Goal: Task Accomplishment & Management: Manage account settings

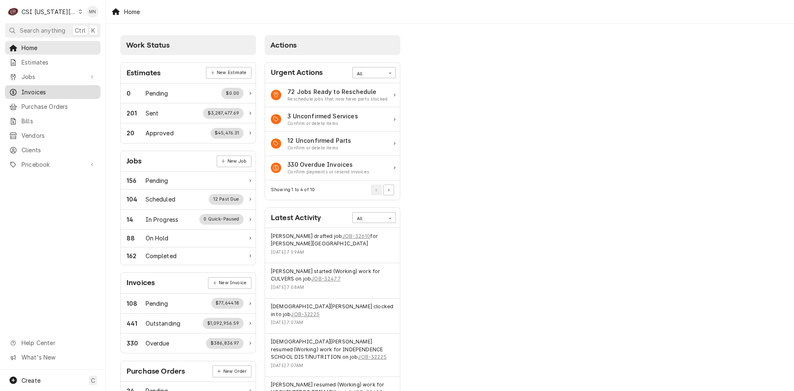
click at [36, 88] on span "Invoices" at bounding box center [59, 92] width 75 height 9
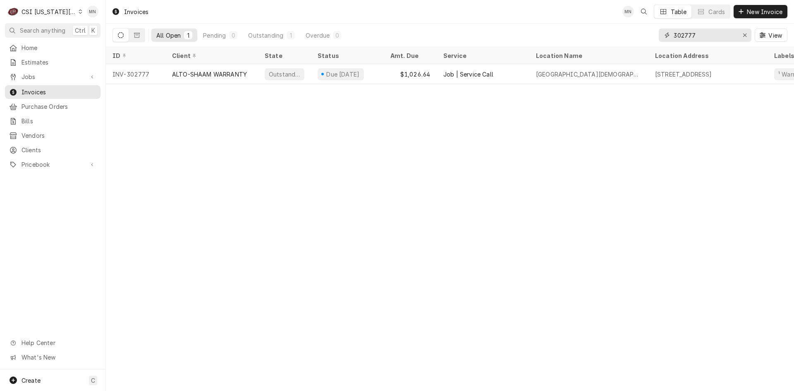
drag, startPoint x: 707, startPoint y: 37, endPoint x: 602, endPoint y: 36, distance: 105.1
click at [602, 36] on div "All Open 1 Pending 0 Outstanding 1 Overdue 0 302777 View" at bounding box center [450, 35] width 675 height 23
type input "302996"
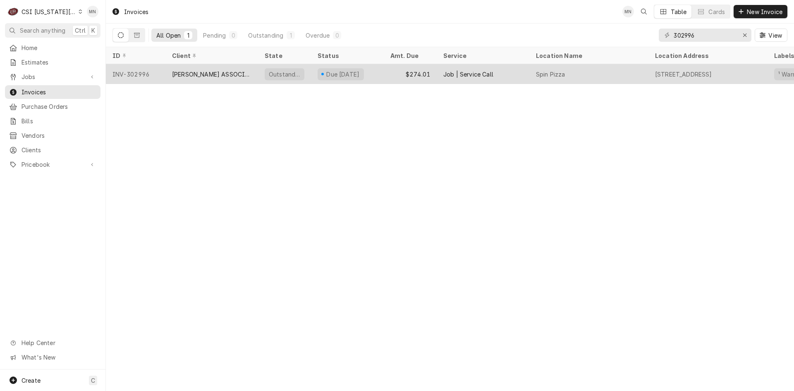
click at [226, 74] on div "[PERSON_NAME] ASSOCIATES (READY KITCHEN WARRANTY)" at bounding box center [211, 74] width 79 height 9
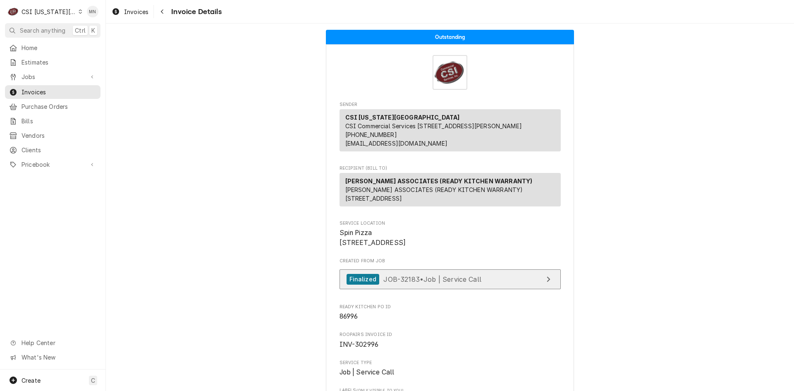
click at [458, 283] on span "JOB-32183 • Job | Service Call" at bounding box center [433, 279] width 98 height 8
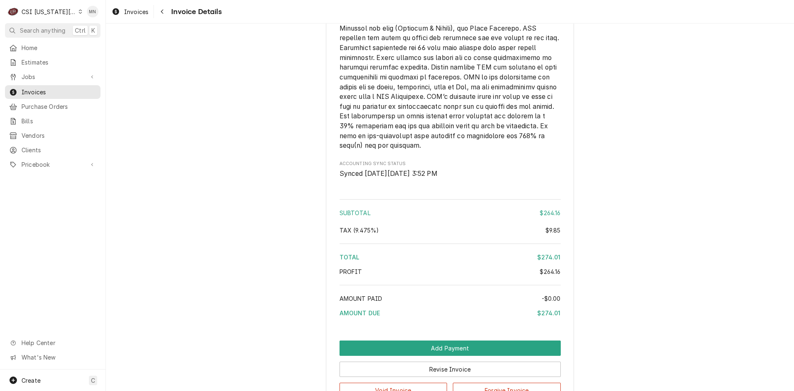
scroll to position [1465, 0]
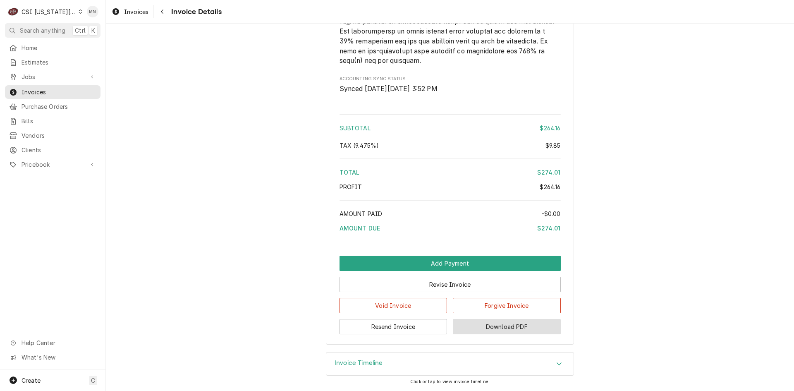
click at [506, 328] on button "Download PDF" at bounding box center [507, 326] width 108 height 15
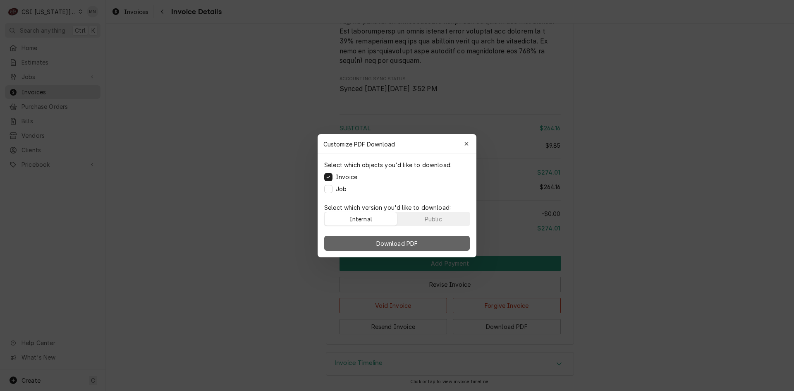
click at [391, 239] on span "Download PDF" at bounding box center [397, 243] width 45 height 9
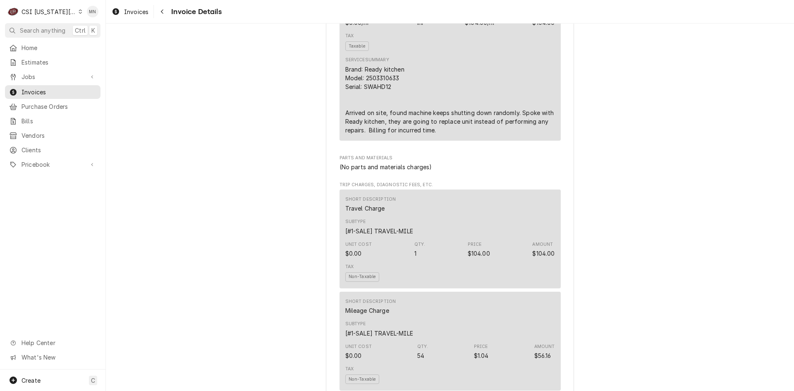
scroll to position [513, 0]
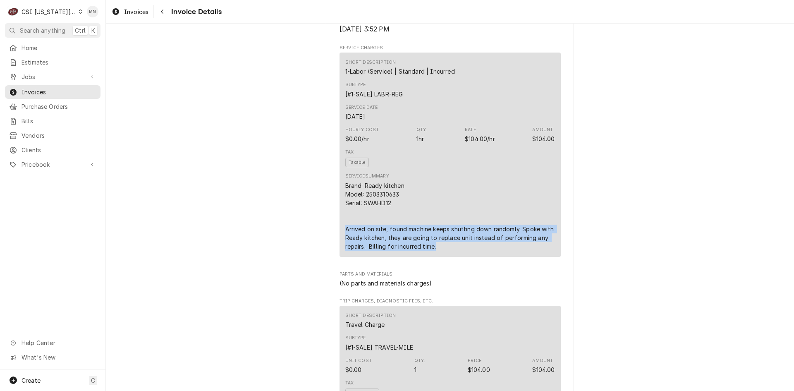
drag, startPoint x: 341, startPoint y: 257, endPoint x: 435, endPoint y: 272, distance: 95.2
click at [435, 257] on div "Short Description 1-Labor (Service) | Standard | Incurred Subtype [#1-SALE] LAB…" at bounding box center [450, 155] width 221 height 204
copy div "Arrived on site, found machine keeps shutting down randomly. Spoke with Ready k…"
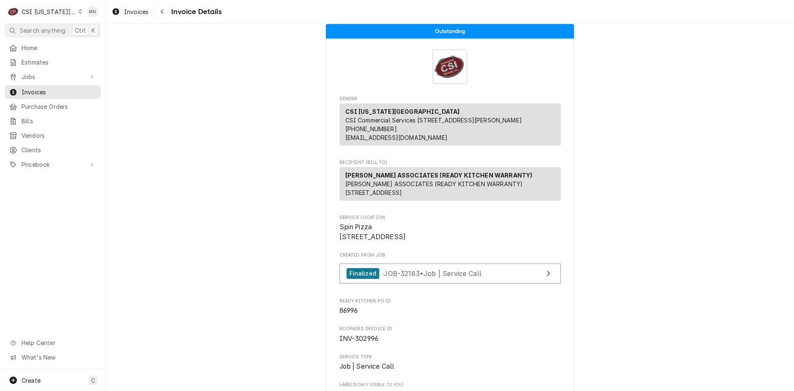
scroll to position [0, 0]
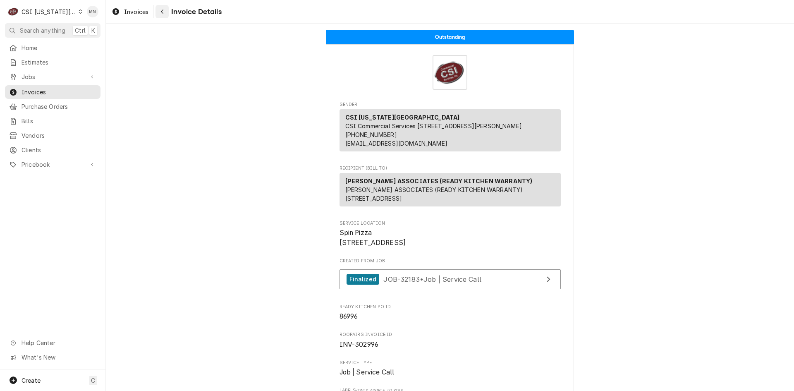
click at [158, 13] on div "Navigate back" at bounding box center [162, 11] width 8 height 8
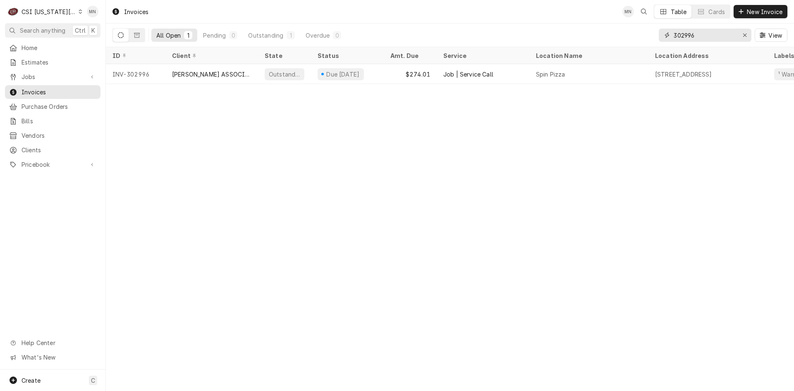
drag, startPoint x: 696, startPoint y: 35, endPoint x: 653, endPoint y: 32, distance: 43.2
click at [653, 33] on div "All Open 1 Pending 0 Outstanding 1 Overdue 0 302996 View" at bounding box center [450, 35] width 675 height 23
type input "303007"
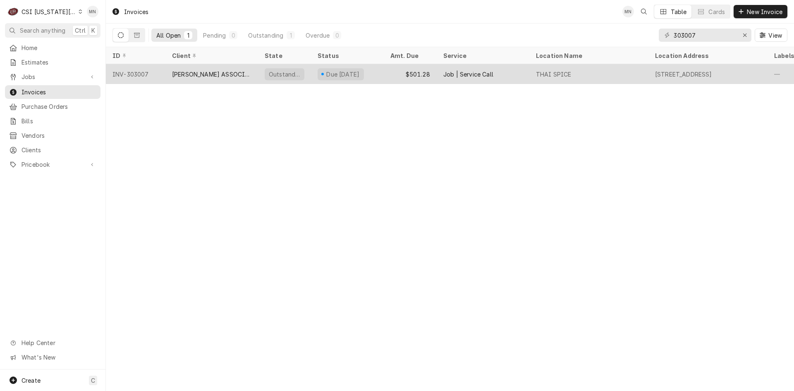
click at [223, 70] on div "[PERSON_NAME] ASSOCIATES (READY KITCHEN WARRANTY)" at bounding box center [211, 74] width 79 height 9
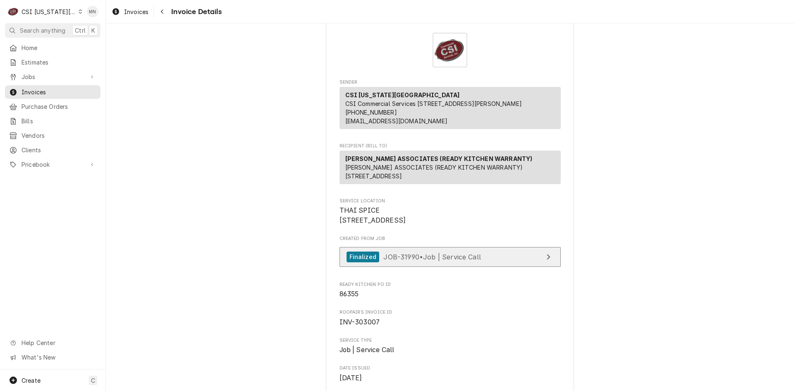
scroll to position [41, 0]
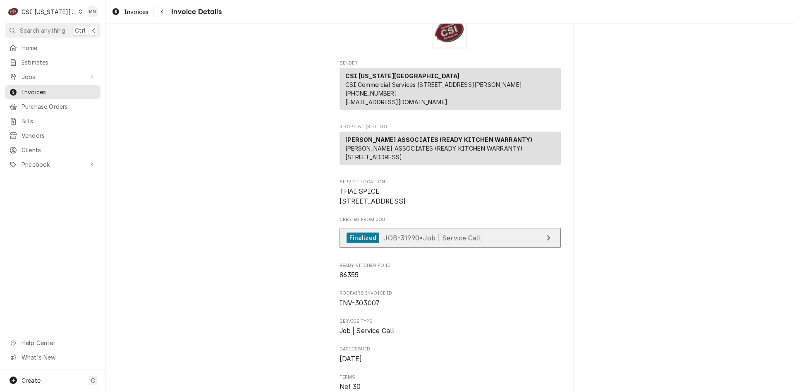
click at [425, 242] on span "JOB-31990 • Job | Service Call" at bounding box center [433, 237] width 98 height 8
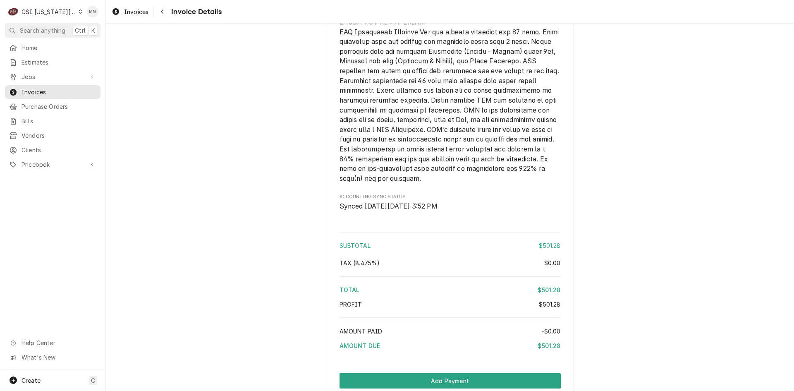
scroll to position [1469, 0]
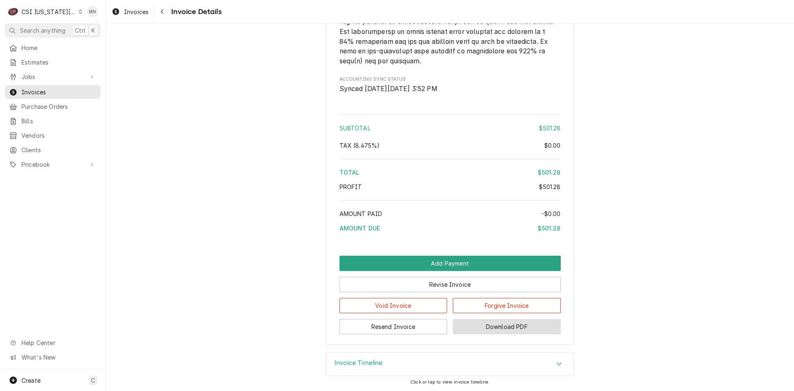
click at [493, 325] on button "Download PDF" at bounding box center [507, 326] width 108 height 15
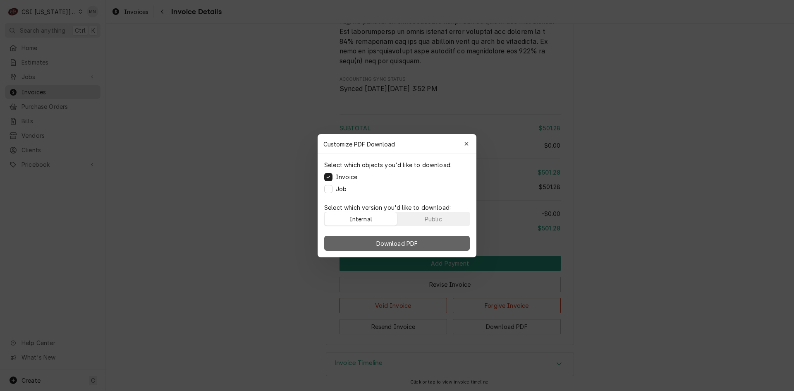
click at [401, 241] on span "Download PDF" at bounding box center [397, 243] width 45 height 9
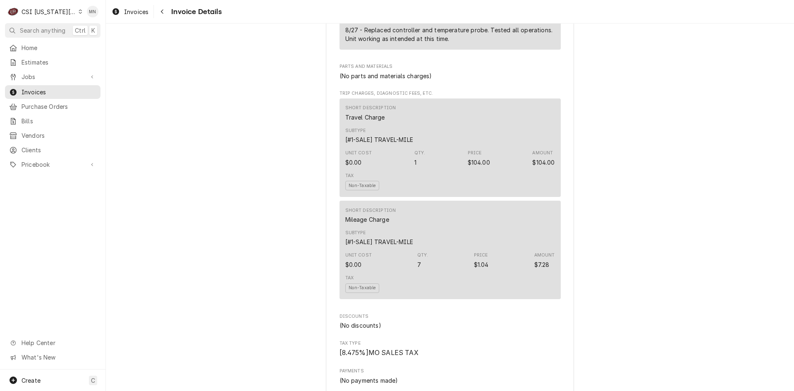
scroll to position [600, 0]
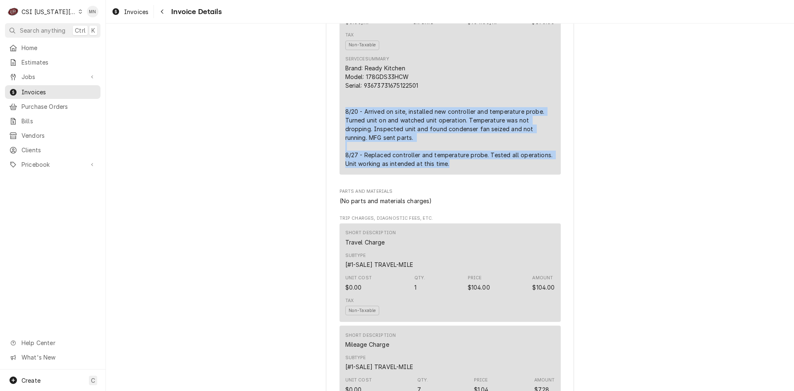
drag, startPoint x: 341, startPoint y: 139, endPoint x: 446, endPoint y: 183, distance: 113.5
click at [453, 175] on div "Short Description 1-Labor (Service) | Standard | Incurred Subtype [#1-SALE] LAB…" at bounding box center [450, 54] width 221 height 239
copy div "8/20 - Arrived on site, installed new controller and temperature probe. Turned …"
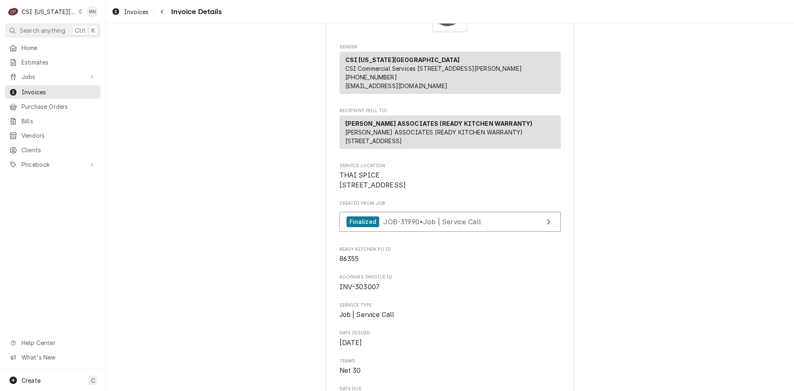
scroll to position [0, 0]
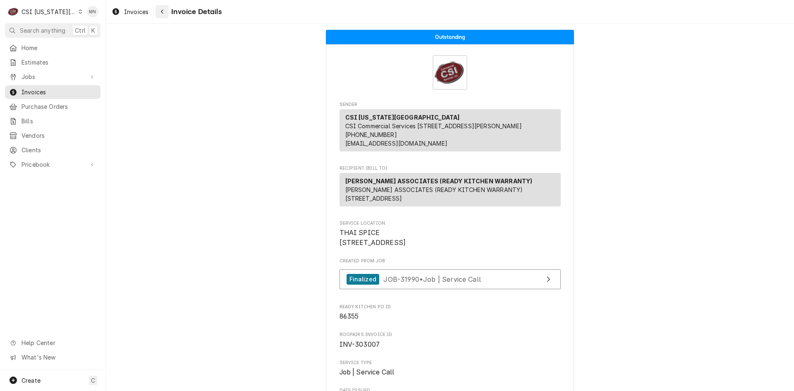
click at [165, 13] on div "Navigate back" at bounding box center [162, 11] width 8 height 8
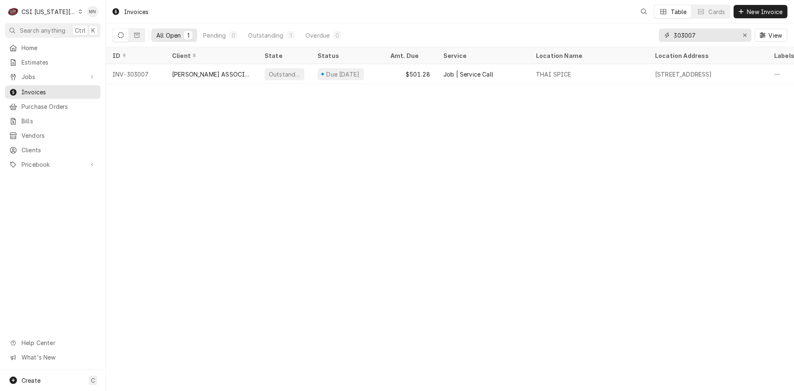
drag, startPoint x: 714, startPoint y: 33, endPoint x: 619, endPoint y: 34, distance: 95.6
click at [619, 34] on div "All Open 1 Pending 0 Outstanding 1 Overdue 0 303007 View" at bounding box center [450, 35] width 675 height 23
type input "302779"
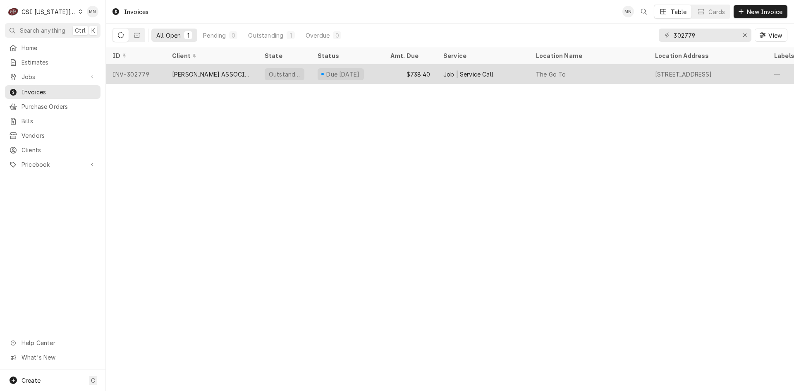
click at [212, 78] on div "[PERSON_NAME] ASSOCIATES (READY KITCHEN WARRANTY)" at bounding box center [212, 74] width 93 height 20
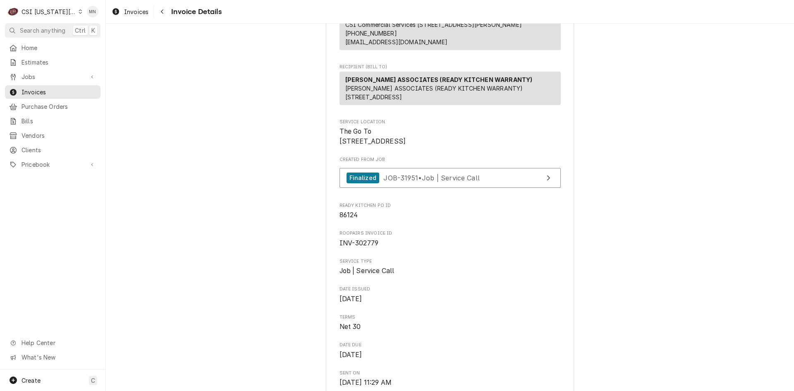
scroll to position [83, 0]
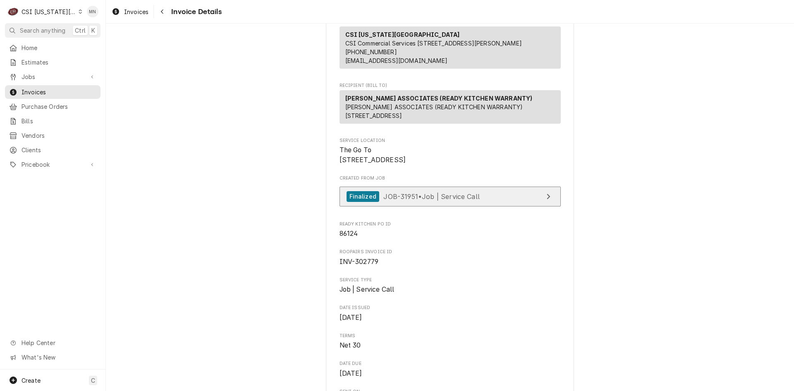
click at [430, 202] on div "Finalized JOB-31951 • Job | Service Call" at bounding box center [413, 196] width 133 height 11
click at [24, 90] on span "Invoices" at bounding box center [59, 92] width 75 height 9
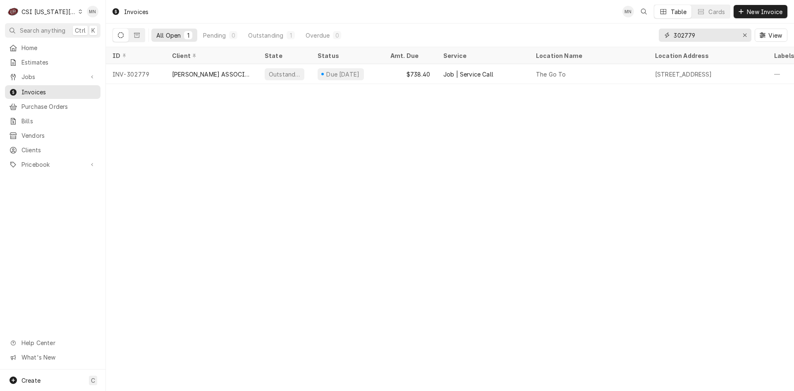
drag, startPoint x: 701, startPoint y: 34, endPoint x: 628, endPoint y: 35, distance: 73.2
click at [628, 35] on div "All Open 1 Pending 0 Outstanding 1 Overdue 0 302779 View" at bounding box center [450, 35] width 675 height 23
type input "302762"
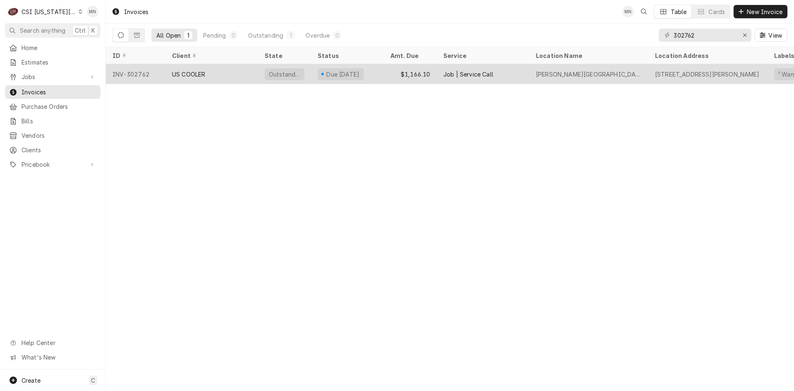
click at [192, 74] on div "US COOLER" at bounding box center [188, 74] width 33 height 9
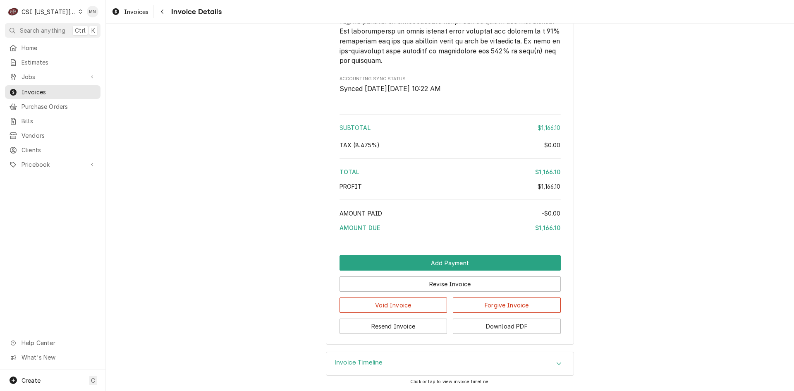
scroll to position [1485, 0]
click at [524, 327] on button "Download PDF" at bounding box center [507, 326] width 108 height 15
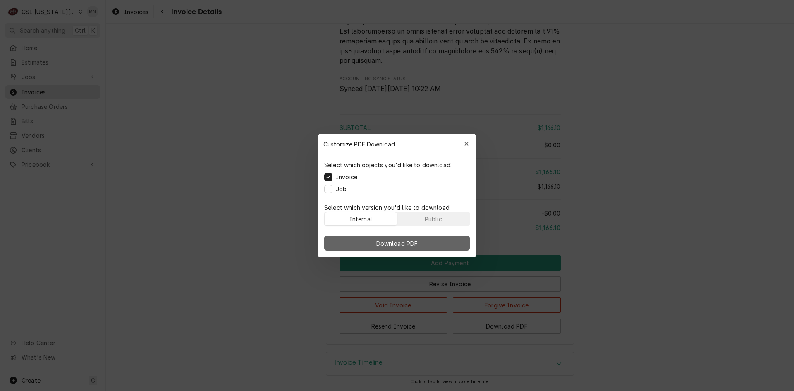
click at [400, 241] on span "Download PDF" at bounding box center [397, 243] width 45 height 9
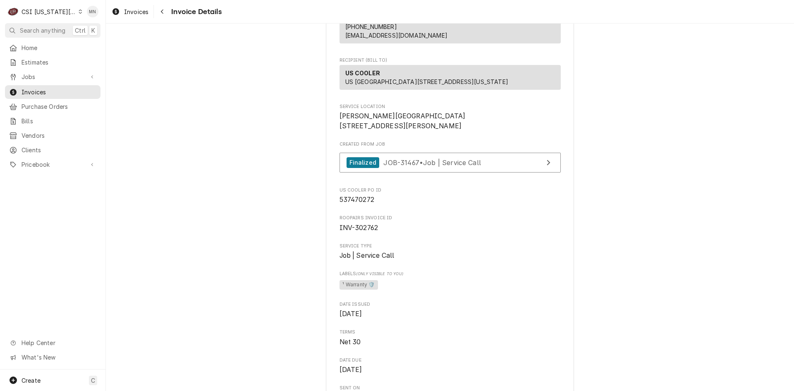
scroll to position [37, 0]
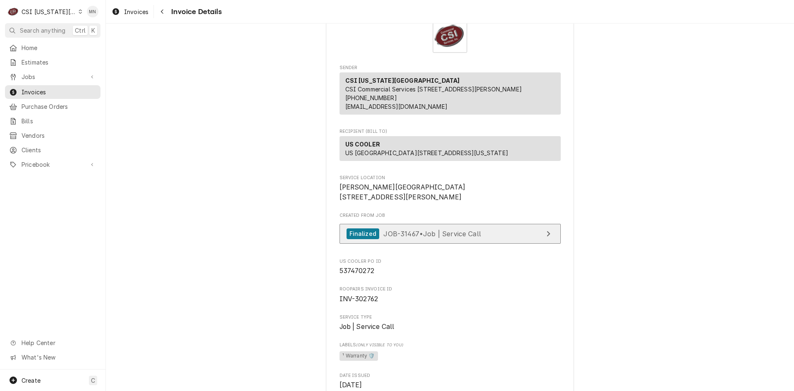
click at [423, 238] on span "JOB-31467 • Job | Service Call" at bounding box center [433, 233] width 98 height 8
click at [161, 12] on icon "Navigate back" at bounding box center [162, 12] width 2 height 5
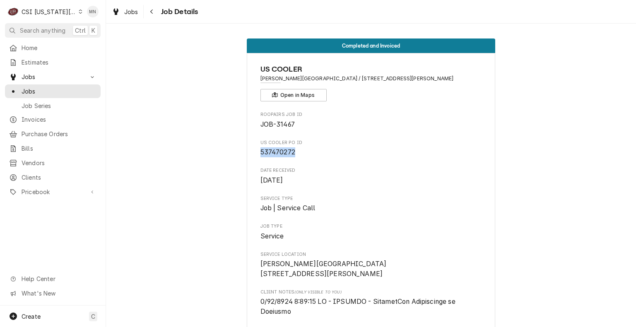
drag, startPoint x: 293, startPoint y: 153, endPoint x: 258, endPoint y: 157, distance: 35.8
copy span "537470272"
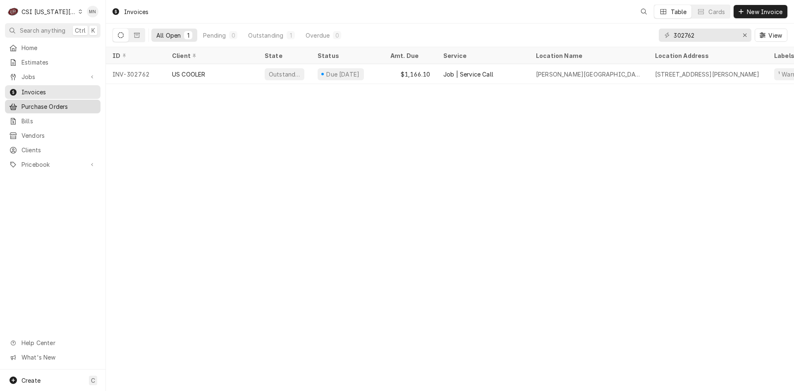
click at [42, 104] on span "Purchase Orders" at bounding box center [59, 106] width 75 height 9
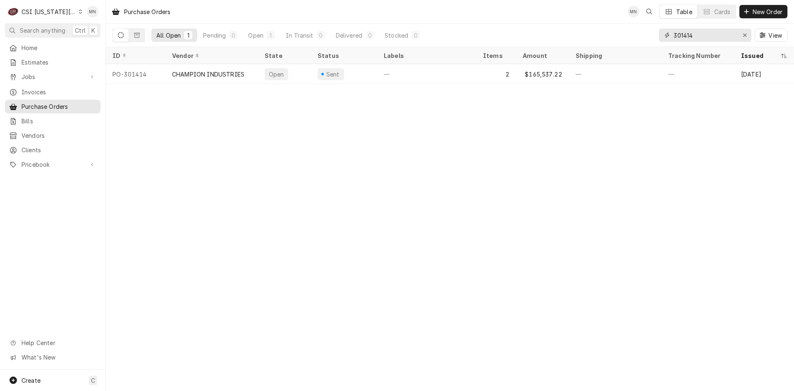
drag, startPoint x: 694, startPoint y: 35, endPoint x: 655, endPoint y: 37, distance: 38.9
click at [655, 37] on div "All Open 1 Pending 0 Open 1 In Transit 0 Delivered 0 Stocked 0 301414 View" at bounding box center [450, 35] width 675 height 23
type input "301253"
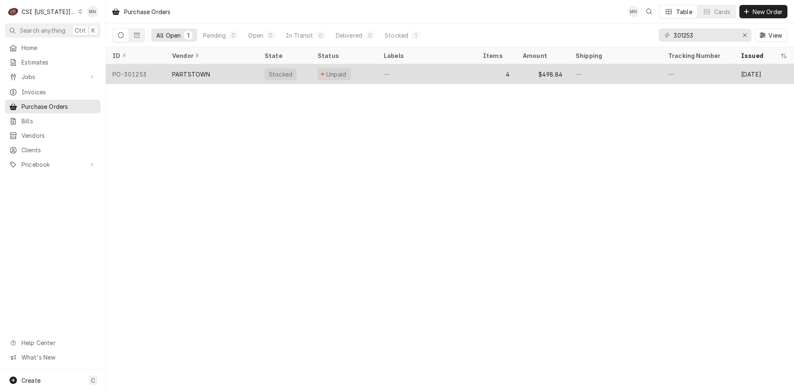
click at [184, 70] on div "PARTSTOWN" at bounding box center [191, 74] width 38 height 9
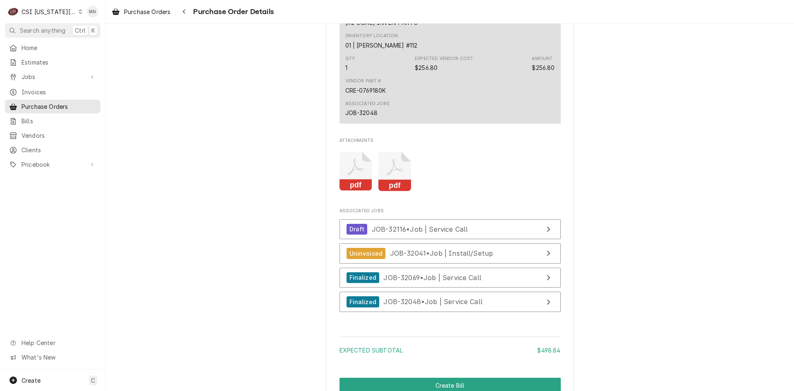
scroll to position [1241, 0]
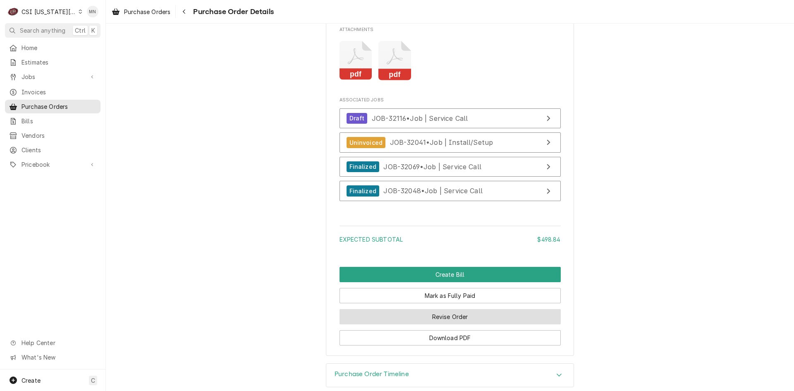
click at [469, 324] on button "Revise Order" at bounding box center [450, 316] width 221 height 15
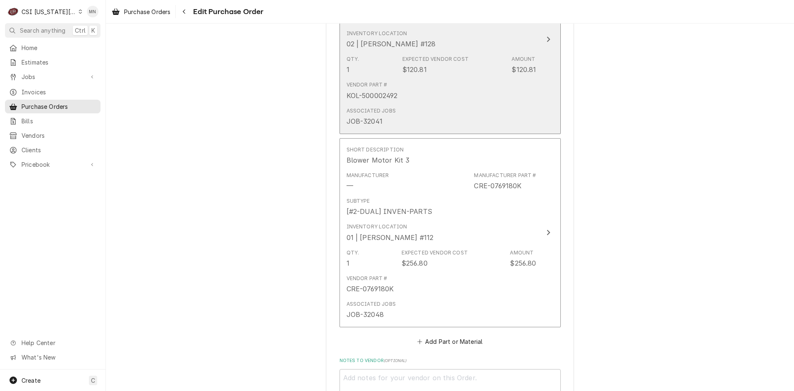
scroll to position [1034, 0]
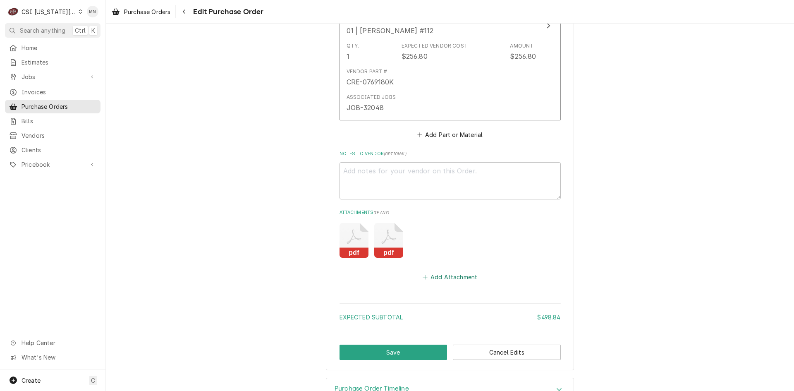
click at [449, 272] on button "Add Attachment" at bounding box center [450, 277] width 58 height 12
type textarea "x"
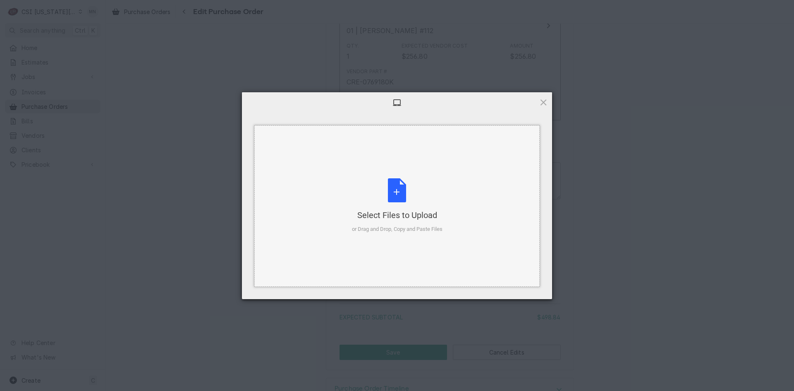
click at [401, 206] on div "Select Files to Upload or Drag and Drop, Copy and Paste Files" at bounding box center [397, 205] width 91 height 55
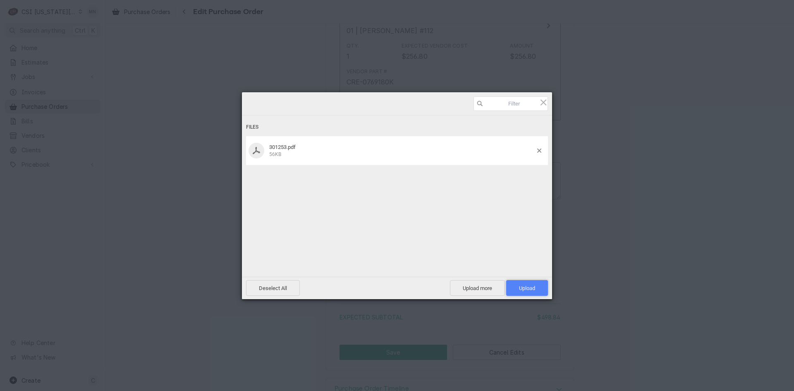
click at [525, 287] on span "Upload 1" at bounding box center [527, 288] width 16 height 6
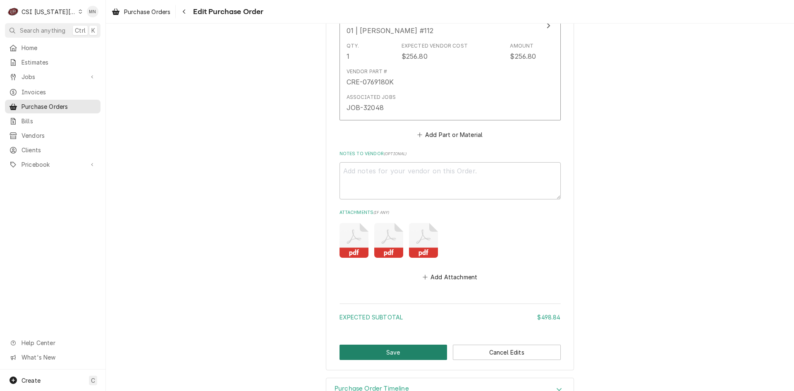
click at [383, 354] on button "Save" at bounding box center [394, 352] width 108 height 15
type textarea "x"
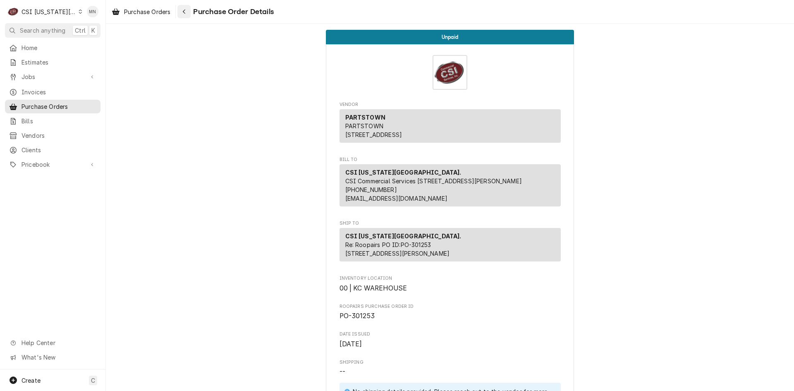
click at [184, 12] on icon "Navigate back" at bounding box center [184, 12] width 2 height 5
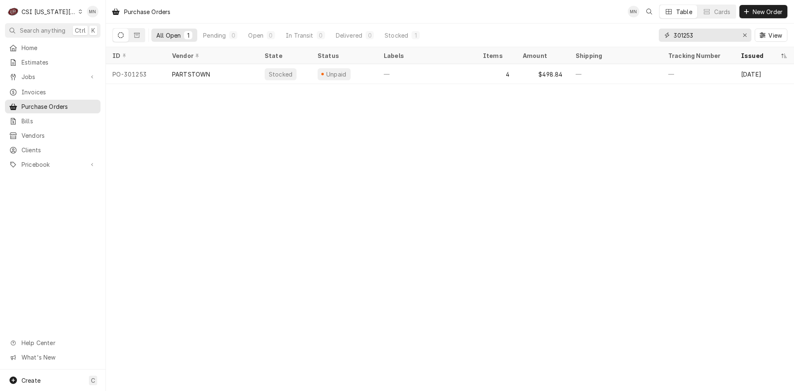
drag, startPoint x: 703, startPoint y: 34, endPoint x: 667, endPoint y: 33, distance: 36.4
click at [670, 33] on div "301253" at bounding box center [705, 35] width 93 height 13
type input "301412"
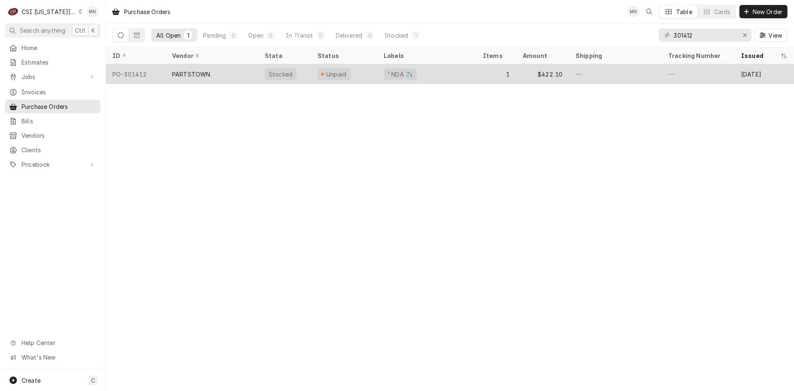
click at [202, 71] on div "PARTSTOWN" at bounding box center [191, 74] width 38 height 9
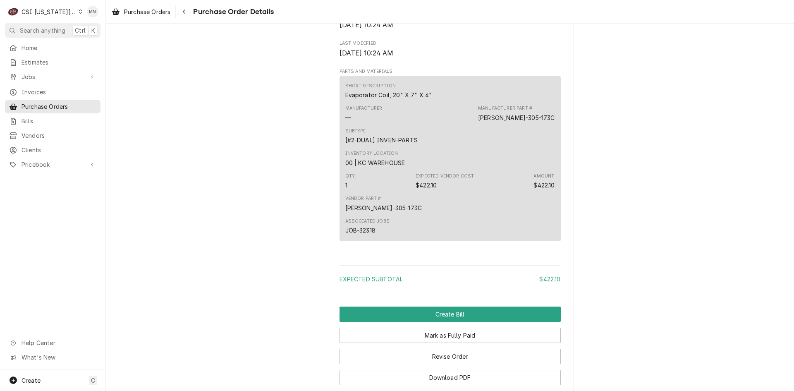
scroll to position [615, 0]
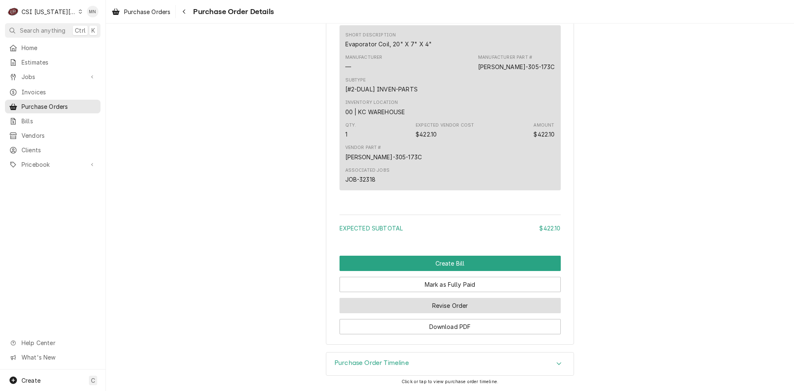
click at [451, 308] on button "Revise Order" at bounding box center [450, 305] width 221 height 15
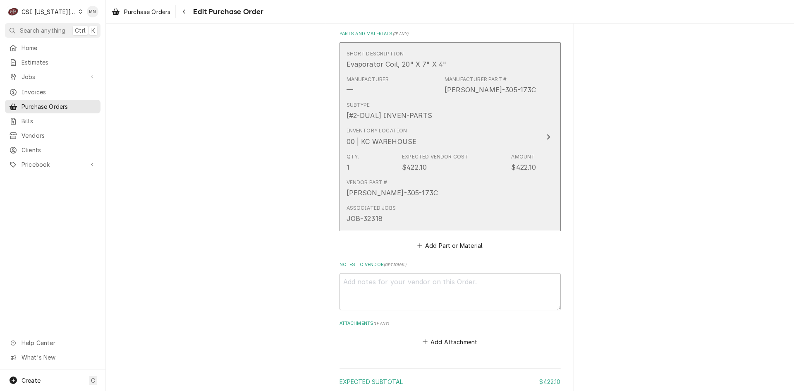
scroll to position [434, 0]
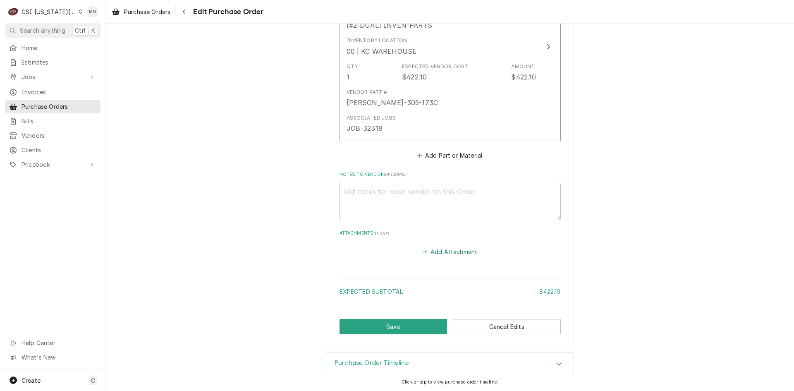
click at [451, 252] on button "Add Attachment" at bounding box center [450, 252] width 58 height 12
type textarea "x"
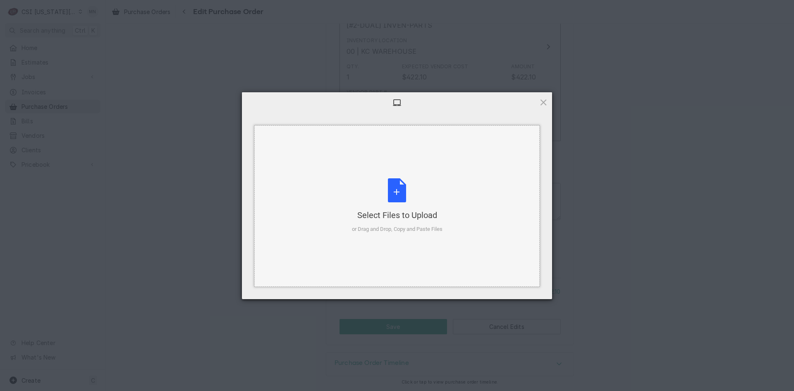
click at [392, 208] on div "Select Files to Upload or Drag and Drop, Copy and Paste Files" at bounding box center [397, 205] width 91 height 55
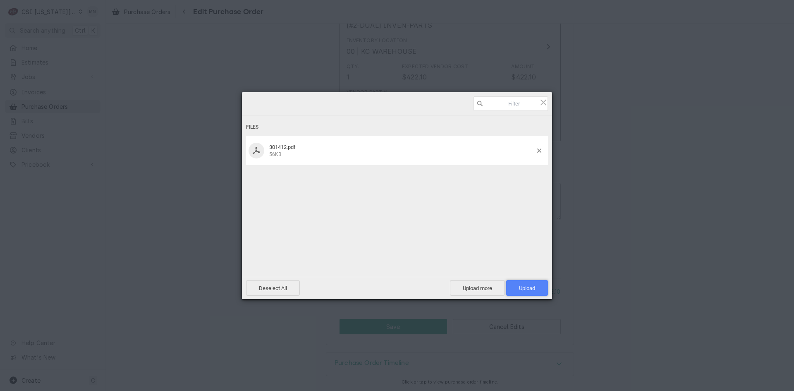
click at [523, 284] on span "Upload 1" at bounding box center [527, 288] width 42 height 16
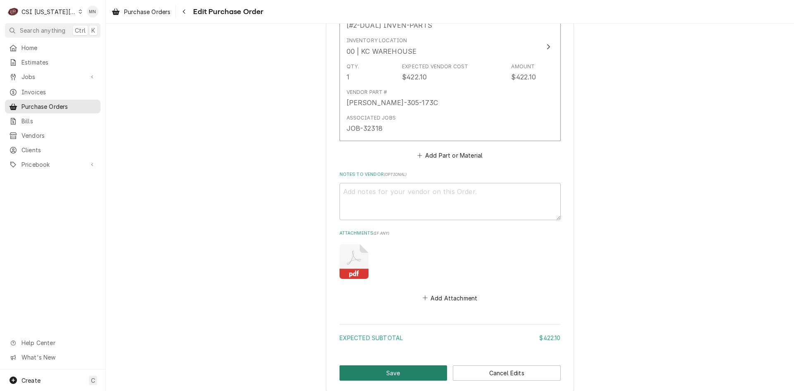
drag, startPoint x: 393, startPoint y: 368, endPoint x: 393, endPoint y: 364, distance: 4.2
click at [401, 376] on button "Save" at bounding box center [394, 372] width 108 height 15
type textarea "x"
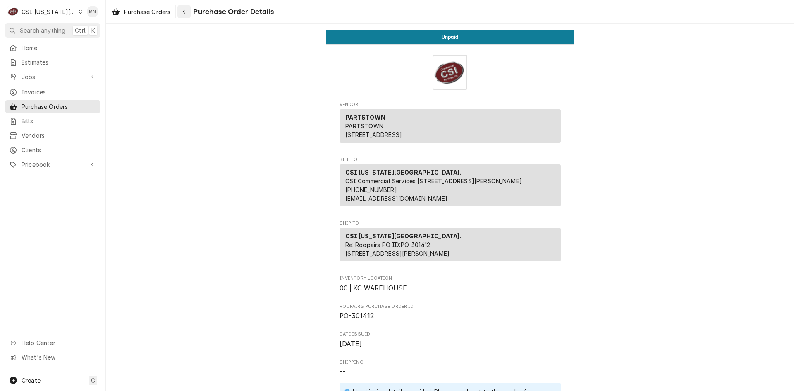
click at [186, 12] on icon "Navigate back" at bounding box center [184, 12] width 4 height 6
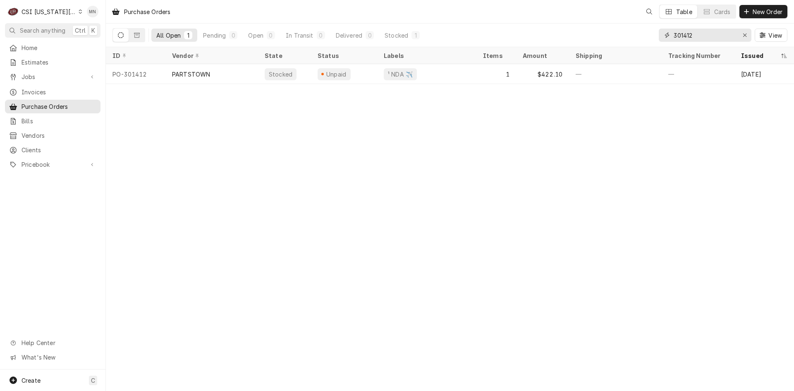
drag, startPoint x: 698, startPoint y: 36, endPoint x: 632, endPoint y: 27, distance: 66.8
click at [624, 30] on div "All Open 1 Pending 0 Open 0 In Transit 0 Delivered 0 Stocked 1 301412 View" at bounding box center [450, 35] width 675 height 23
type input "300875"
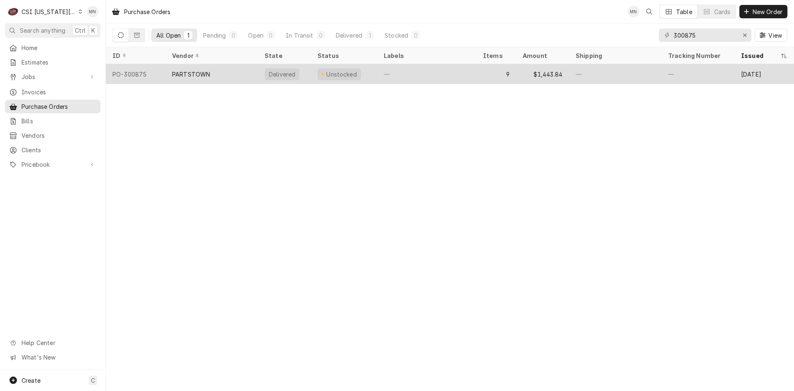
click at [195, 71] on div "PARTSTOWN" at bounding box center [191, 74] width 38 height 9
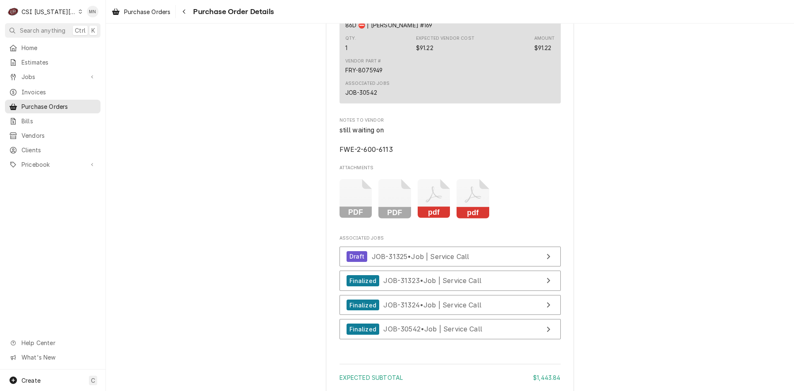
scroll to position [2193, 0]
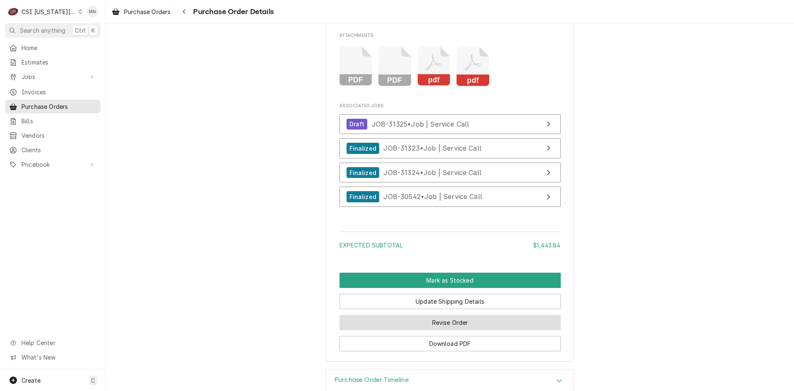
click at [464, 330] on button "Revise Order" at bounding box center [450, 322] width 221 height 15
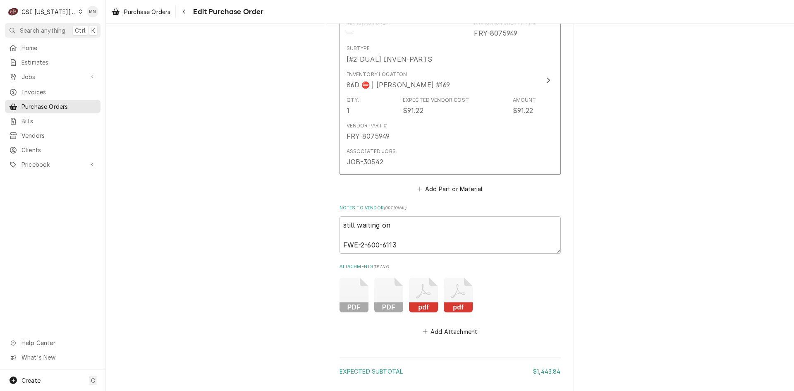
scroll to position [2104, 0]
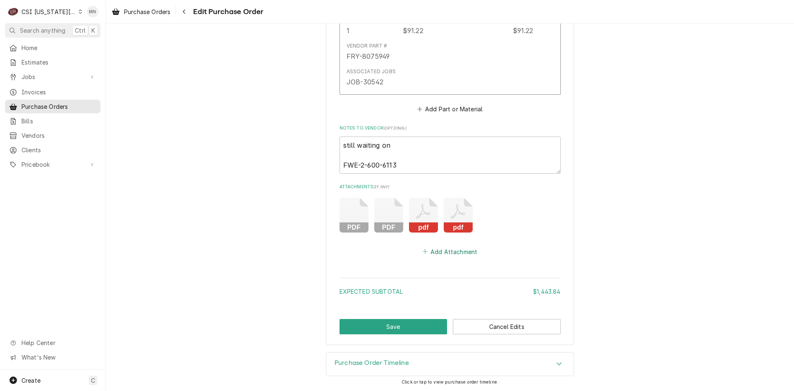
click at [451, 254] on button "Add Attachment" at bounding box center [450, 252] width 58 height 12
type textarea "x"
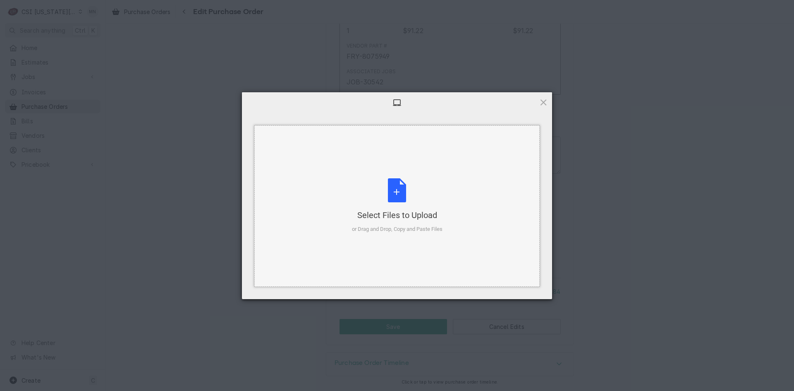
click at [401, 201] on div "Select Files to Upload or Drag and Drop, Copy and Paste Files" at bounding box center [397, 205] width 91 height 55
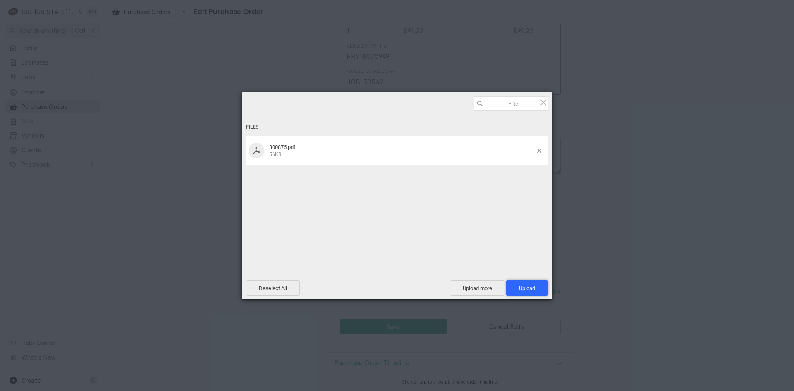
click at [524, 286] on span "Upload 1" at bounding box center [527, 288] width 16 height 6
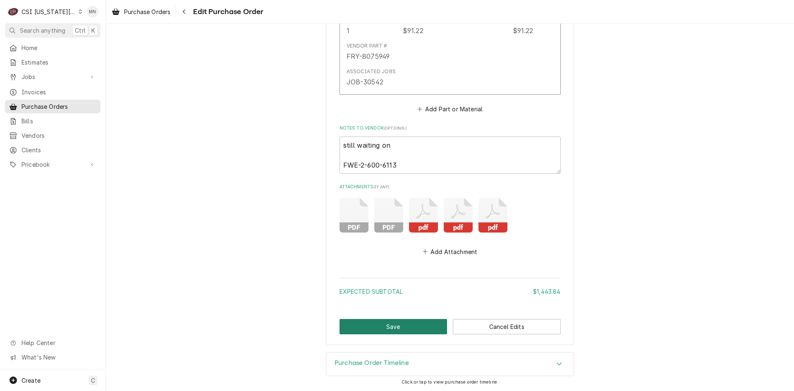
click at [366, 326] on button "Save" at bounding box center [394, 326] width 108 height 15
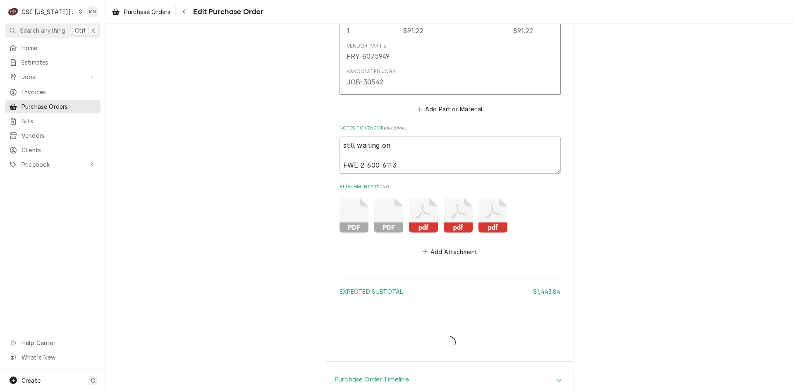
type textarea "x"
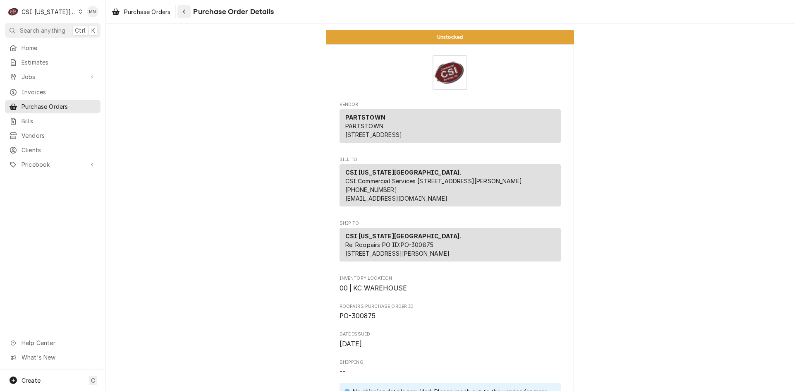
click at [188, 14] on div "Navigate back" at bounding box center [184, 11] width 8 height 8
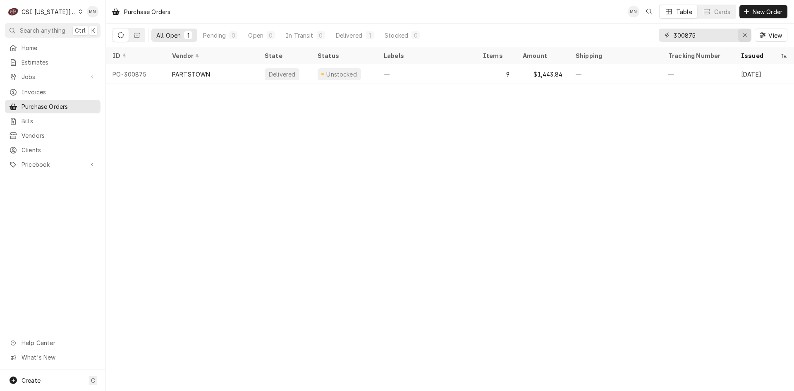
click at [745, 34] on icon "Erase input" at bounding box center [745, 35] width 5 height 6
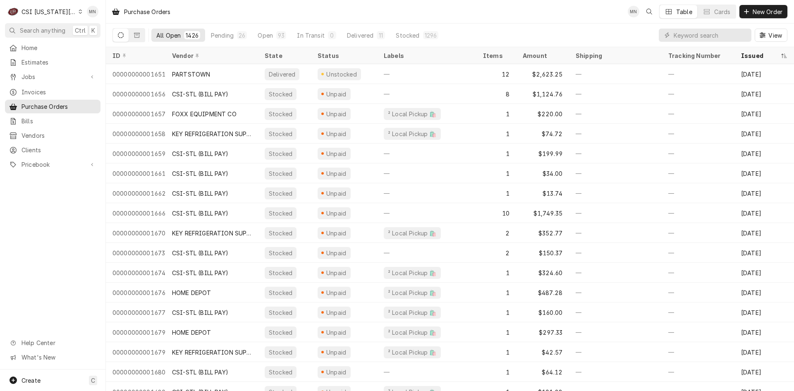
click at [65, 12] on div "CSI [US_STATE][GEOGRAPHIC_DATA]." at bounding box center [49, 11] width 55 height 9
click at [84, 31] on div "CSI Kentucky" at bounding box center [144, 30] width 122 height 9
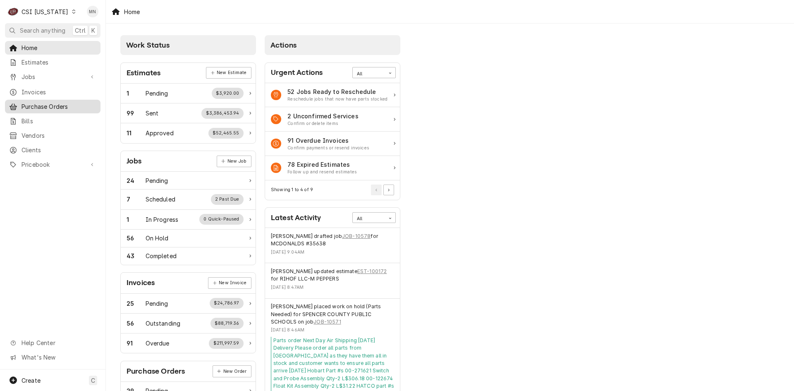
click at [46, 101] on div "Purchase Orders" at bounding box center [53, 106] width 92 height 10
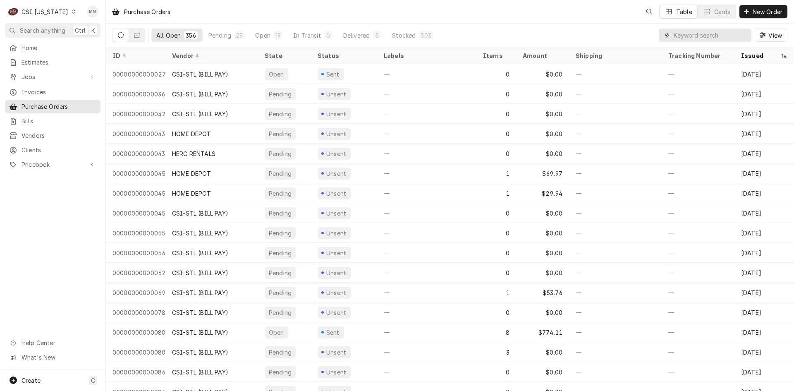
click at [710, 37] on input "Dynamic Content Wrapper" at bounding box center [711, 35] width 74 height 13
type input "100345"
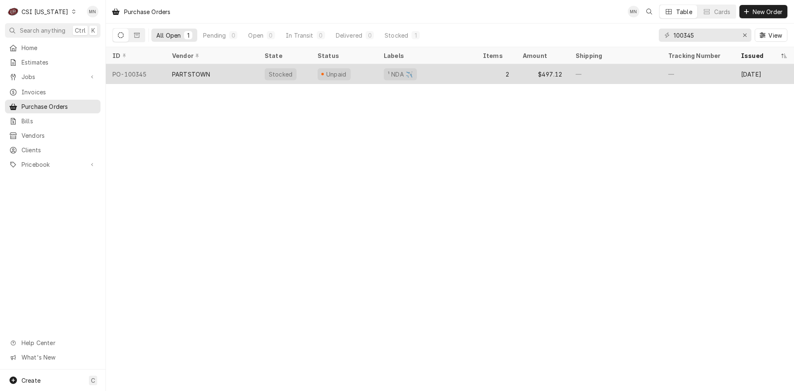
click at [210, 70] on div "PARTSTOWN" at bounding box center [212, 74] width 93 height 20
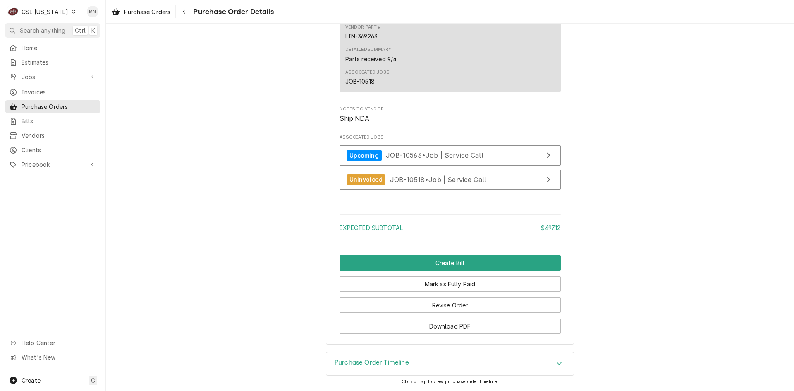
scroll to position [926, 0]
click at [446, 302] on button "Revise Order" at bounding box center [450, 305] width 221 height 15
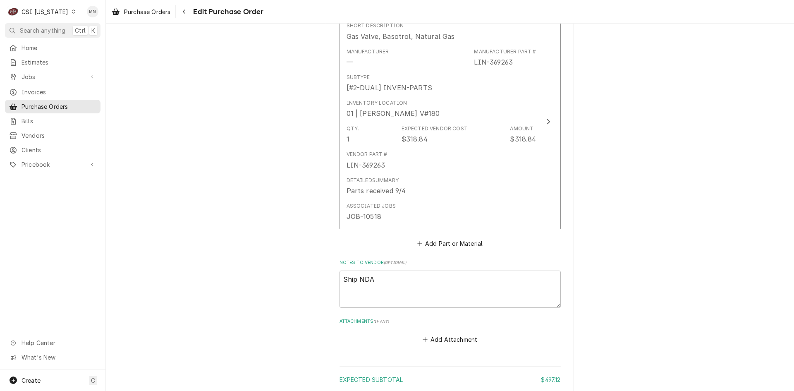
scroll to position [679, 0]
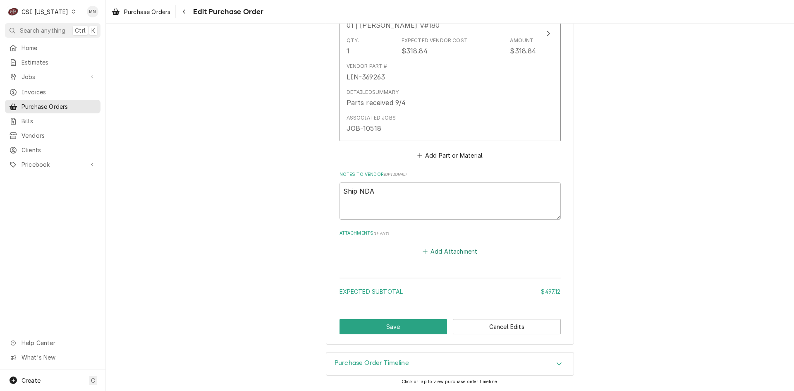
click at [438, 252] on button "Add Attachment" at bounding box center [450, 252] width 58 height 12
type textarea "x"
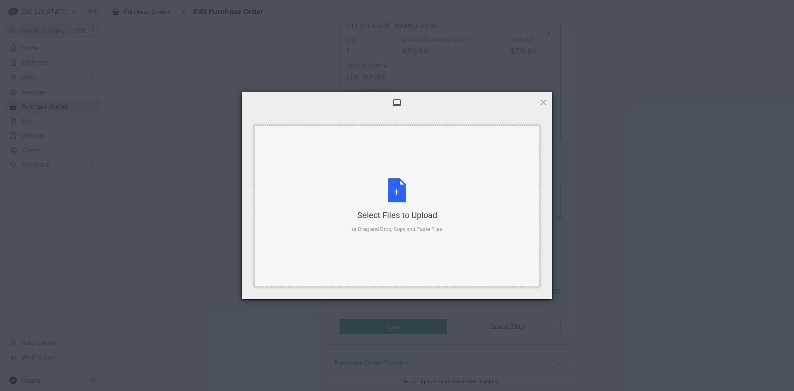
click at [391, 206] on div "Select Files to Upload or Drag and Drop, Copy and Paste Files" at bounding box center [397, 205] width 91 height 55
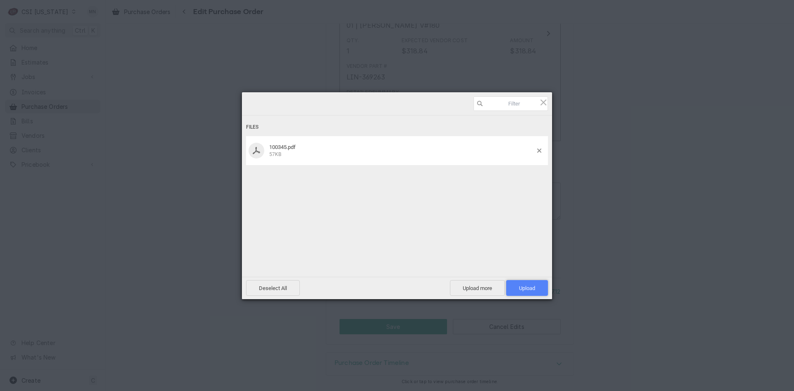
click at [524, 283] on span "Upload 1" at bounding box center [527, 288] width 42 height 16
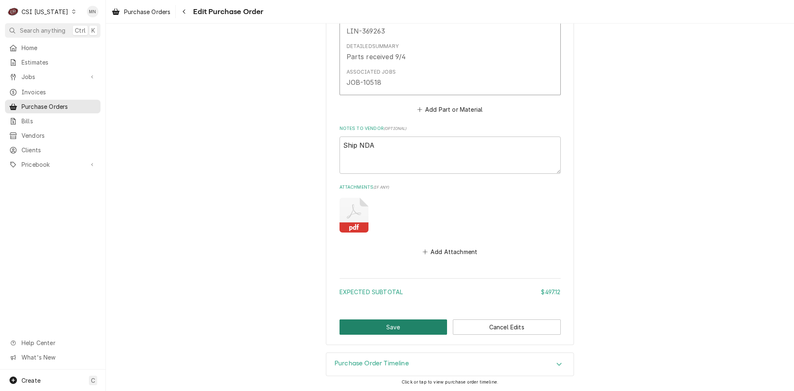
scroll to position [725, 0]
click at [353, 327] on button "Save" at bounding box center [394, 326] width 108 height 15
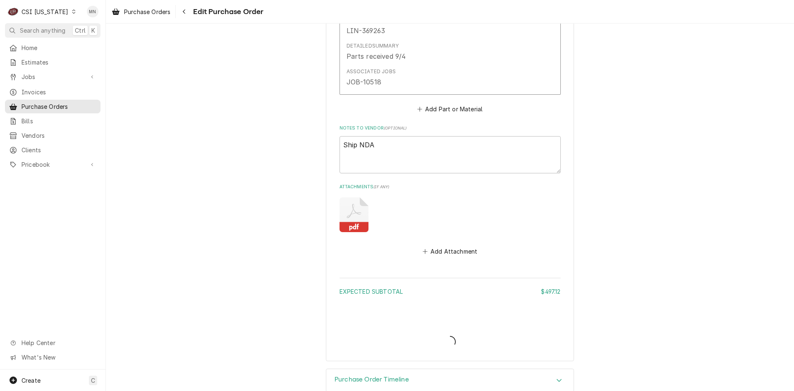
type textarea "x"
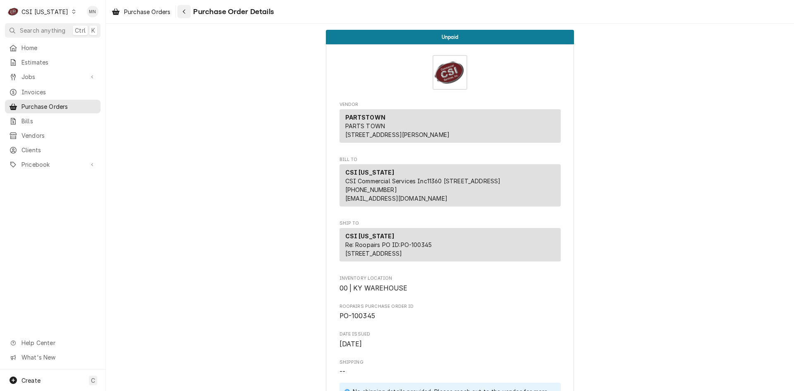
click at [188, 12] on div "Navigate back" at bounding box center [184, 11] width 8 height 8
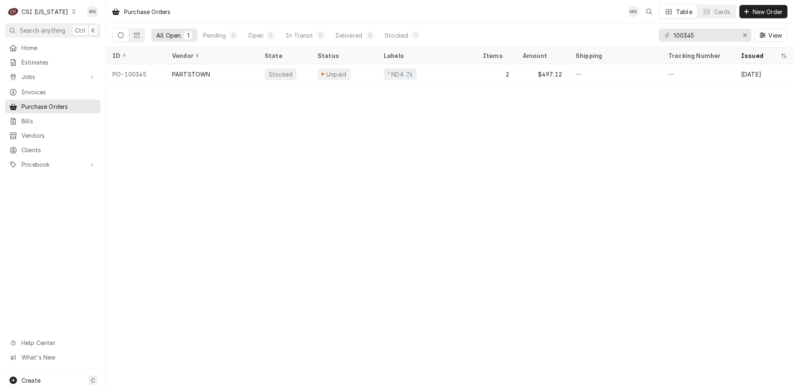
click at [50, 13] on div "CSI [US_STATE]" at bounding box center [45, 11] width 47 height 9
click at [80, 21] on div "CSI [US_STATE][GEOGRAPHIC_DATA]." at bounding box center [129, 16] width 115 height 10
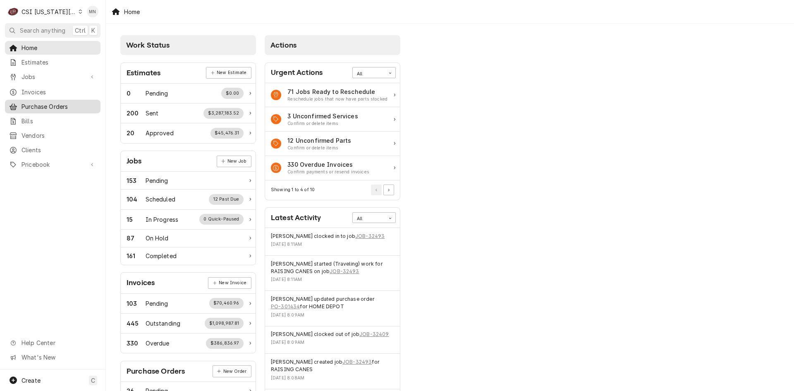
click at [38, 103] on span "Purchase Orders" at bounding box center [59, 106] width 75 height 9
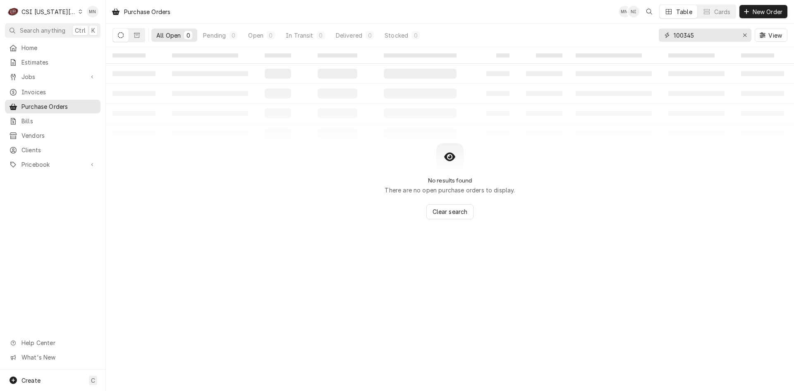
drag, startPoint x: 708, startPoint y: 30, endPoint x: 615, endPoint y: 30, distance: 92.7
click at [615, 30] on div "All Open 0 Pending 0 Open 0 In Transit 0 Delivered 0 Stocked 0 100345 View" at bounding box center [450, 35] width 675 height 23
type input "301418"
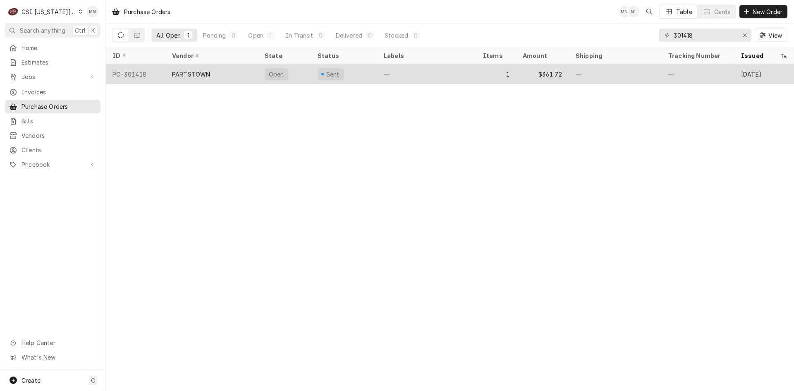
click at [209, 76] on div "PARTSTOWN" at bounding box center [191, 74] width 38 height 9
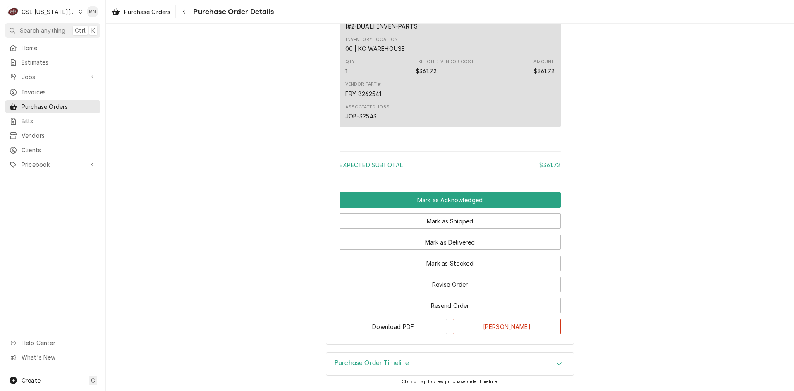
scroll to position [543, 0]
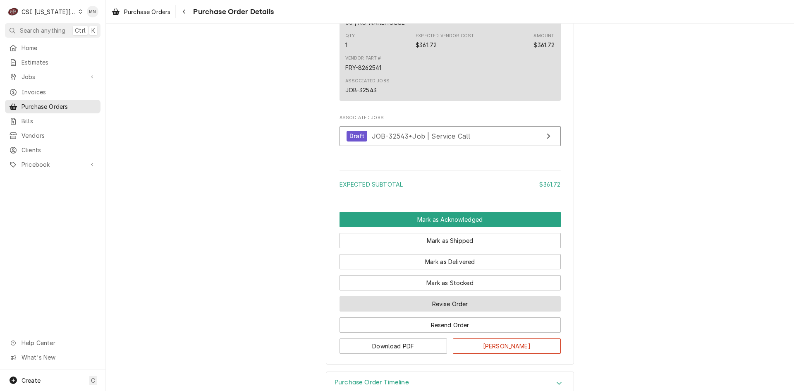
click at [457, 312] on button "Revise Order" at bounding box center [450, 303] width 221 height 15
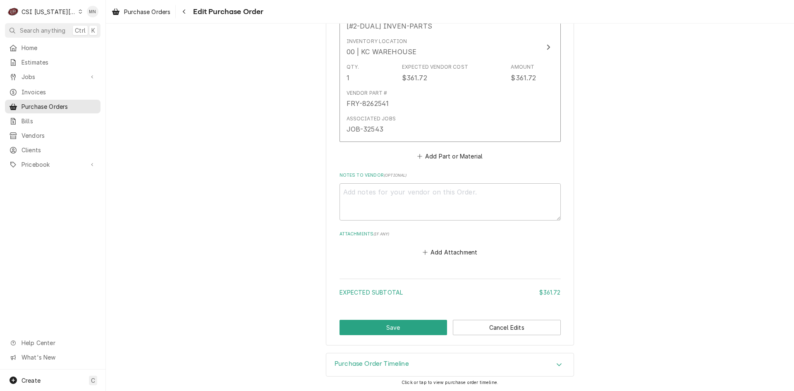
scroll to position [415, 0]
click at [451, 252] on button "Add Attachment" at bounding box center [450, 252] width 58 height 12
type textarea "x"
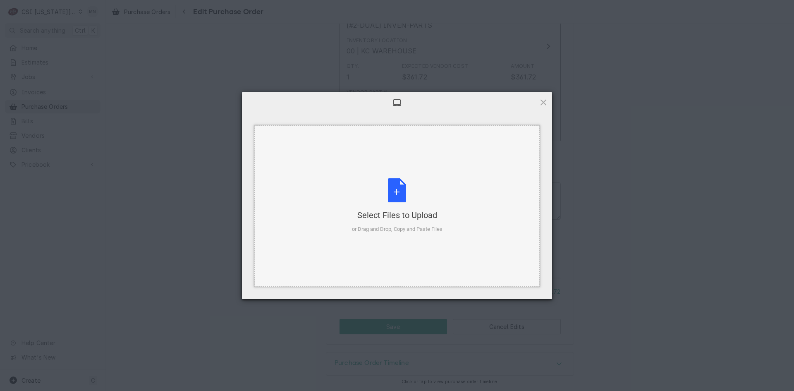
click at [405, 197] on div "Select Files to Upload or Drag and Drop, Copy and Paste Files" at bounding box center [397, 205] width 91 height 55
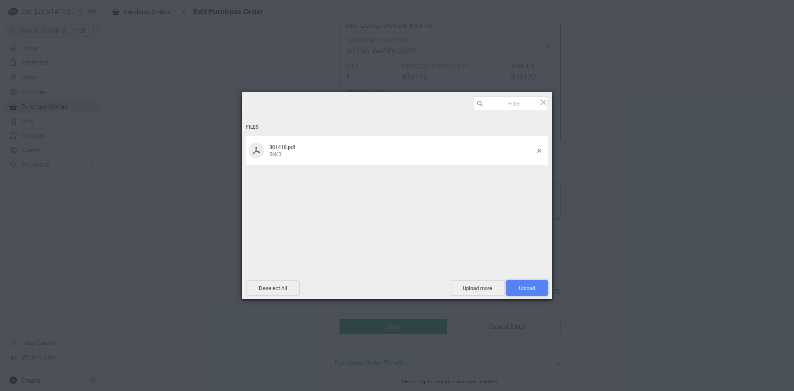
click at [524, 288] on span "Upload 1" at bounding box center [527, 288] width 16 height 6
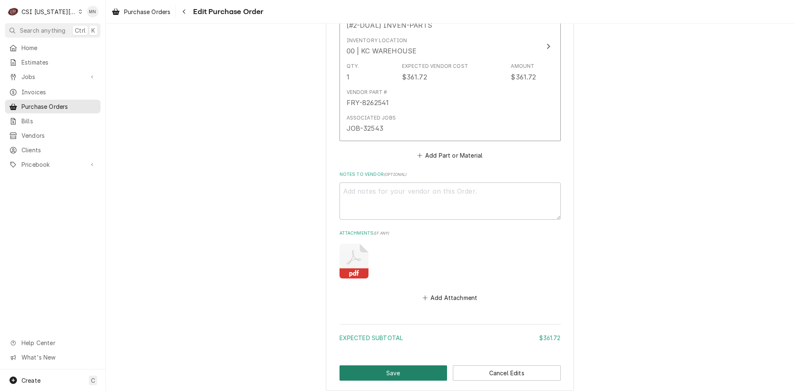
click at [362, 367] on button "Save" at bounding box center [394, 372] width 108 height 15
type textarea "x"
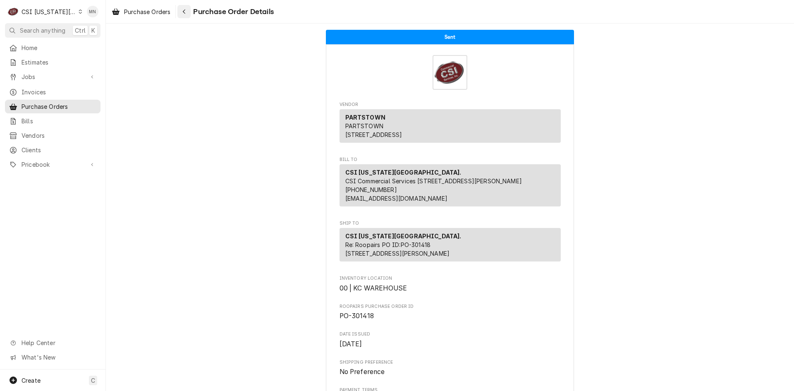
click at [184, 7] on button "Navigate back" at bounding box center [184, 11] width 13 height 13
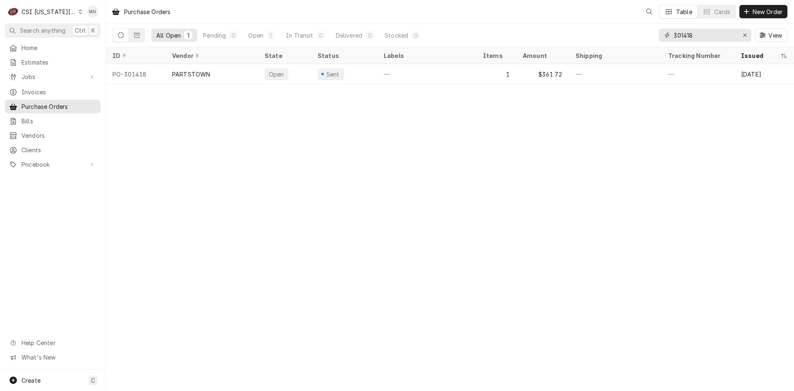
click at [701, 36] on input "301418" at bounding box center [705, 35] width 62 height 13
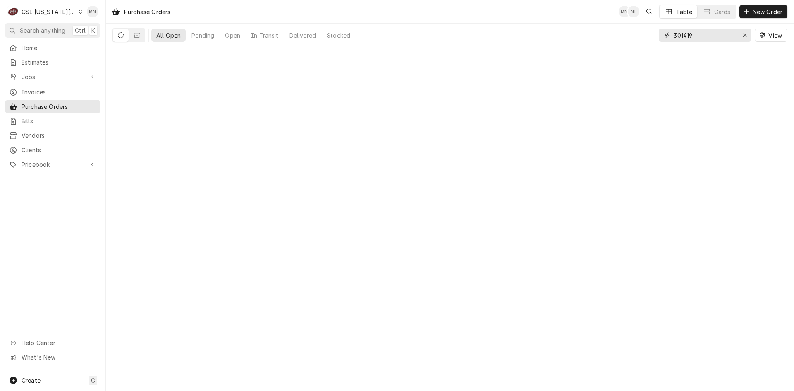
type input "301419"
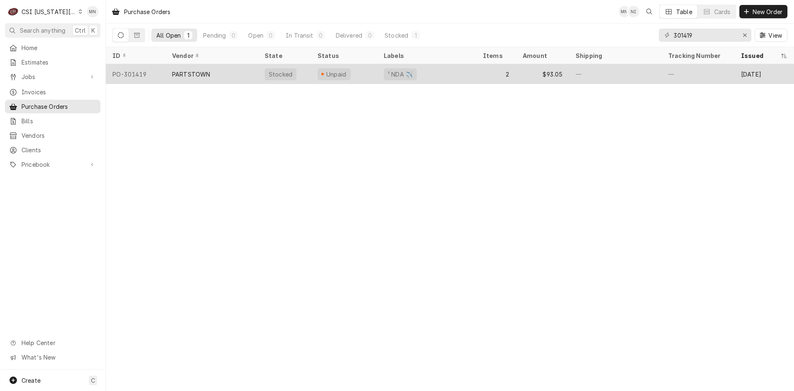
click at [208, 70] on div "PARTSTOWN" at bounding box center [191, 74] width 38 height 9
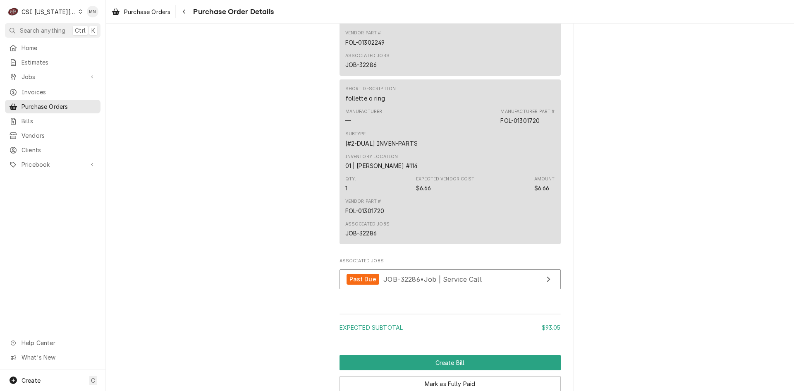
scroll to position [829, 0]
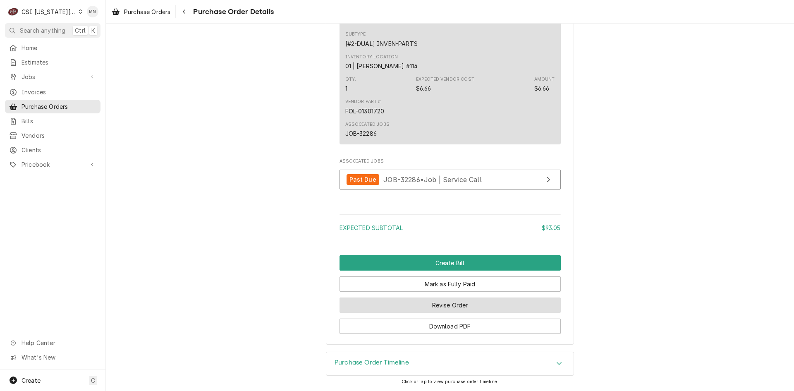
click at [433, 305] on button "Revise Order" at bounding box center [450, 305] width 221 height 15
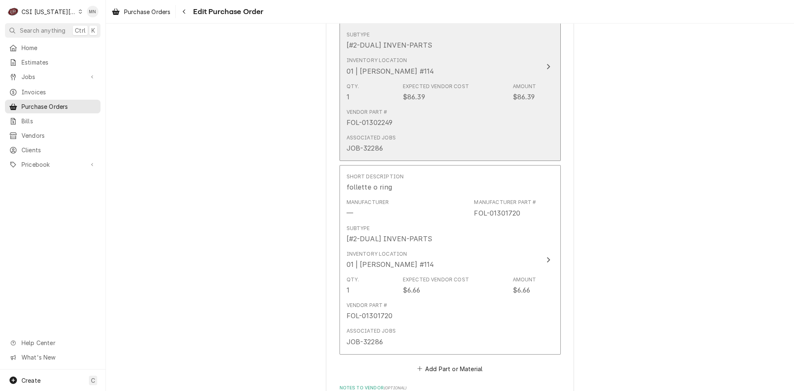
scroll to position [579, 0]
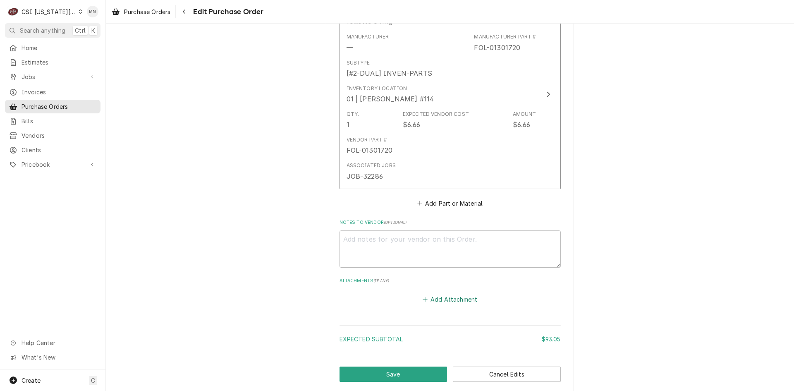
click at [448, 298] on button "Add Attachment" at bounding box center [450, 299] width 58 height 12
type textarea "x"
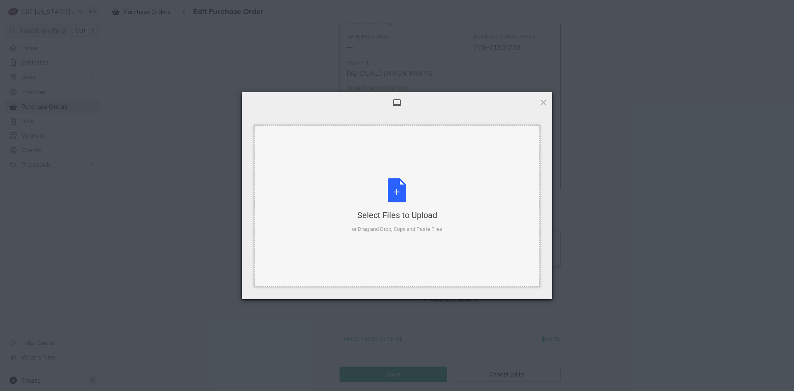
click at [405, 215] on div "Select Files to Upload" at bounding box center [397, 215] width 91 height 12
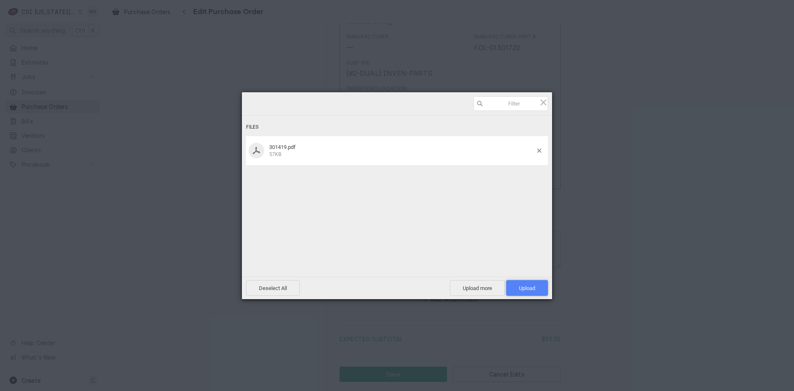
click at [523, 283] on span "Upload 1" at bounding box center [527, 288] width 42 height 16
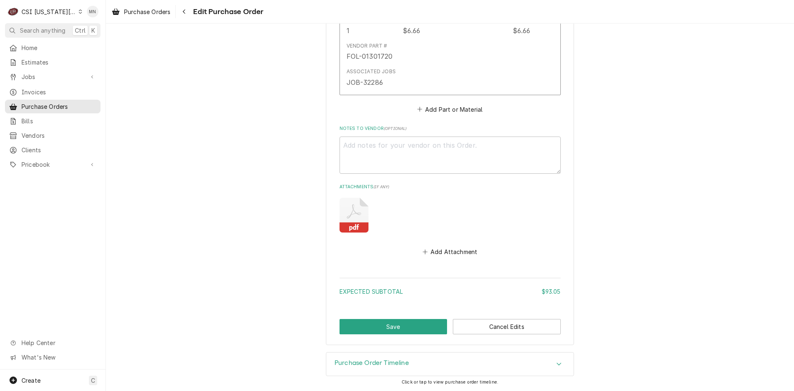
scroll to position [674, 0]
click at [374, 328] on button "Save" at bounding box center [394, 326] width 108 height 15
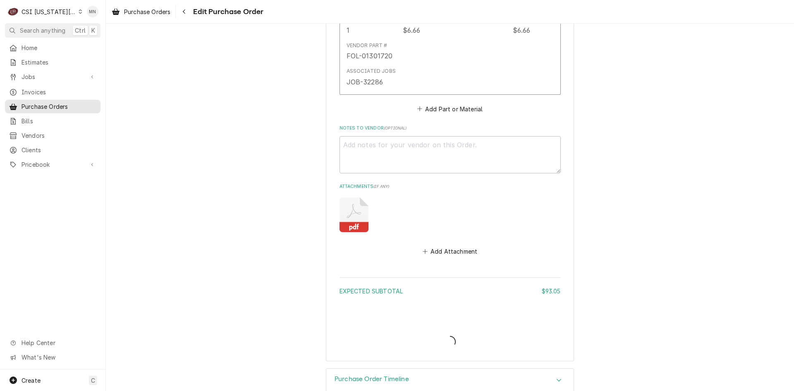
type textarea "x"
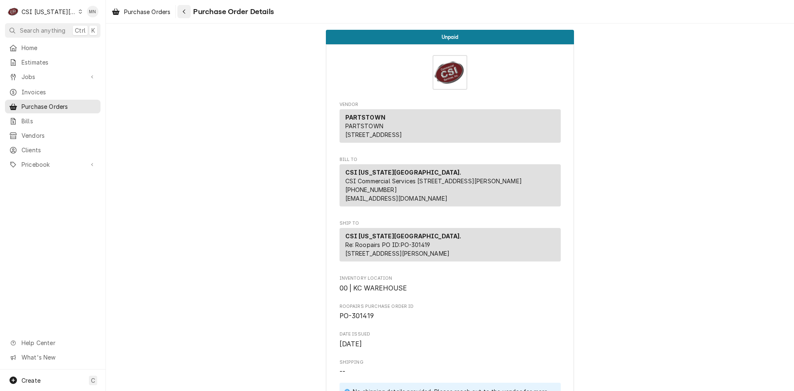
click at [191, 14] on button "Navigate back" at bounding box center [184, 11] width 13 height 13
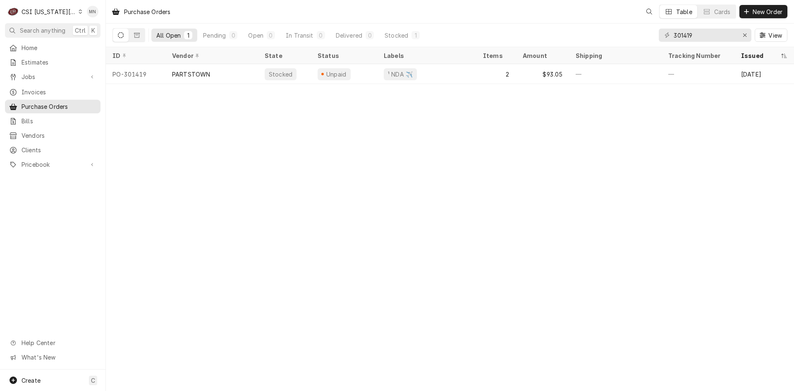
click at [53, 12] on div "CSI [US_STATE][GEOGRAPHIC_DATA]." at bounding box center [49, 11] width 55 height 9
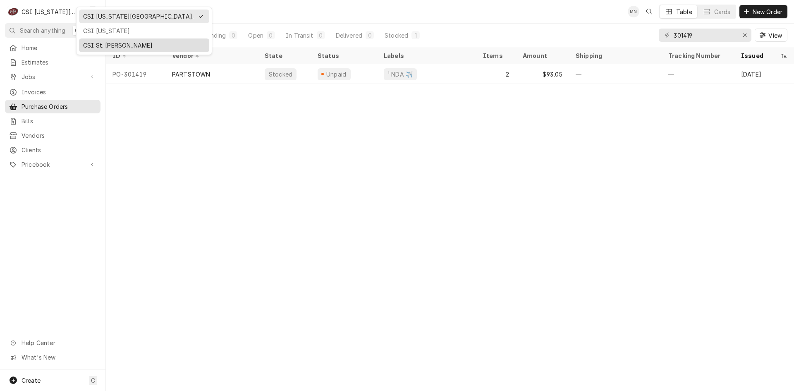
click at [94, 43] on div "CSI St. [PERSON_NAME]" at bounding box center [144, 45] width 122 height 9
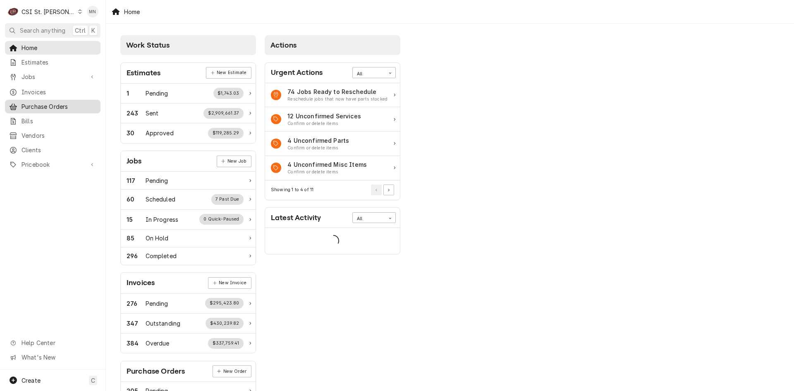
click at [38, 102] on span "Purchase Orders" at bounding box center [59, 106] width 75 height 9
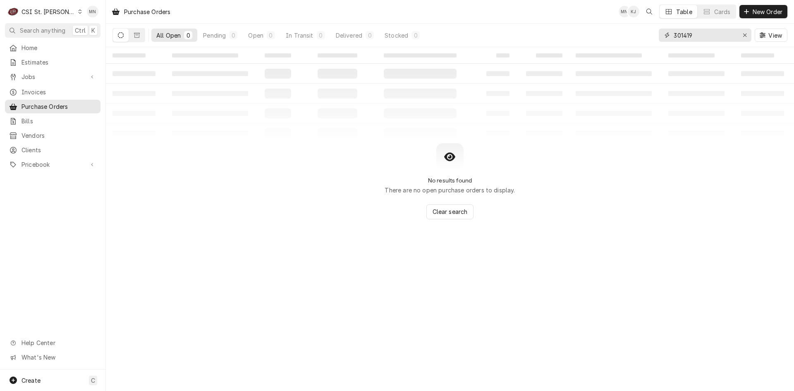
drag, startPoint x: 707, startPoint y: 38, endPoint x: 582, endPoint y: 38, distance: 125.4
click at [595, 37] on div "All Open 0 Pending 0 Open 0 In Transit 0 Delivered 0 Stocked 0 301419 View" at bounding box center [450, 35] width 675 height 23
type input "401184"
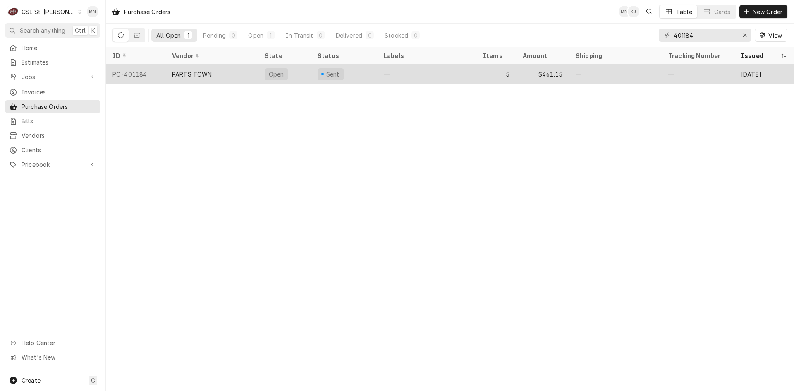
click at [240, 72] on div "PARTS TOWN" at bounding box center [212, 74] width 93 height 20
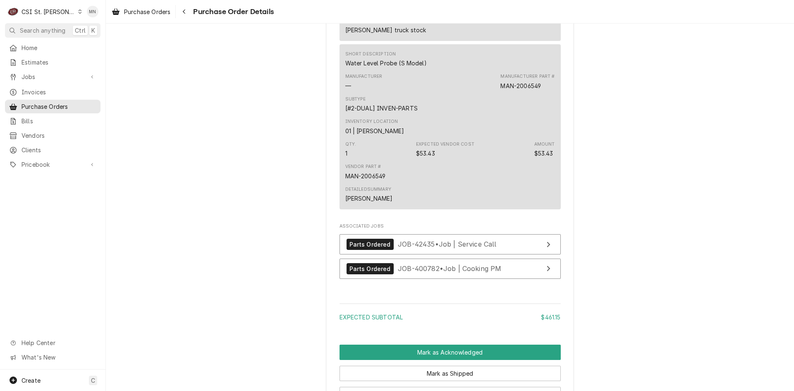
scroll to position [1283, 0]
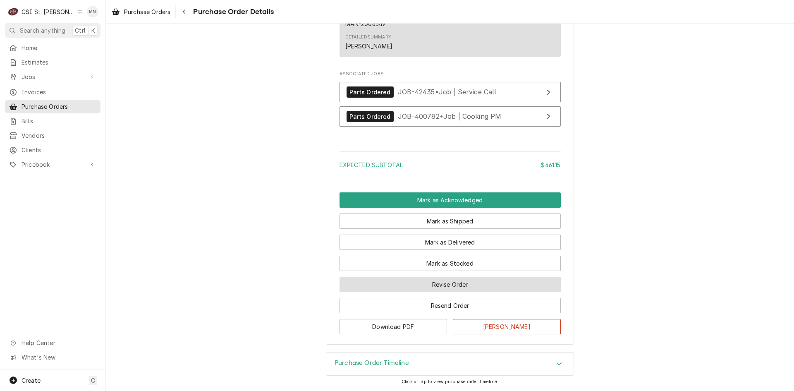
click at [459, 292] on button "Revise Order" at bounding box center [450, 284] width 221 height 15
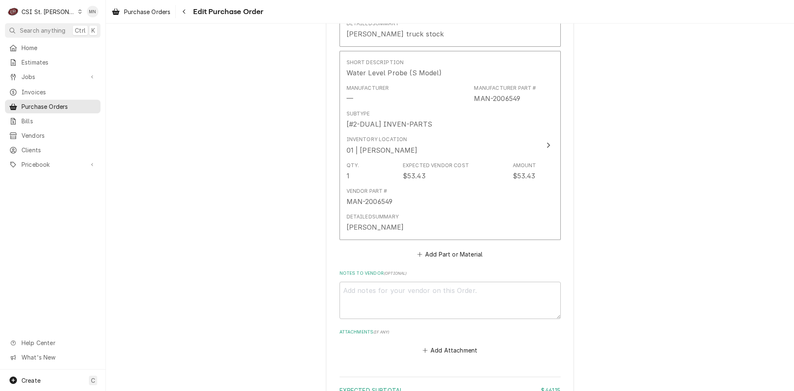
scroll to position [1216, 0]
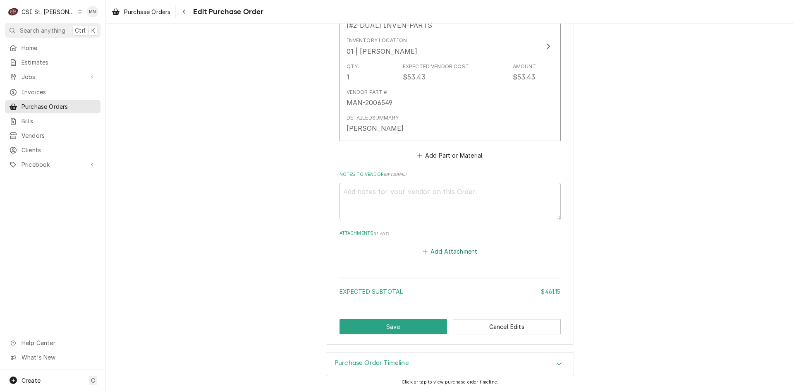
click at [453, 253] on button "Add Attachment" at bounding box center [450, 252] width 58 height 12
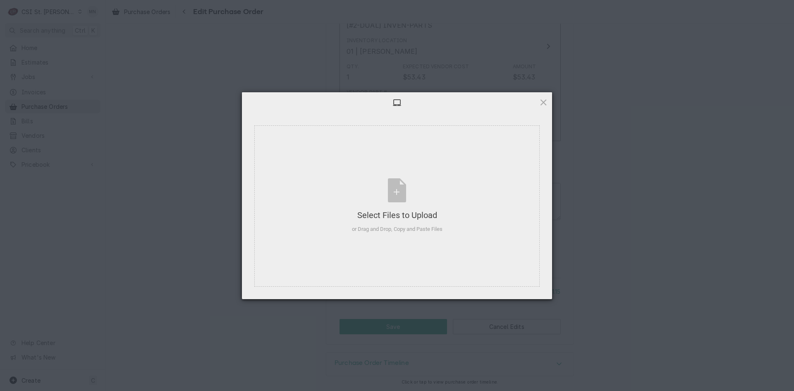
type textarea "x"
click at [405, 207] on div "Select Files to Upload or Drag and Drop, Copy and Paste Files" at bounding box center [397, 205] width 91 height 55
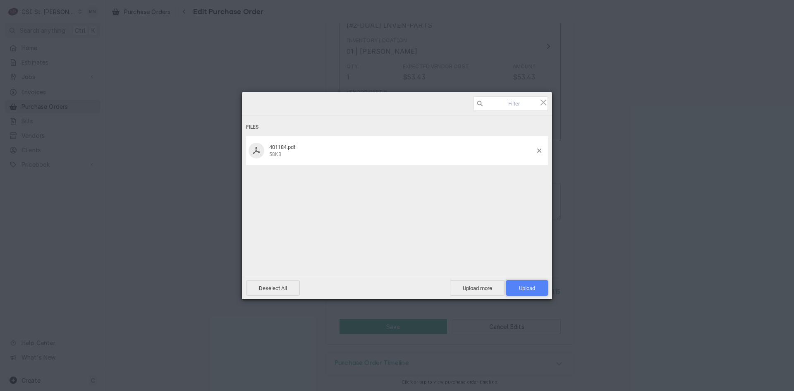
click at [528, 287] on span "Upload 1" at bounding box center [527, 288] width 16 height 6
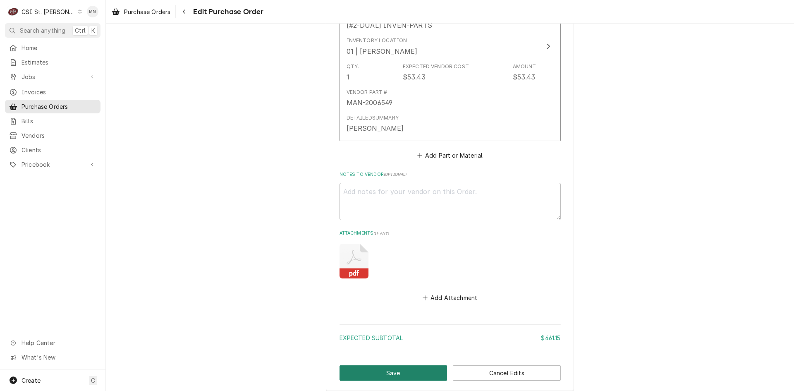
click at [393, 368] on button "Save" at bounding box center [394, 372] width 108 height 15
type textarea "x"
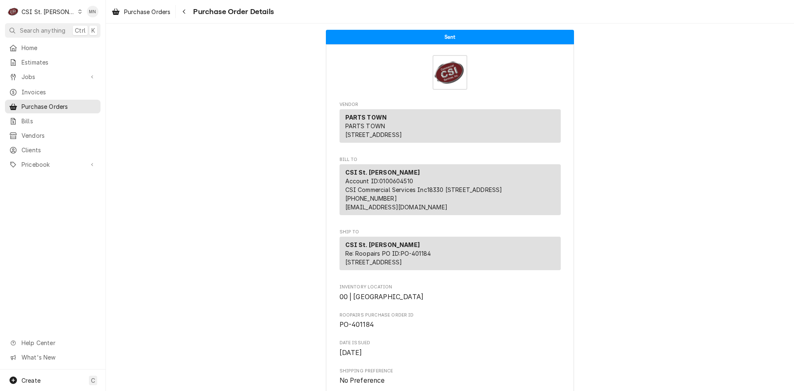
click at [34, 8] on div "CSI St. Louis" at bounding box center [49, 11] width 54 height 9
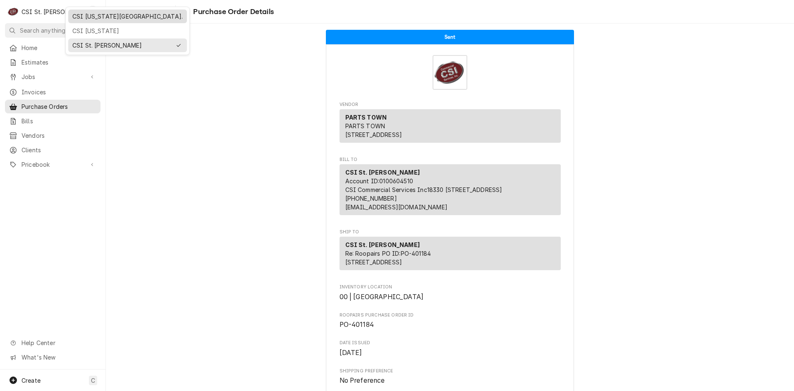
click at [79, 19] on div "CSI [US_STATE][GEOGRAPHIC_DATA]." at bounding box center [127, 16] width 110 height 9
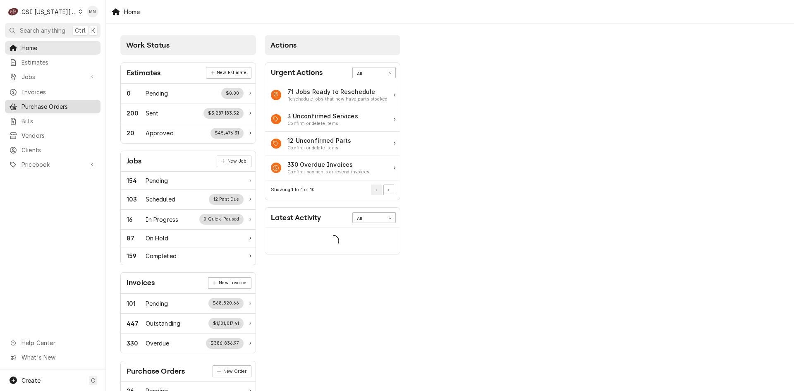
click at [47, 102] on span "Purchase Orders" at bounding box center [59, 106] width 75 height 9
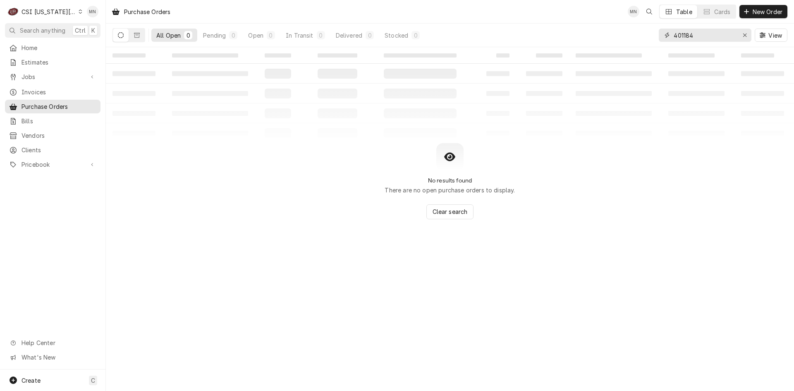
drag, startPoint x: 710, startPoint y: 34, endPoint x: 578, endPoint y: 35, distance: 132.4
click at [578, 35] on div "All Open 0 Pending 0 Open 0 In Transit 0 Delivered 0 Stocked 0 401184 View" at bounding box center [450, 35] width 675 height 23
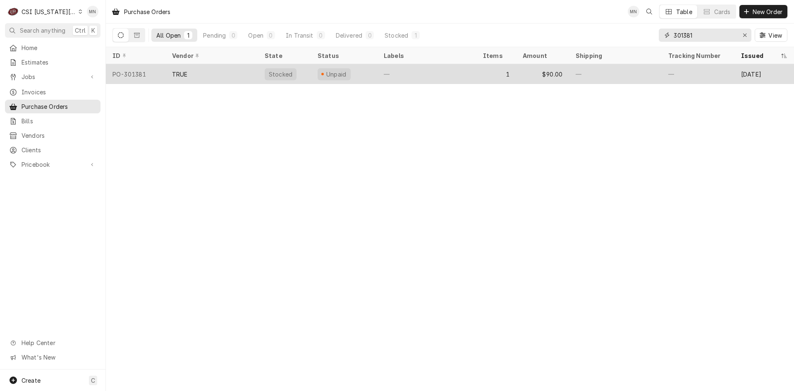
type input "301381"
click at [195, 78] on div "TRUE" at bounding box center [212, 74] width 93 height 20
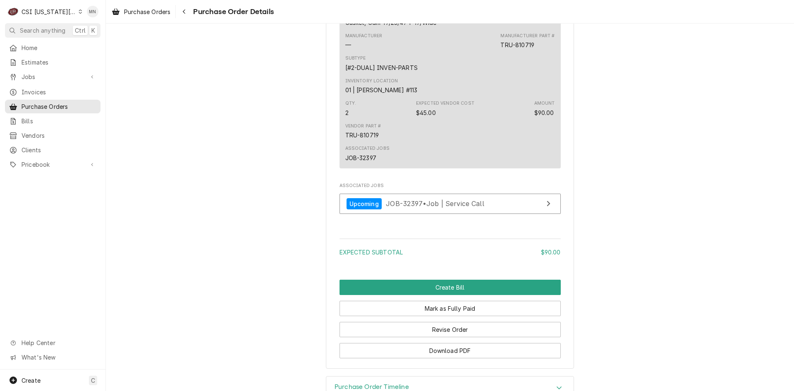
scroll to position [639, 0]
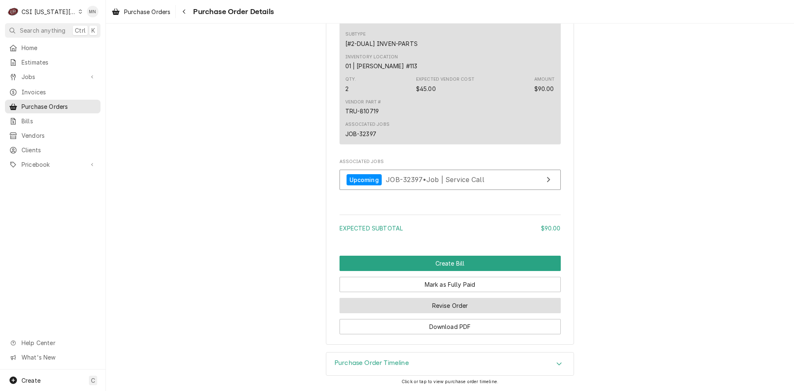
click at [450, 306] on button "Revise Order" at bounding box center [450, 305] width 221 height 15
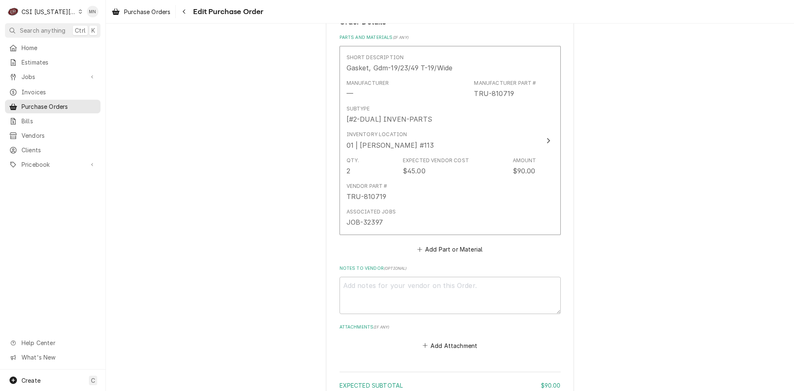
scroll to position [434, 0]
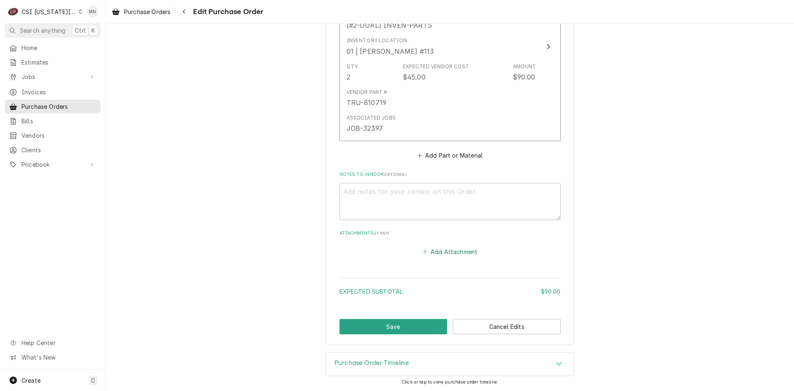
click at [447, 253] on button "Add Attachment" at bounding box center [450, 252] width 58 height 12
type textarea "x"
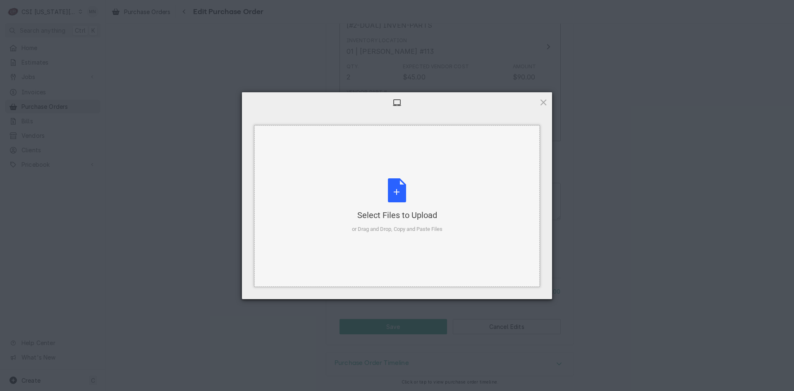
click at [396, 213] on div "Select Files to Upload" at bounding box center [397, 215] width 91 height 12
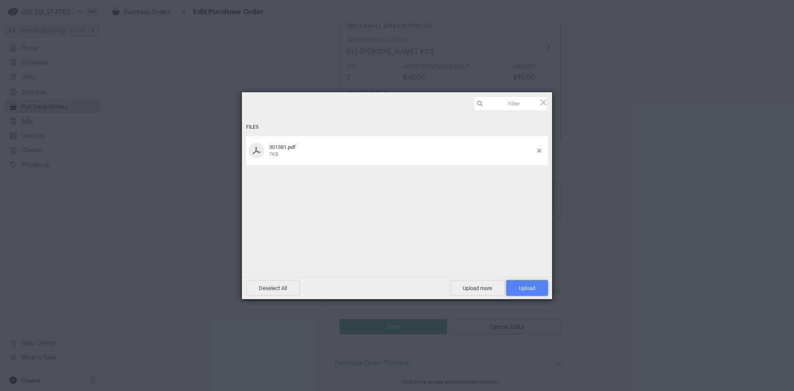
click at [533, 284] on span "Upload 1" at bounding box center [527, 288] width 42 height 16
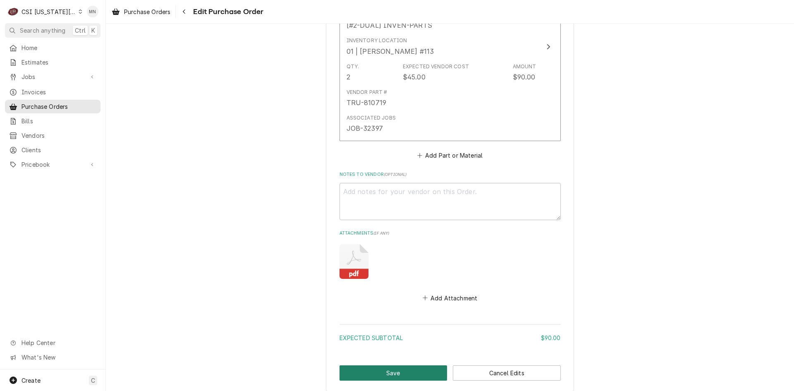
click at [354, 370] on button "Save" at bounding box center [394, 372] width 108 height 15
type textarea "x"
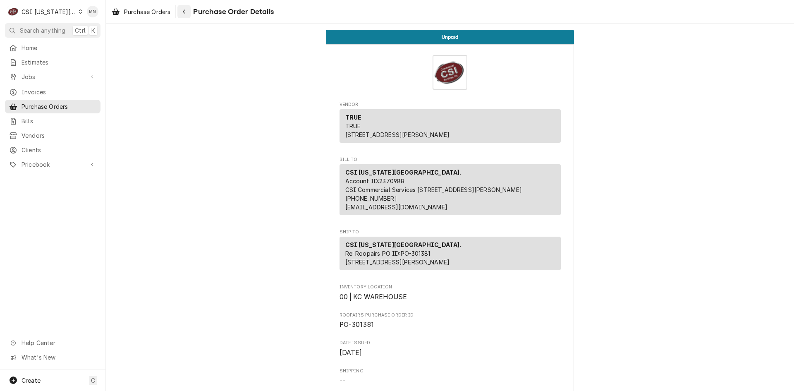
click at [187, 13] on div "Navigate back" at bounding box center [184, 11] width 8 height 8
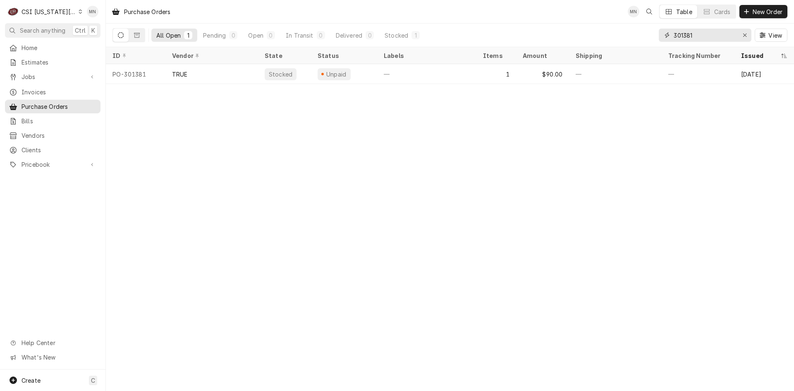
drag, startPoint x: 703, startPoint y: 32, endPoint x: 619, endPoint y: 22, distance: 85.0
click at [619, 22] on div "Purchase Orders MN Table Cards New Order All Open 1 Pending 0 Open 0 In Transit…" at bounding box center [450, 23] width 689 height 47
type input "301421"
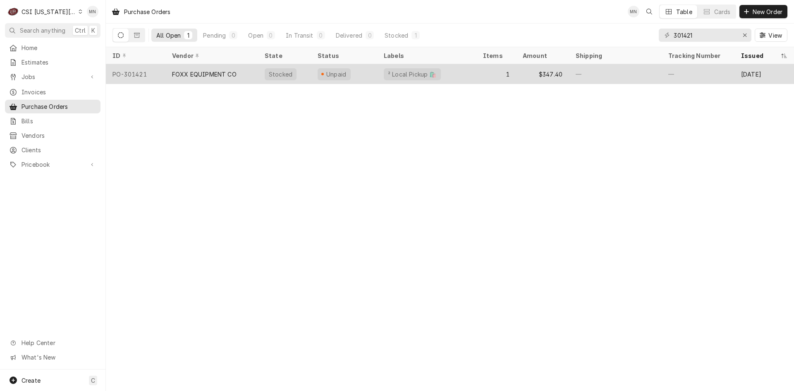
click at [224, 70] on div "FOXX EQUIPMENT CO" at bounding box center [204, 74] width 65 height 9
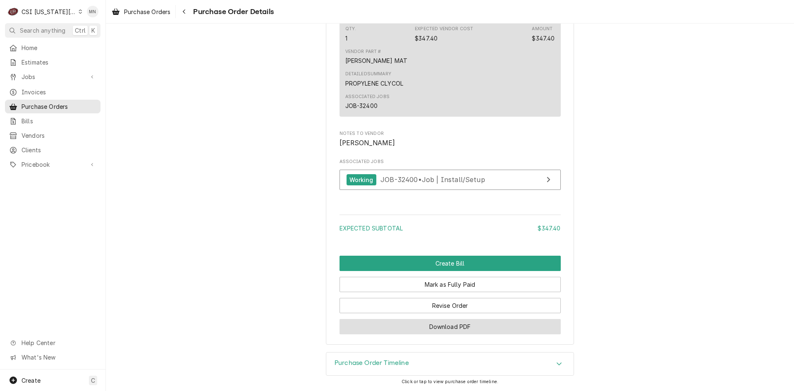
scroll to position [689, 0]
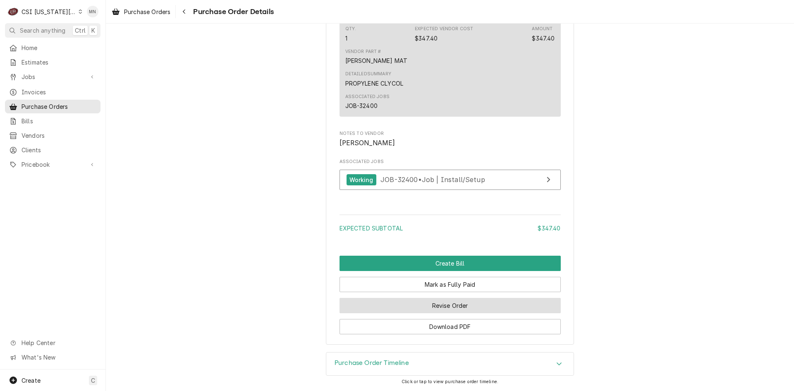
click at [439, 305] on button "Revise Order" at bounding box center [450, 305] width 221 height 15
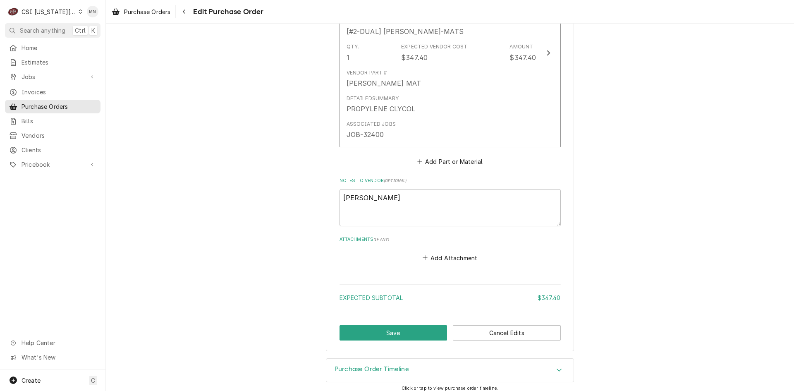
scroll to position [434, 0]
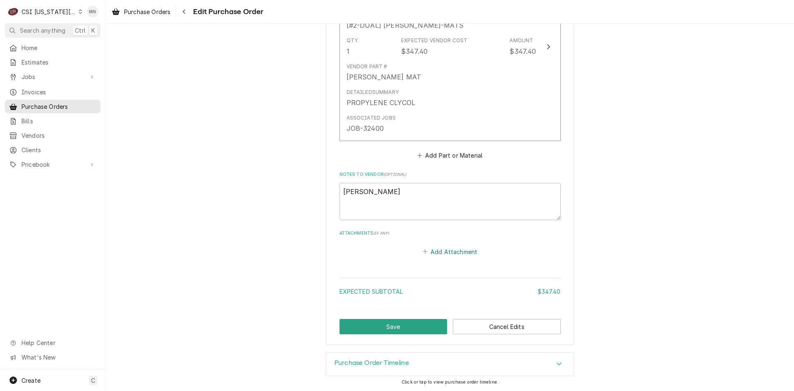
click at [432, 252] on button "Add Attachment" at bounding box center [450, 252] width 58 height 12
type textarea "x"
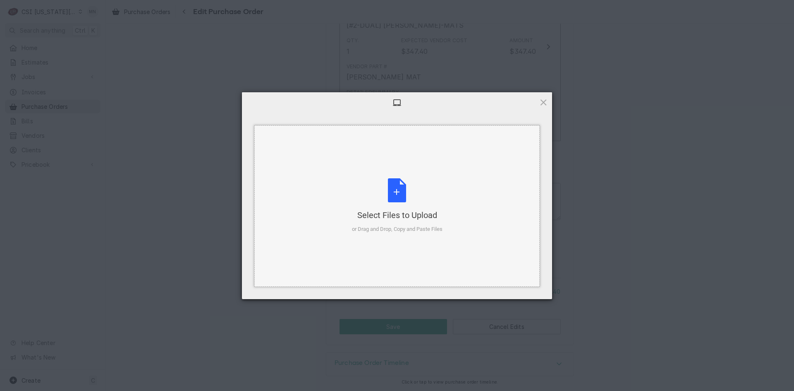
click at [390, 191] on div "Select Files to Upload or Drag and Drop, Copy and Paste Files" at bounding box center [397, 205] width 91 height 55
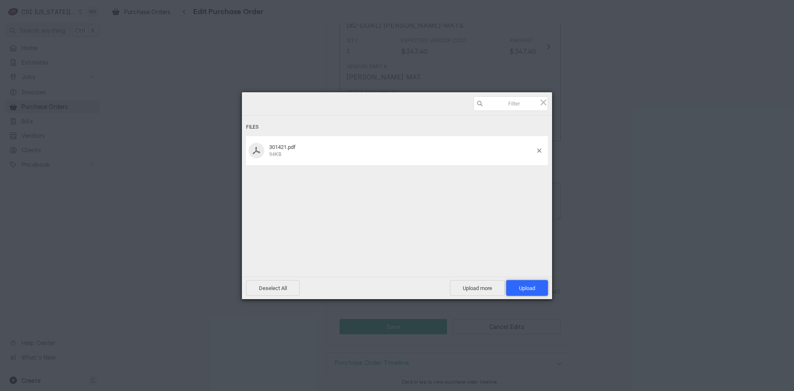
click at [527, 286] on span "Upload 1" at bounding box center [527, 288] width 16 height 6
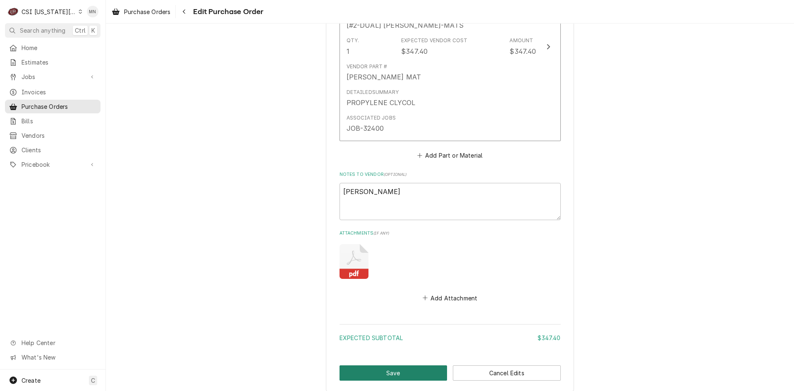
click at [382, 369] on button "Save" at bounding box center [394, 372] width 108 height 15
type textarea "x"
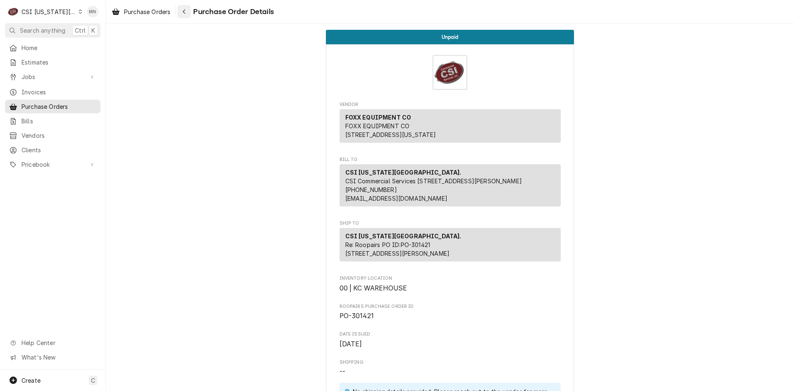
click at [184, 11] on icon "Navigate back" at bounding box center [184, 12] width 4 height 6
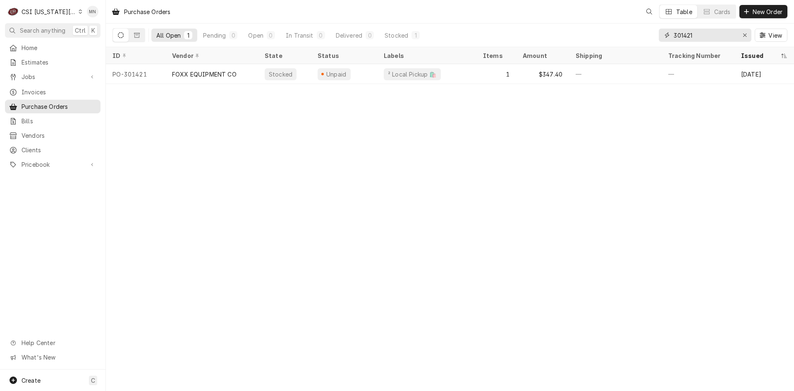
click at [655, 28] on div "All Open 1 Pending 0 Open 0 In Transit 0 Delivered 0 Stocked 1 301421 View" at bounding box center [450, 35] width 675 height 23
type input "301431"
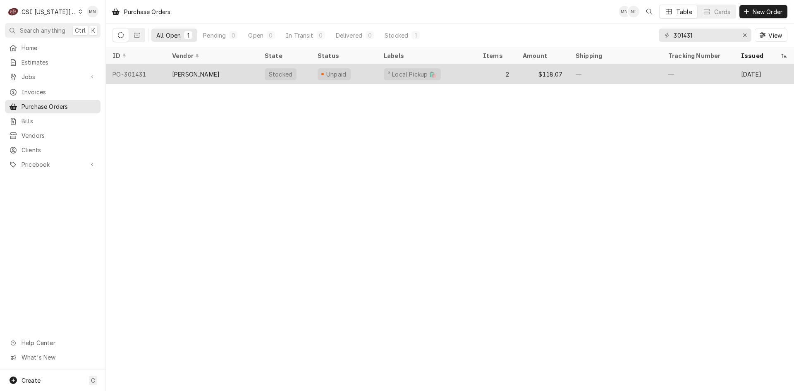
click at [220, 74] on div "CHARLES D. JONES" at bounding box center [196, 74] width 48 height 9
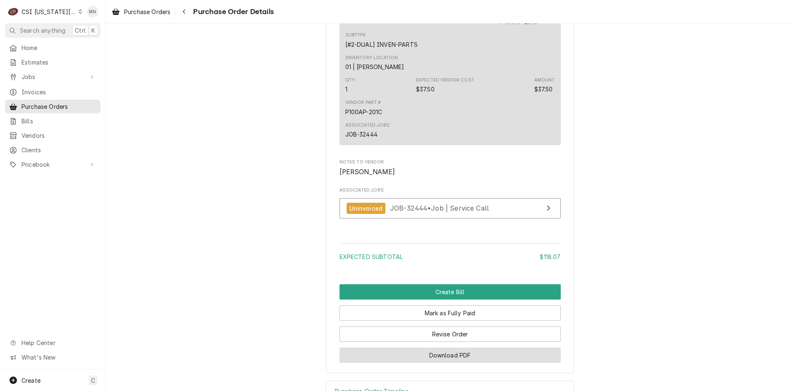
scroll to position [866, 0]
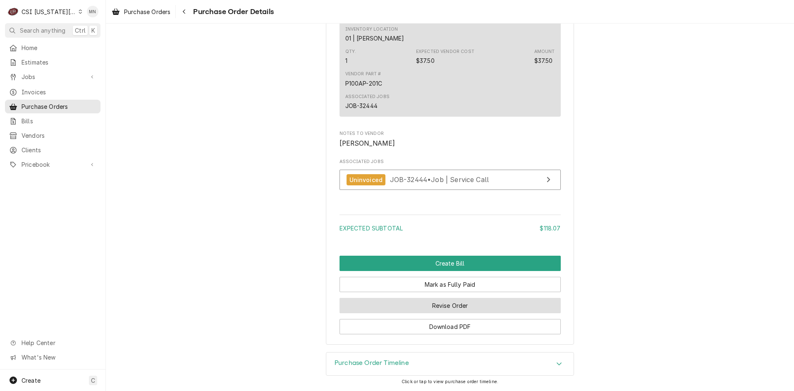
click at [467, 304] on button "Revise Order" at bounding box center [450, 305] width 221 height 15
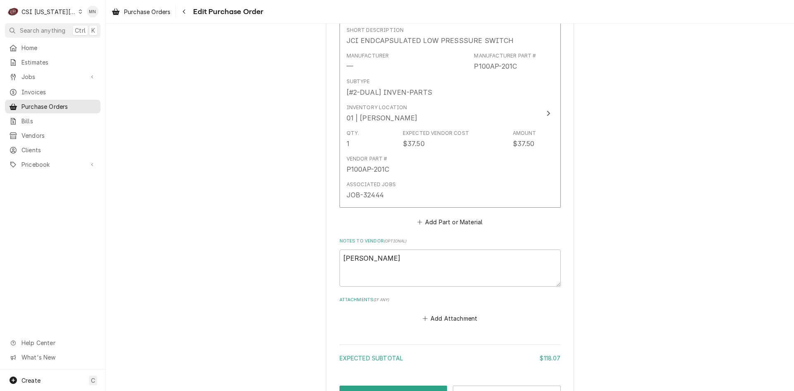
scroll to position [655, 0]
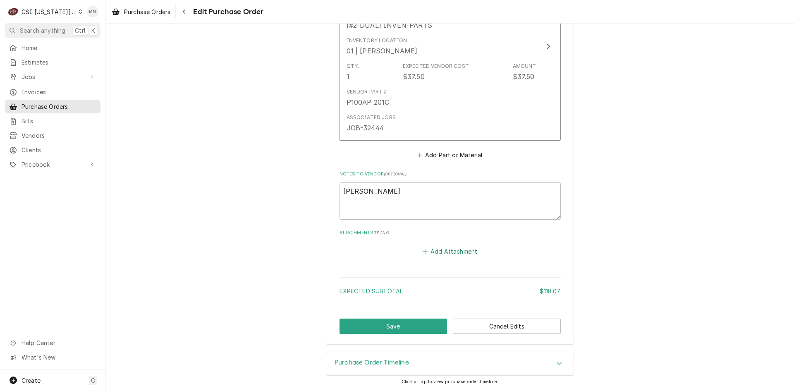
click at [455, 248] on button "Add Attachment" at bounding box center [450, 251] width 58 height 12
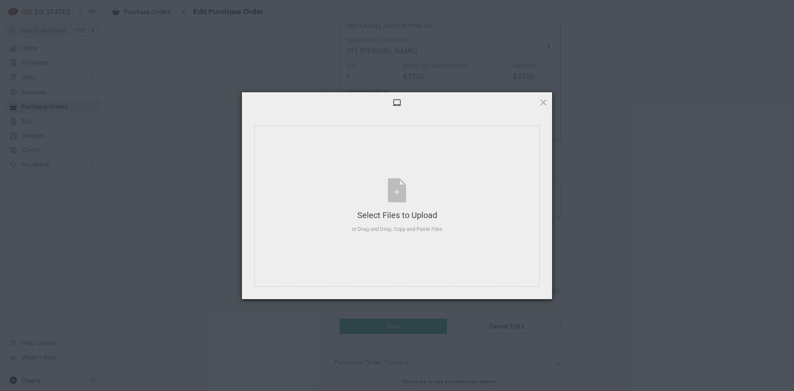
type textarea "x"
click at [403, 213] on div "Select Files to Upload" at bounding box center [397, 215] width 91 height 12
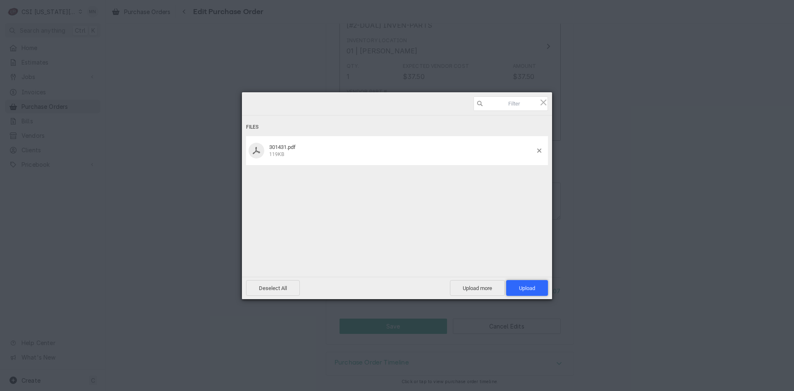
click at [529, 288] on span "Upload 1" at bounding box center [527, 288] width 16 height 6
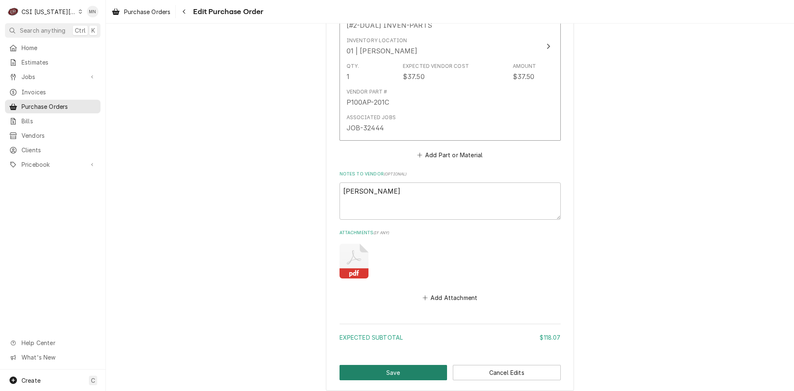
click at [380, 374] on button "Save" at bounding box center [394, 372] width 108 height 15
type textarea "x"
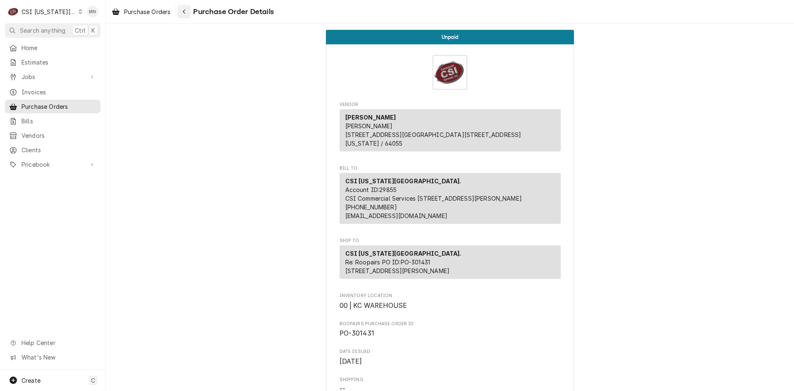
click at [186, 11] on icon "Navigate back" at bounding box center [184, 12] width 4 height 6
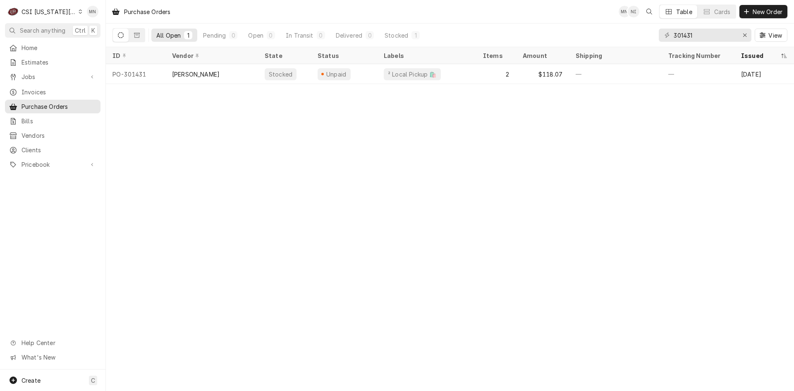
click at [59, 12] on div "CSI [US_STATE][GEOGRAPHIC_DATA]." at bounding box center [49, 11] width 55 height 9
click at [93, 30] on div "CSI [US_STATE]" at bounding box center [144, 30] width 122 height 9
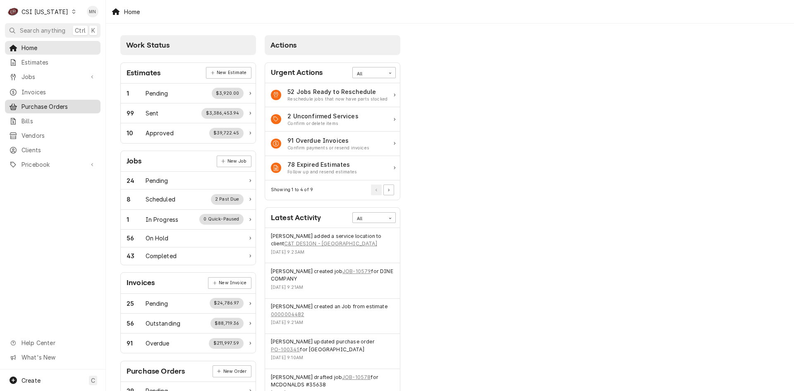
click at [36, 106] on span "Purchase Orders" at bounding box center [59, 106] width 75 height 9
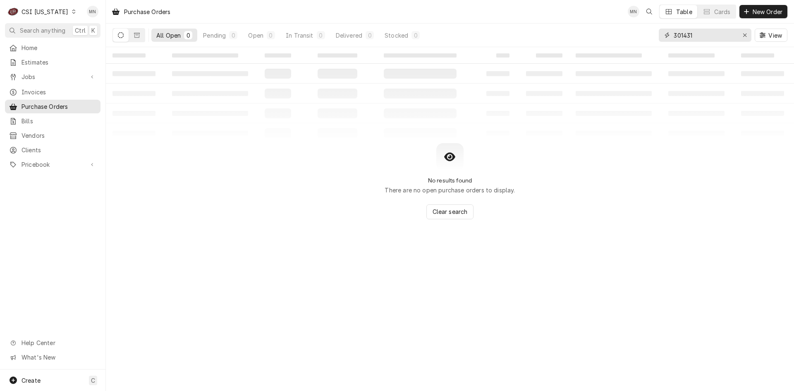
drag, startPoint x: 708, startPoint y: 34, endPoint x: 615, endPoint y: 33, distance: 93.1
click at [604, 35] on div "All Open 0 Pending 0 Open 0 In Transit 0 Delivered 0 Stocked 0 301431 View" at bounding box center [450, 35] width 675 height 23
type input "100348"
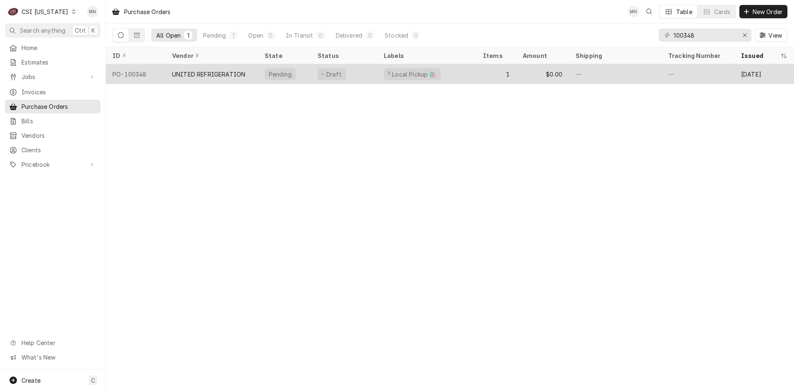
click at [215, 74] on div "UNITED REFRIGERATION" at bounding box center [208, 74] width 73 height 9
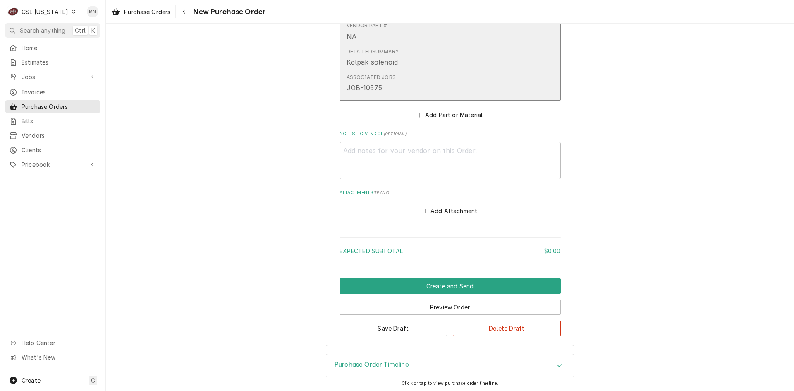
scroll to position [457, 0]
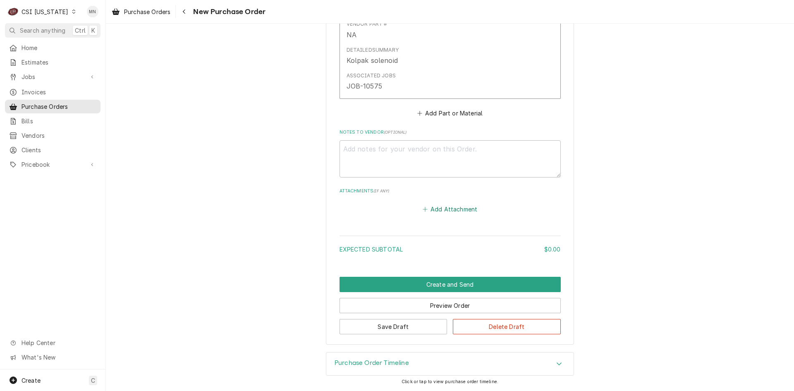
click at [447, 208] on button "Add Attachment" at bounding box center [450, 210] width 58 height 12
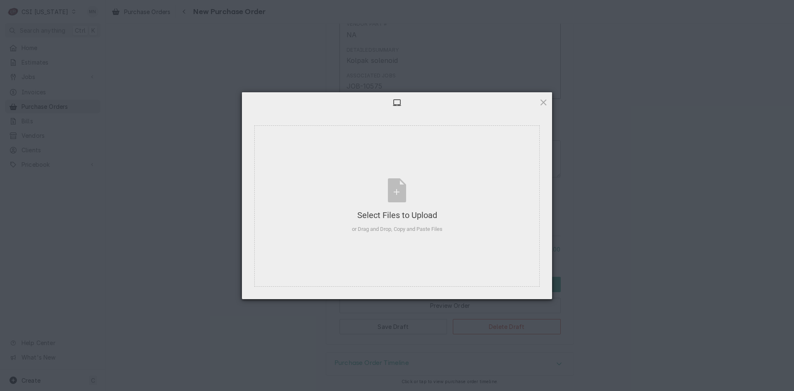
type textarea "x"
click at [412, 208] on div "Select Files to Upload or Drag and Drop, Copy and Paste Files" at bounding box center [397, 205] width 91 height 55
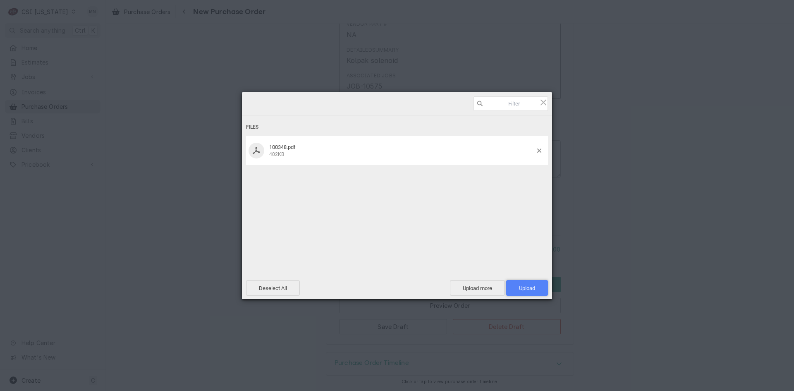
click at [523, 285] on span "Upload 1" at bounding box center [527, 288] width 16 height 6
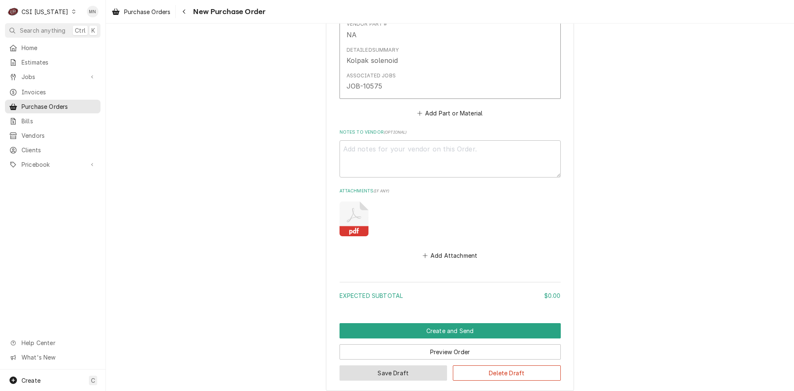
click at [374, 370] on button "Save Draft" at bounding box center [394, 372] width 108 height 15
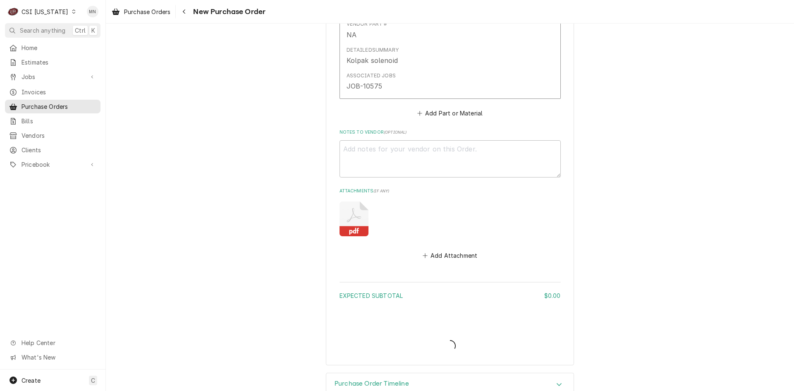
type textarea "x"
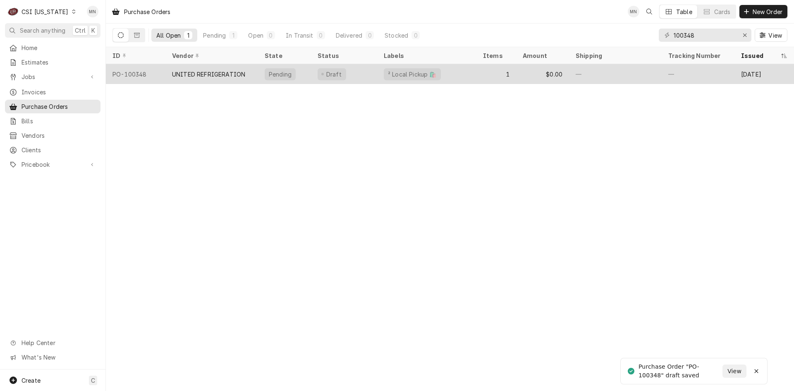
click at [208, 74] on div "UNITED REFRIGERATION" at bounding box center [208, 74] width 73 height 9
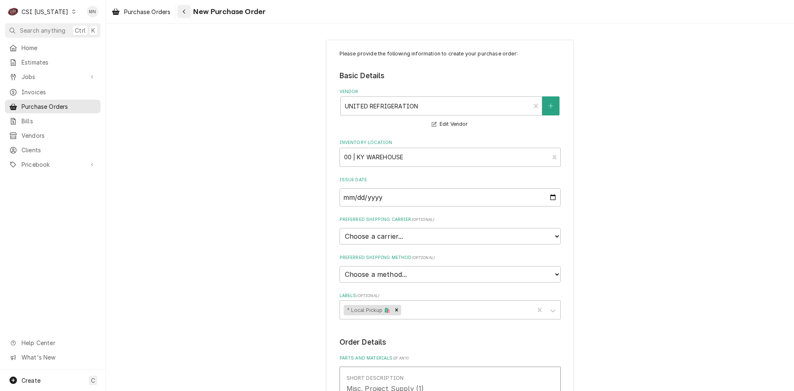
click at [187, 11] on div "Navigate back" at bounding box center [184, 11] width 8 height 8
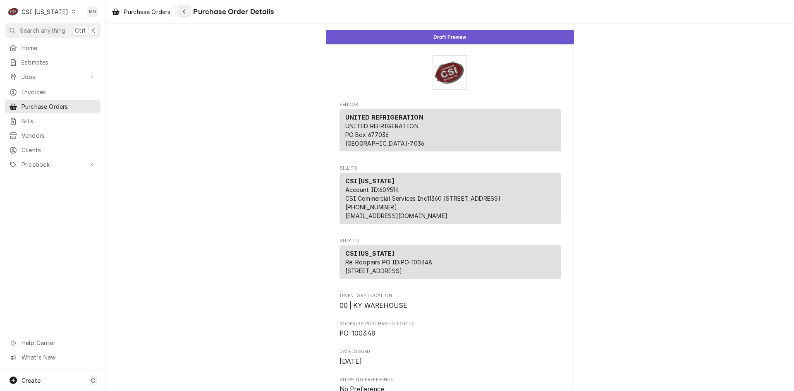
click at [187, 14] on div "Navigate back" at bounding box center [184, 11] width 8 height 8
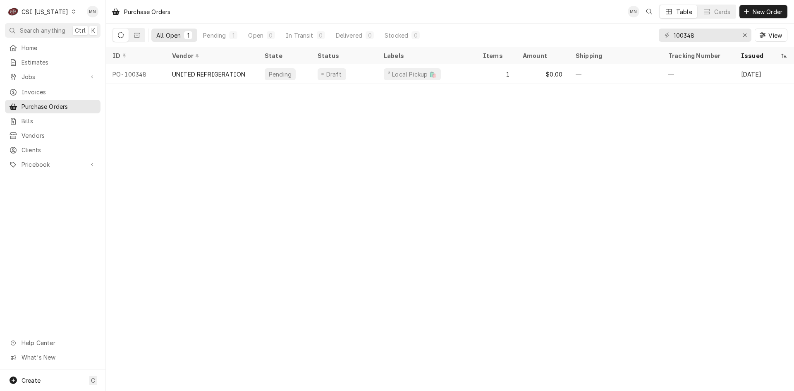
drag, startPoint x: 156, startPoint y: 167, endPoint x: 137, endPoint y: 123, distance: 48.0
click at [156, 161] on div "Purchase Orders MN Table Cards New Order All Open 1 Pending 1 Open 0 In Transit…" at bounding box center [450, 195] width 689 height 391
click at [40, 10] on div "CSI [US_STATE]" at bounding box center [45, 11] width 47 height 9
click at [82, 17] on div "CSI [US_STATE][GEOGRAPHIC_DATA]." at bounding box center [129, 16] width 110 height 9
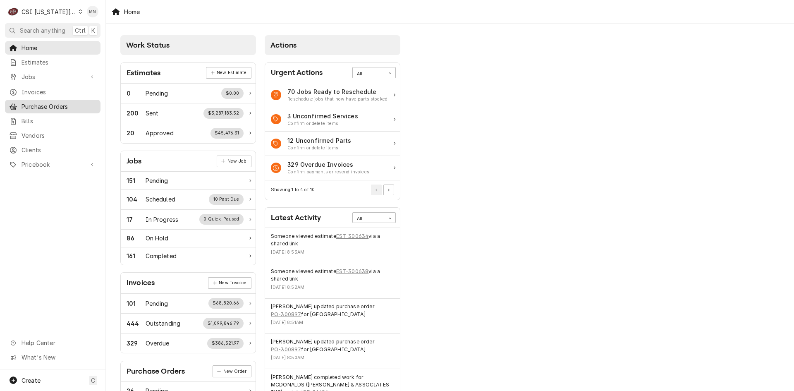
click at [33, 102] on span "Purchase Orders" at bounding box center [59, 106] width 75 height 9
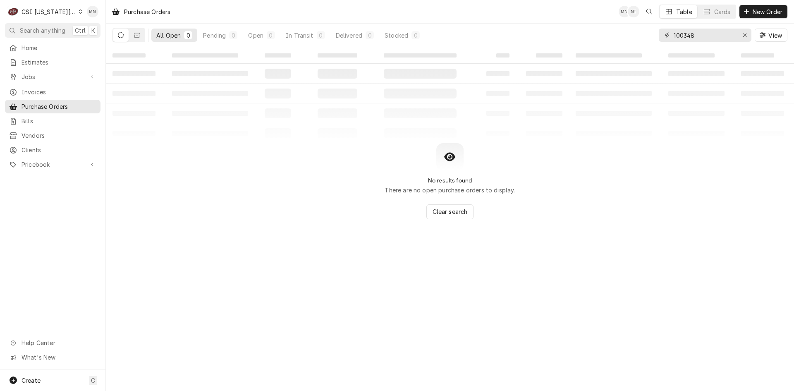
drag, startPoint x: 704, startPoint y: 31, endPoint x: 635, endPoint y: 31, distance: 69.5
click at [636, 31] on div "All Open 0 Pending 0 Open 0 In Transit 0 Delivered 0 Stocked 0 100348 View" at bounding box center [450, 35] width 675 height 23
type input "301417"
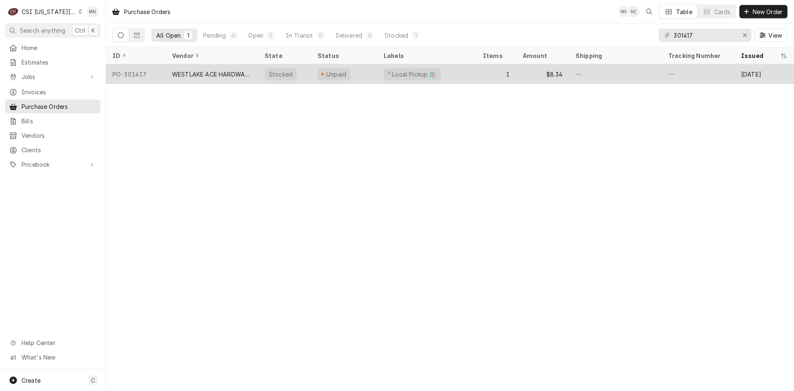
click at [209, 72] on div "WESTLAKE ACE HARDWARE" at bounding box center [211, 74] width 79 height 9
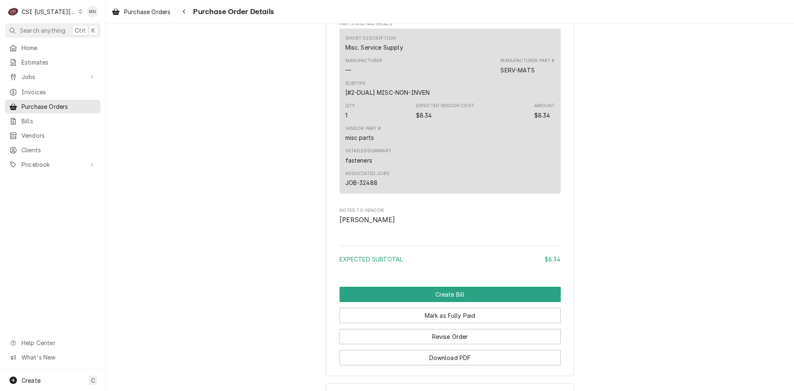
scroll to position [651, 0]
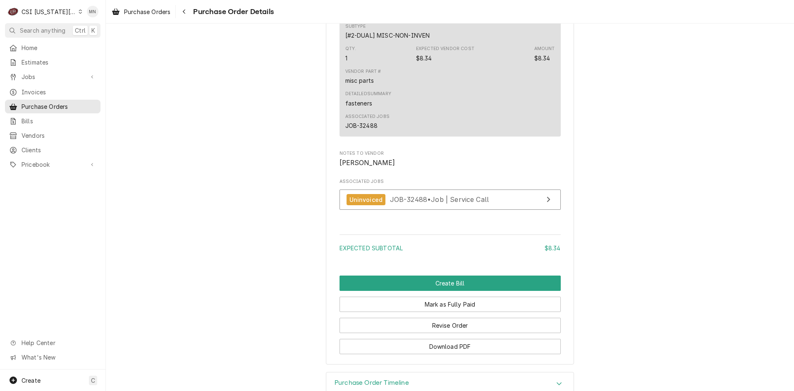
drag, startPoint x: 764, startPoint y: 0, endPoint x: 619, endPoint y: 185, distance: 234.3
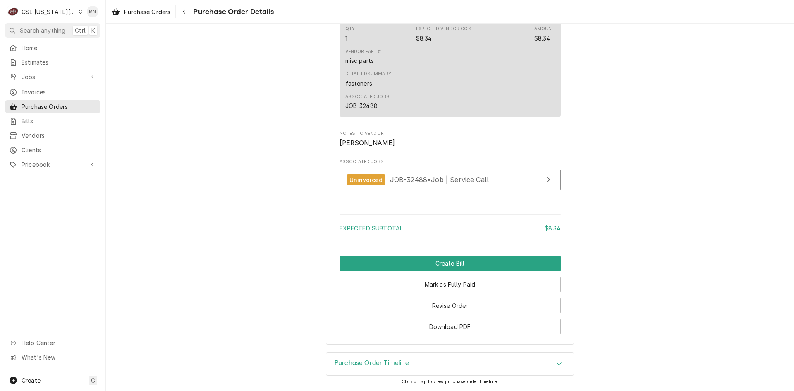
scroll to position [697, 0]
click at [467, 305] on button "Revise Order" at bounding box center [450, 305] width 221 height 15
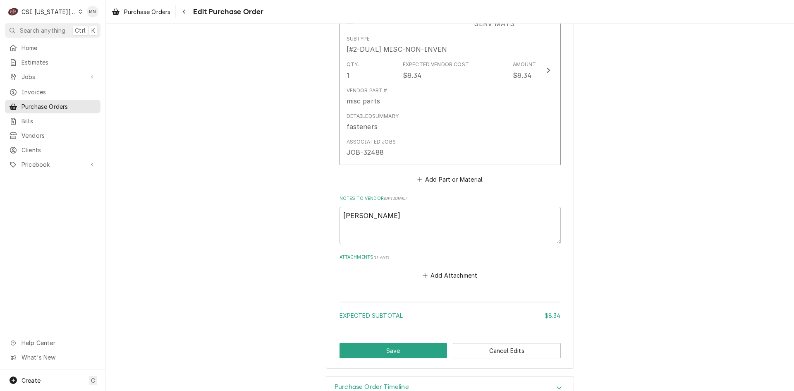
scroll to position [462, 0]
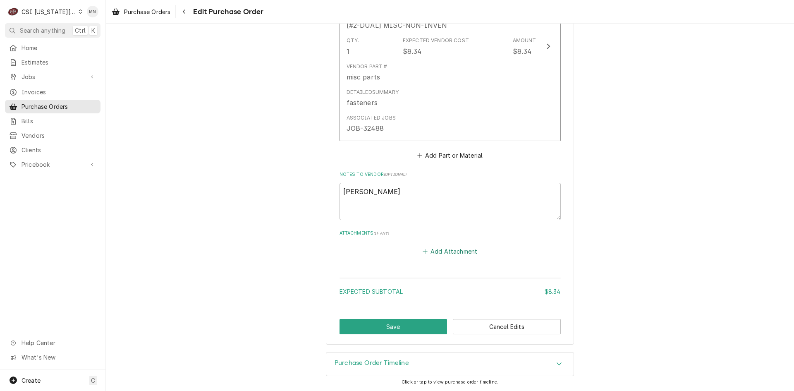
click at [449, 254] on button "Add Attachment" at bounding box center [450, 252] width 58 height 12
type textarea "x"
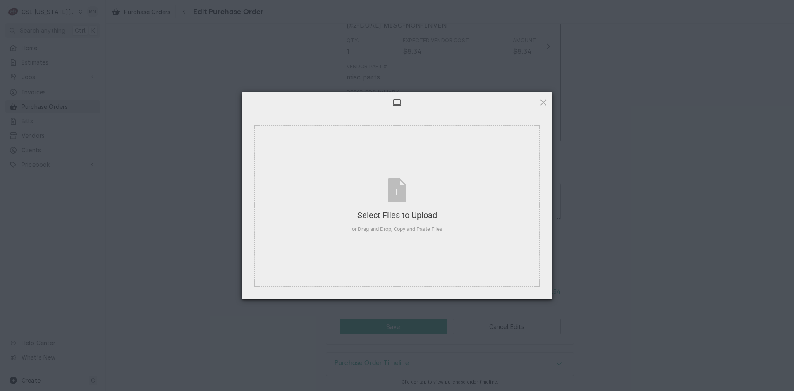
click at [156, 103] on div "Select Files to Upload or Drag and Drop, Copy and Paste Files Selected Files: 0…" at bounding box center [397, 195] width 794 height 391
click at [399, 204] on div "Select Files to Upload or Drag and Drop, Copy and Paste Files" at bounding box center [397, 205] width 91 height 55
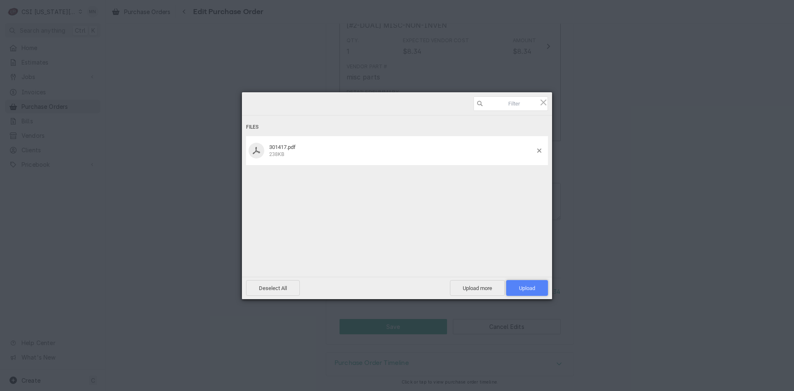
click at [524, 287] on span "Upload 1" at bounding box center [527, 288] width 16 height 6
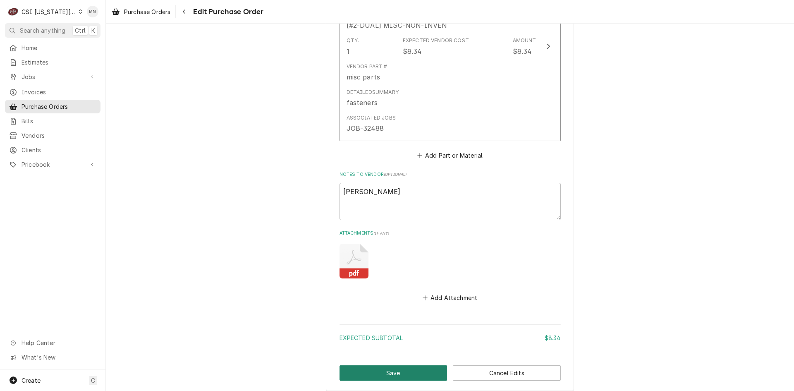
click at [382, 374] on button "Save" at bounding box center [394, 372] width 108 height 15
type textarea "x"
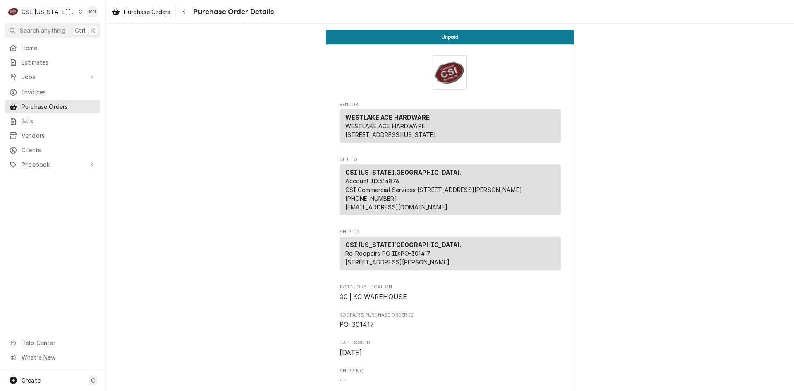
drag, startPoint x: 182, startPoint y: 302, endPoint x: 201, endPoint y: 267, distance: 40.0
click at [184, 9] on icon "Navigate back" at bounding box center [184, 12] width 4 height 6
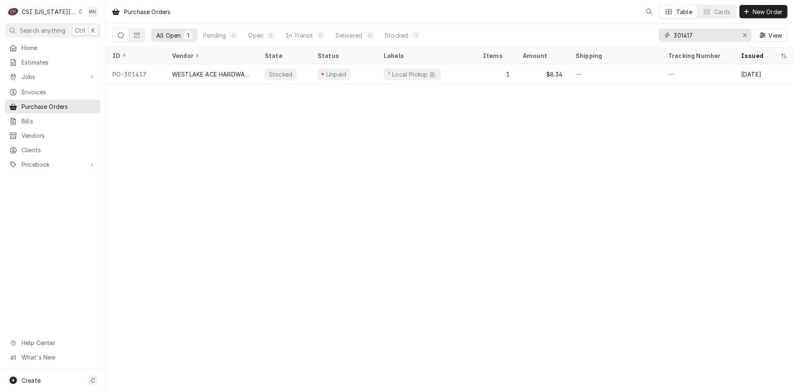
drag, startPoint x: 720, startPoint y: 34, endPoint x: 628, endPoint y: 33, distance: 92.3
click at [629, 33] on div "All Open 1 Pending 0 Open 0 In Transit 0 Delivered 0 Stocked 1 301417 View" at bounding box center [450, 35] width 675 height 23
type input "301428"
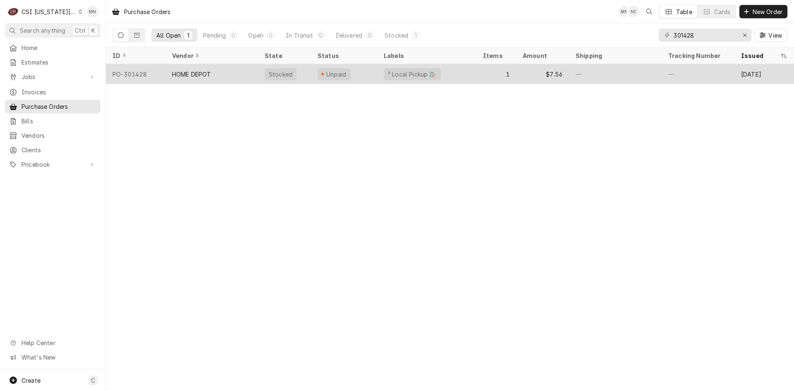
click at [217, 73] on div "HOME DEPOT" at bounding box center [212, 74] width 93 height 20
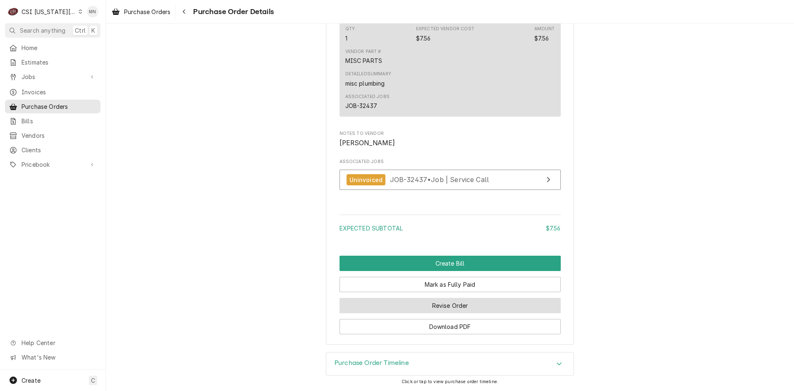
scroll to position [689, 0]
click at [440, 307] on button "Revise Order" at bounding box center [450, 305] width 221 height 15
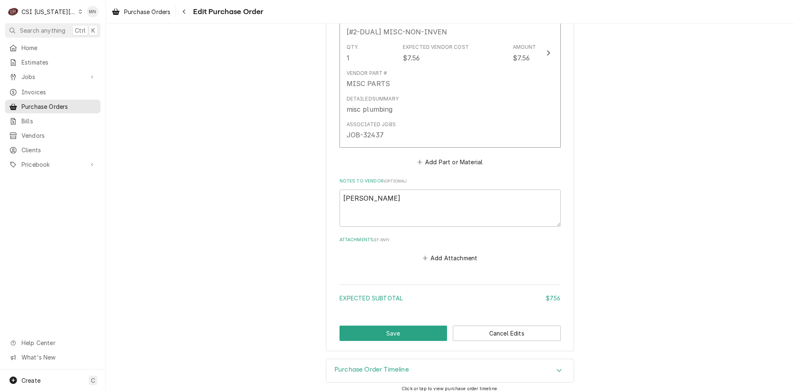
scroll to position [462, 0]
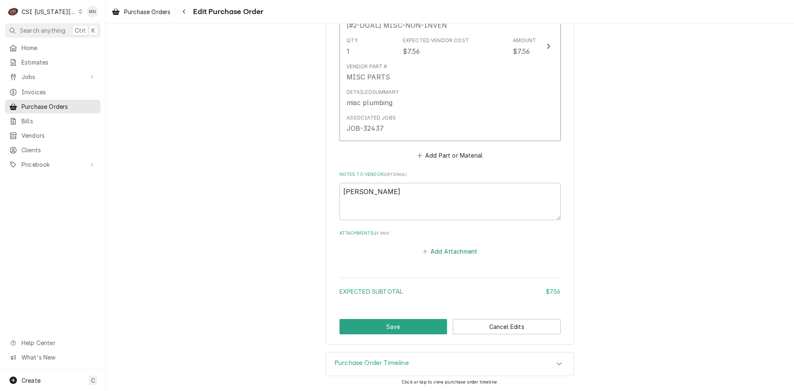
click at [449, 250] on button "Add Attachment" at bounding box center [450, 252] width 58 height 12
type textarea "x"
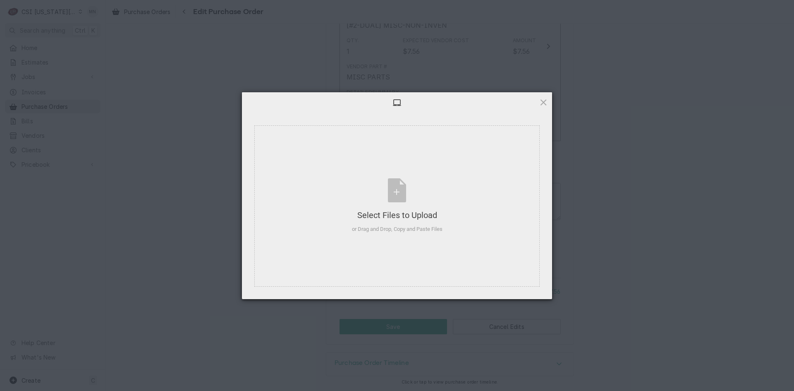
click at [137, 292] on div "Select Files to Upload or Drag and Drop, Copy and Paste Files Selected Files: 0…" at bounding box center [397, 195] width 794 height 391
click at [398, 221] on div "Select Files to Upload or Drag and Drop, Copy and Paste Files" at bounding box center [397, 205] width 91 height 55
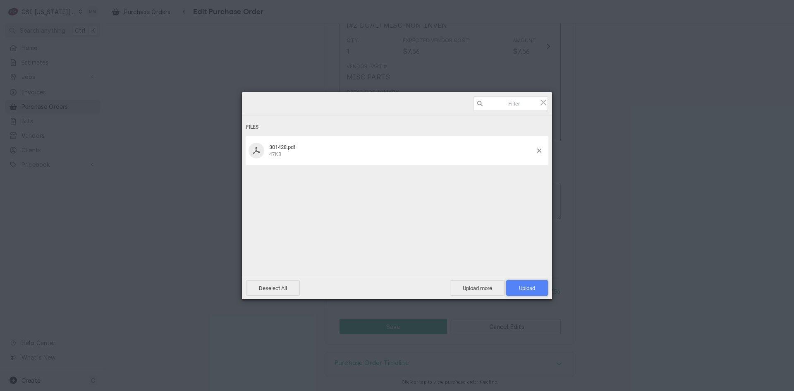
click at [535, 288] on span "Upload 1" at bounding box center [527, 288] width 16 height 6
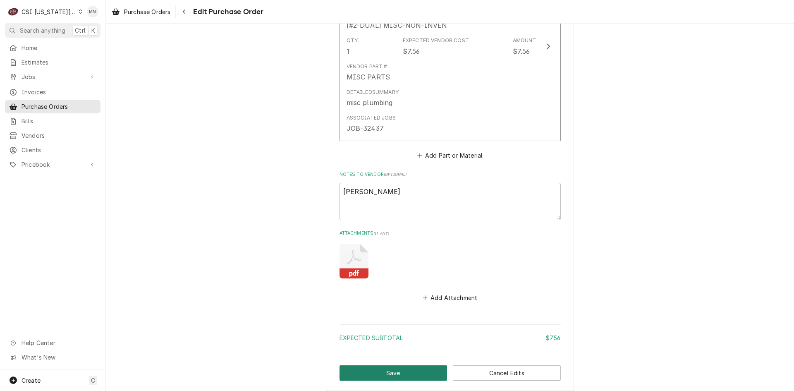
click at [395, 374] on button "Save" at bounding box center [394, 372] width 108 height 15
type textarea "x"
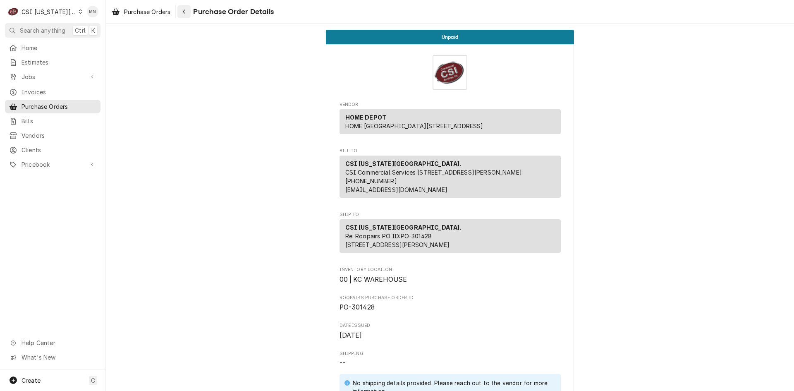
click at [185, 10] on icon "Navigate back" at bounding box center [184, 12] width 4 height 6
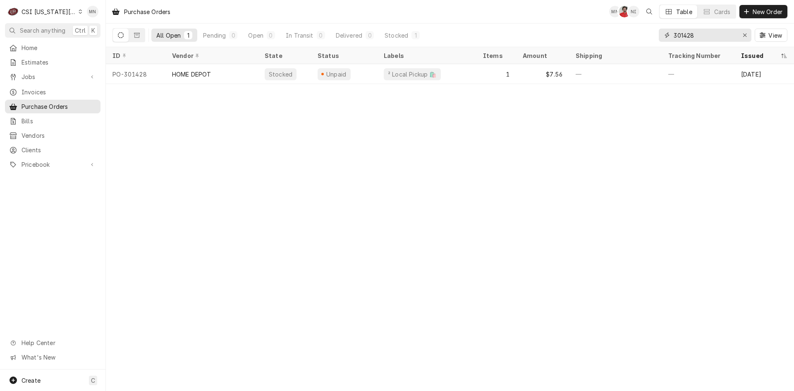
drag, startPoint x: 684, startPoint y: 37, endPoint x: 655, endPoint y: 37, distance: 28.1
click at [655, 37] on div "All Open 1 Pending 0 Open 0 In Transit 0 Delivered 0 Stocked 1 301428 View" at bounding box center [450, 35] width 675 height 23
type input "301420"
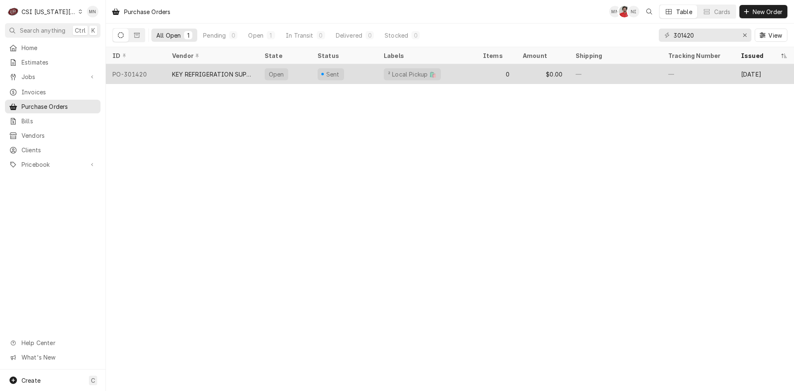
click at [213, 77] on div "KEY REFRIGERATION SUPPLY" at bounding box center [212, 74] width 93 height 20
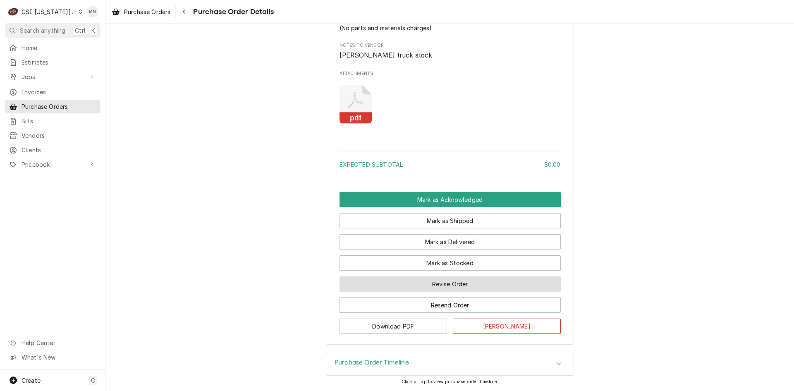
scroll to position [521, 0]
click at [352, 109] on icon "Attachments" at bounding box center [356, 104] width 33 height 39
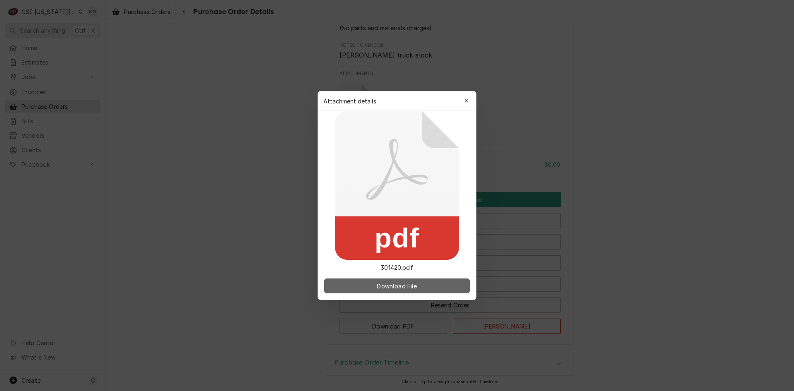
click at [388, 280] on button "Download File" at bounding box center [397, 285] width 146 height 15
click at [466, 99] on icon "button" at bounding box center [467, 101] width 5 height 6
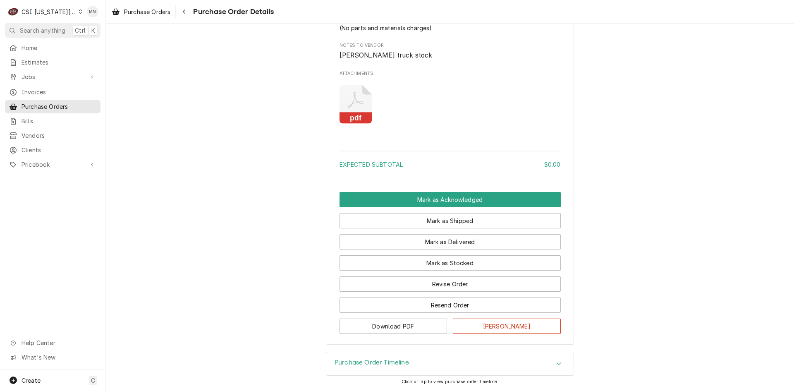
drag, startPoint x: 670, startPoint y: 68, endPoint x: 751, endPoint y: 28, distance: 90.5
click at [185, 13] on icon "Navigate back" at bounding box center [184, 12] width 4 height 6
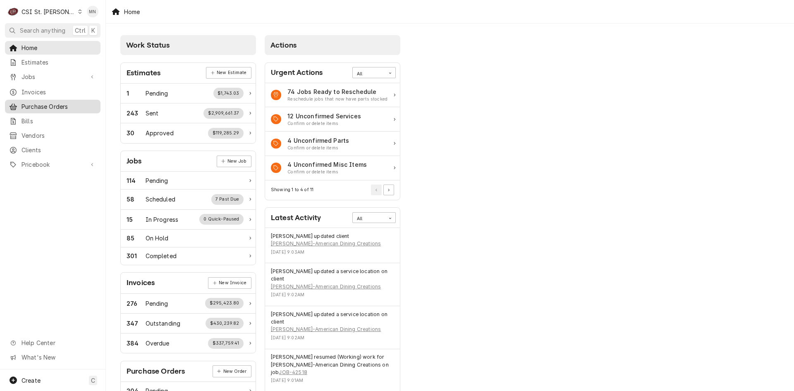
click at [35, 102] on span "Purchase Orders" at bounding box center [59, 106] width 75 height 9
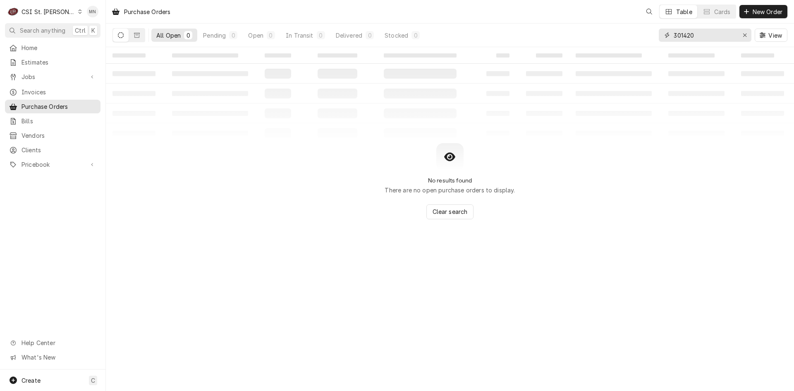
drag, startPoint x: 665, startPoint y: 41, endPoint x: 633, endPoint y: 41, distance: 31.0
click at [639, 41] on div "All Open 0 Pending 0 Open 0 In Transit 0 Delivered 0 Stocked 0 301420 View" at bounding box center [450, 35] width 675 height 23
type input "401200"
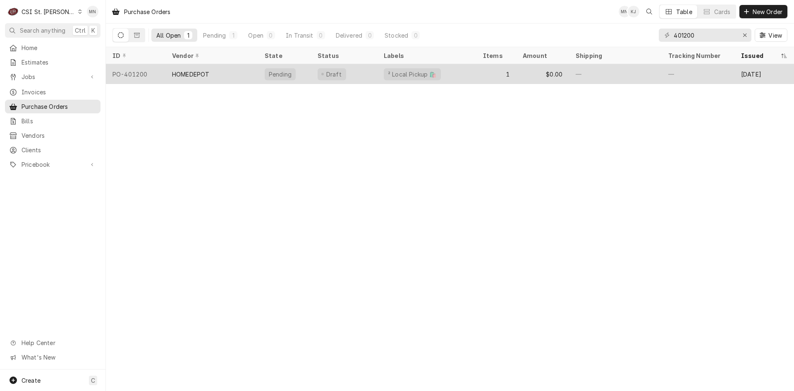
click at [185, 66] on div "HOMEDEPOT" at bounding box center [212, 74] width 93 height 20
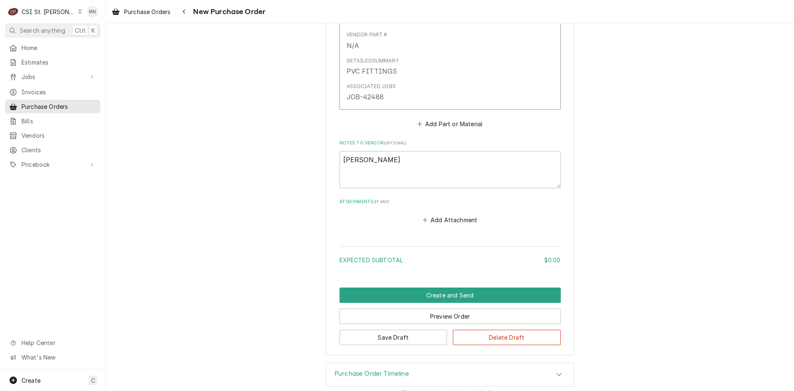
scroll to position [485, 0]
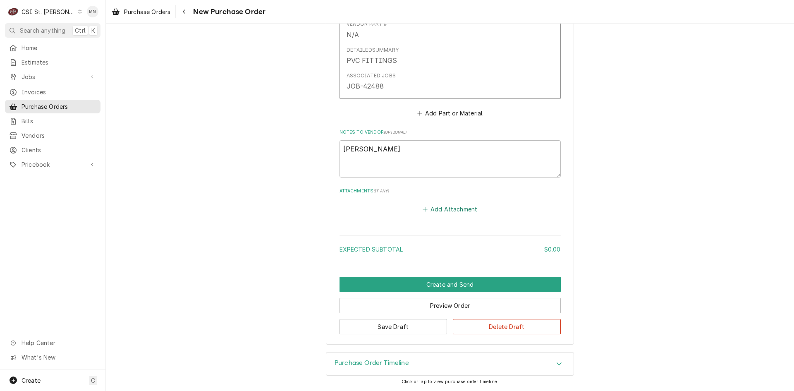
click at [441, 213] on button "Add Attachment" at bounding box center [450, 210] width 58 height 12
type textarea "x"
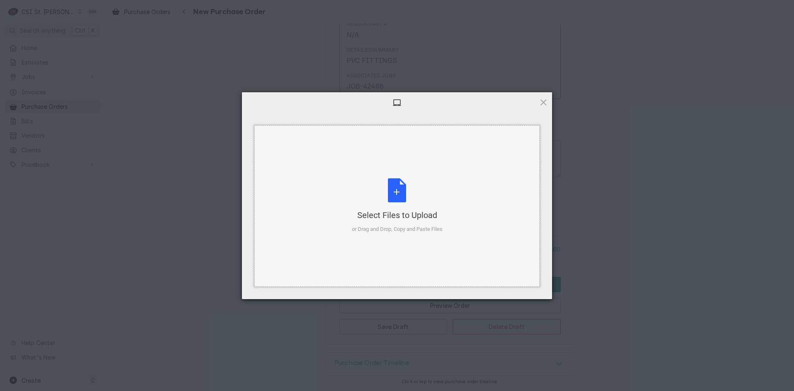
click at [385, 209] on div "Select Files to Upload or Drag and Drop, Copy and Paste Files" at bounding box center [397, 205] width 91 height 55
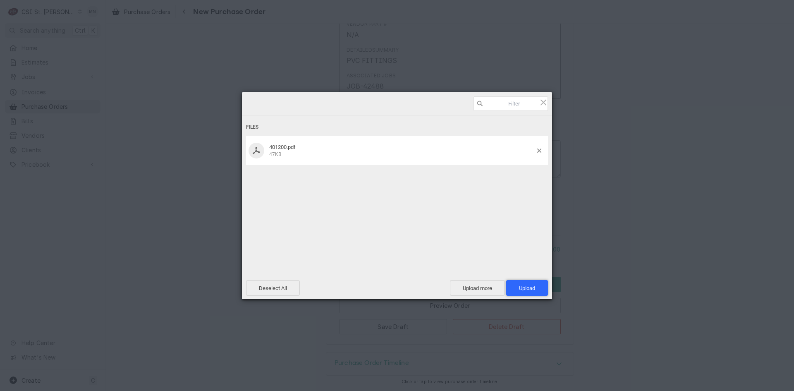
click at [532, 287] on span "Upload 1" at bounding box center [527, 288] width 16 height 6
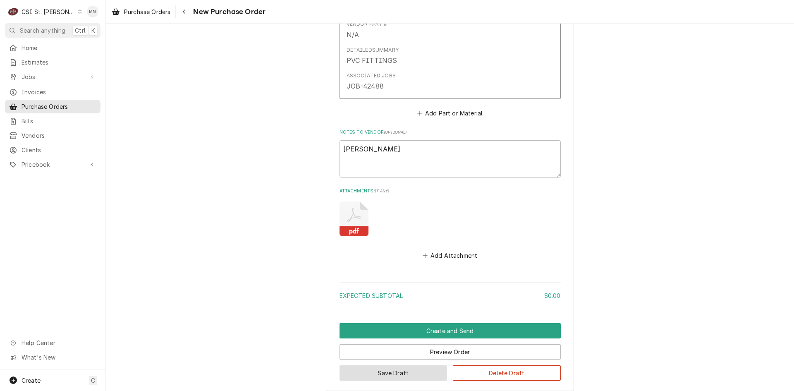
click at [403, 367] on button "Save Draft" at bounding box center [394, 372] width 108 height 15
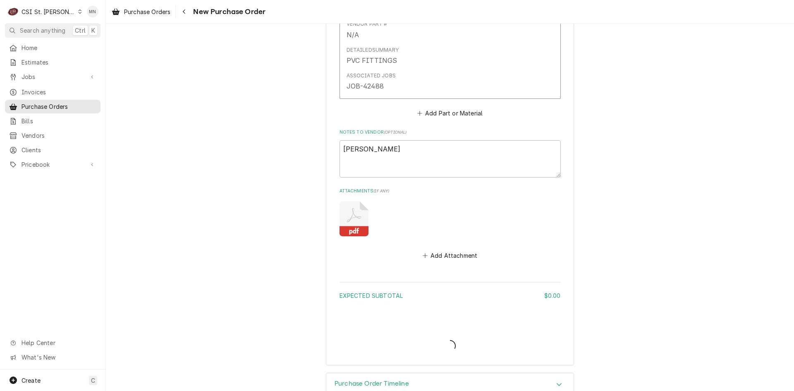
type textarea "x"
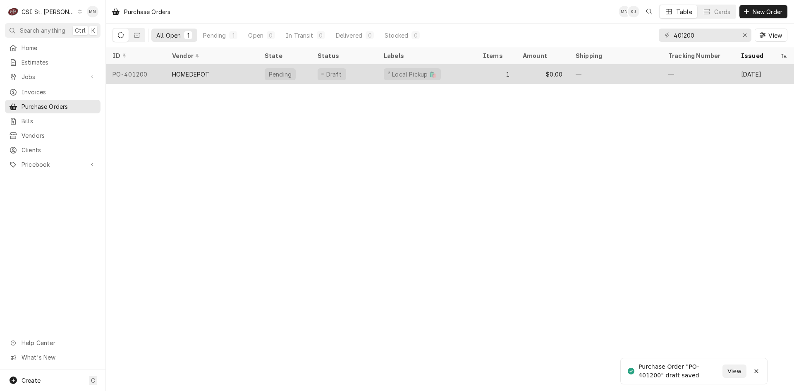
click at [192, 76] on div "HOMEDEPOT" at bounding box center [190, 74] width 37 height 9
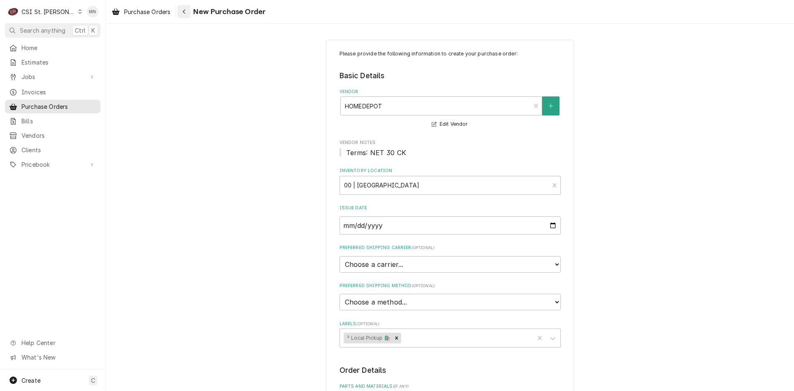
click at [188, 15] on div "Navigate back" at bounding box center [184, 11] width 8 height 8
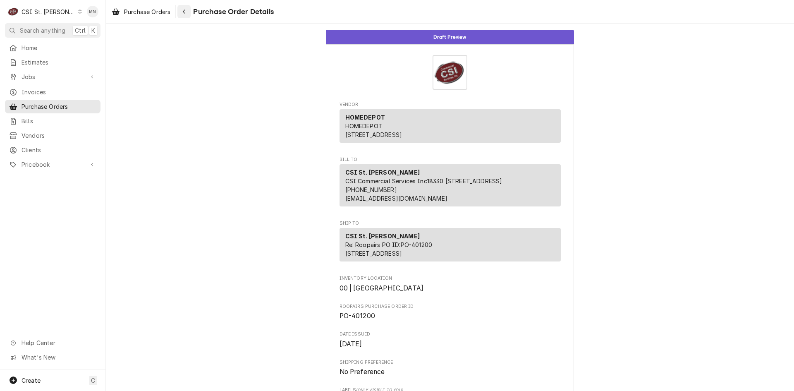
click at [188, 12] on div "Navigate back" at bounding box center [184, 11] width 8 height 8
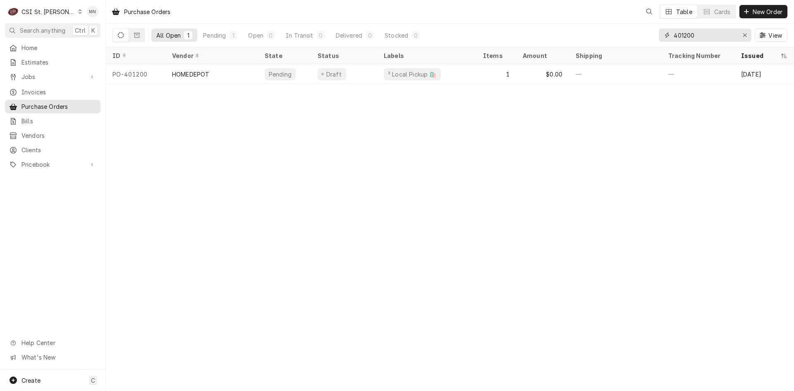
drag, startPoint x: 696, startPoint y: 37, endPoint x: 626, endPoint y: 36, distance: 69.9
click at [626, 36] on div "All Open 1 Pending 1 Open 0 In Transit 0 Delivered 0 Stocked 0 401200 View" at bounding box center [450, 35] width 675 height 23
type input "401172"
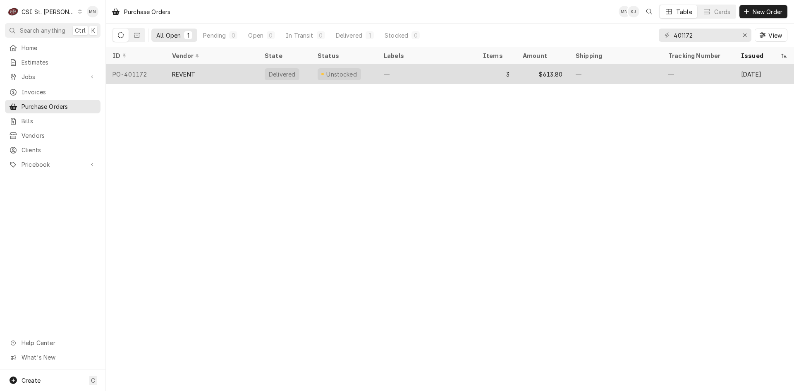
click at [178, 73] on div "REVENT" at bounding box center [183, 74] width 23 height 9
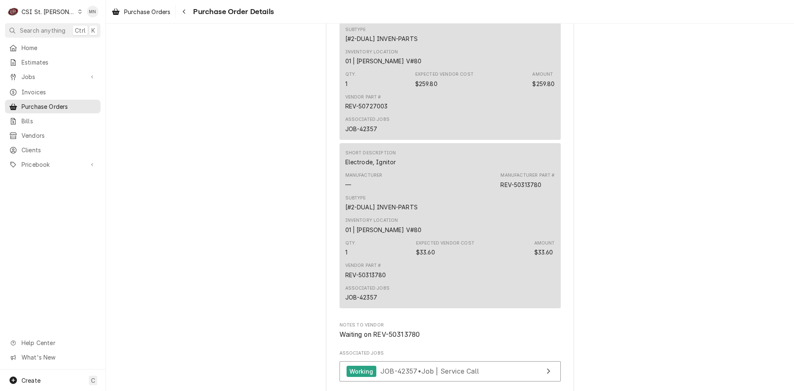
scroll to position [1004, 0]
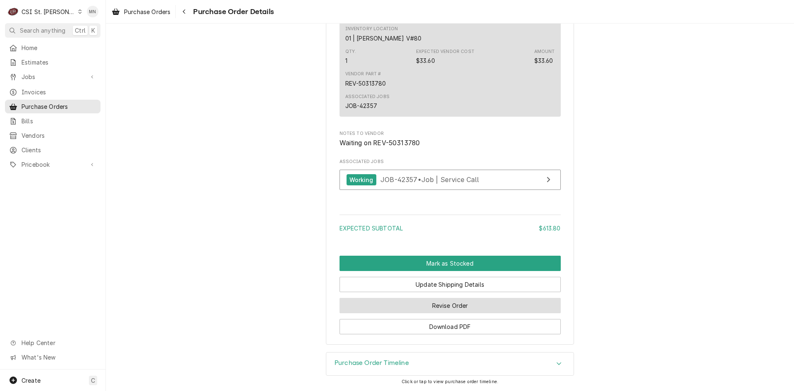
click at [437, 307] on button "Revise Order" at bounding box center [450, 305] width 221 height 15
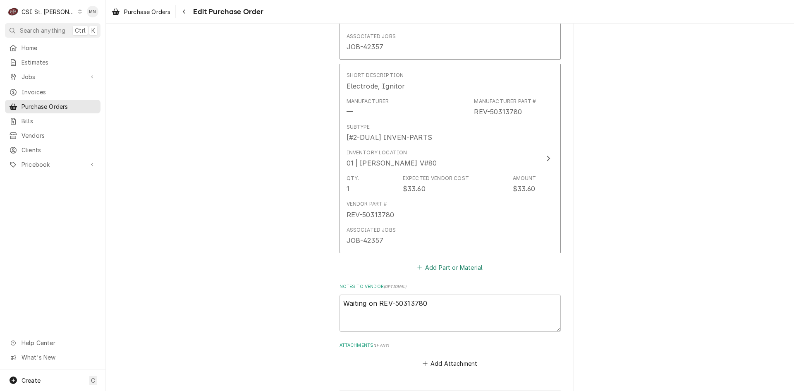
scroll to position [888, 0]
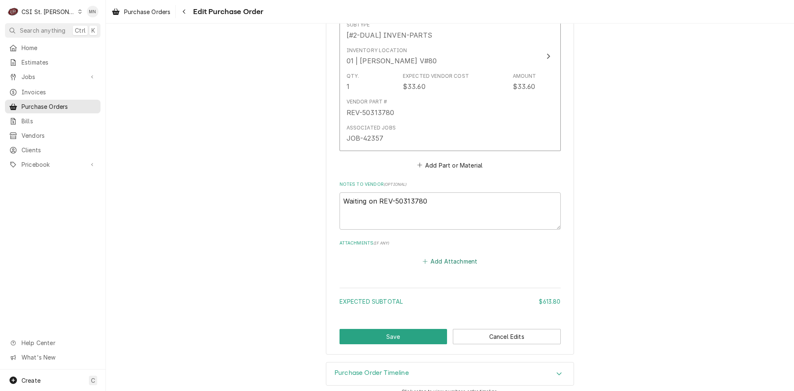
click at [440, 256] on button "Add Attachment" at bounding box center [450, 262] width 58 height 12
type textarea "x"
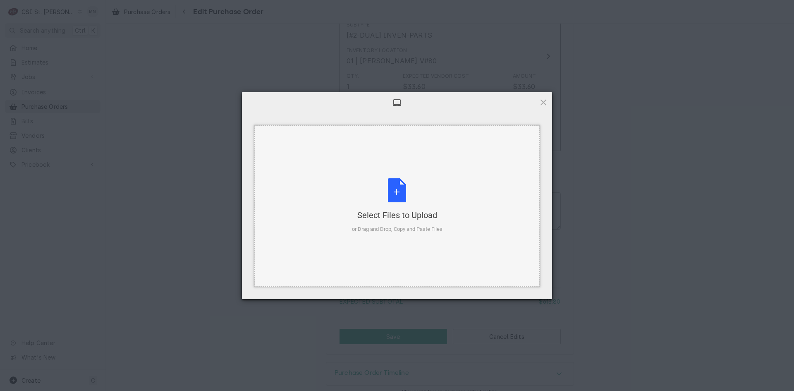
click at [399, 214] on div "Select Files to Upload" at bounding box center [397, 215] width 91 height 12
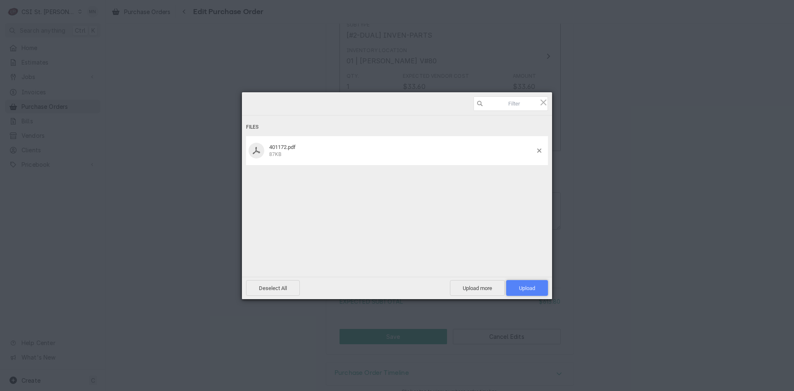
click at [530, 286] on span "Upload 1" at bounding box center [527, 288] width 16 height 6
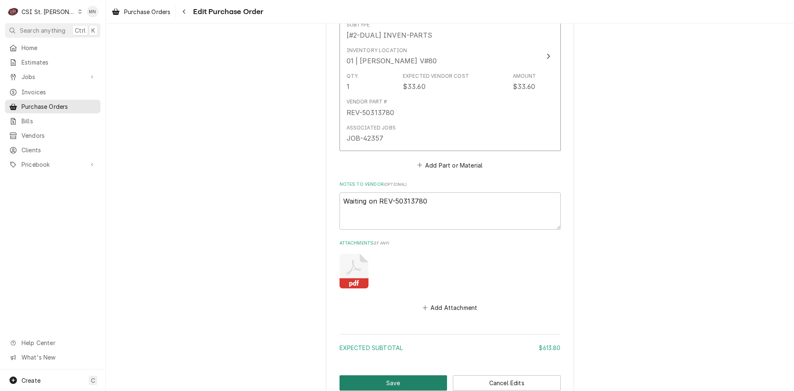
click at [350, 375] on button "Save" at bounding box center [394, 382] width 108 height 15
type textarea "x"
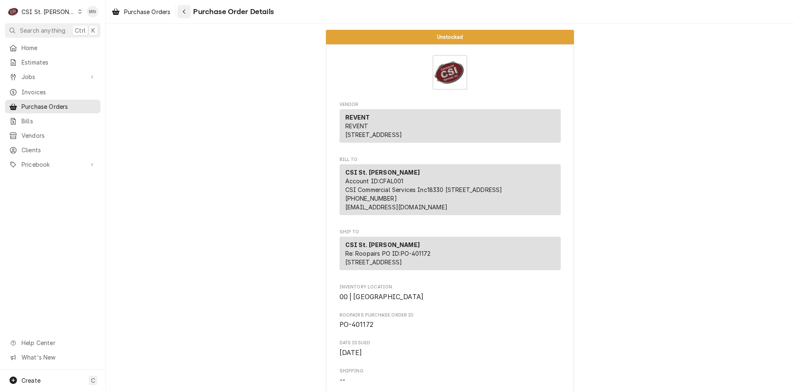
click at [186, 14] on icon "Navigate back" at bounding box center [184, 12] width 4 height 6
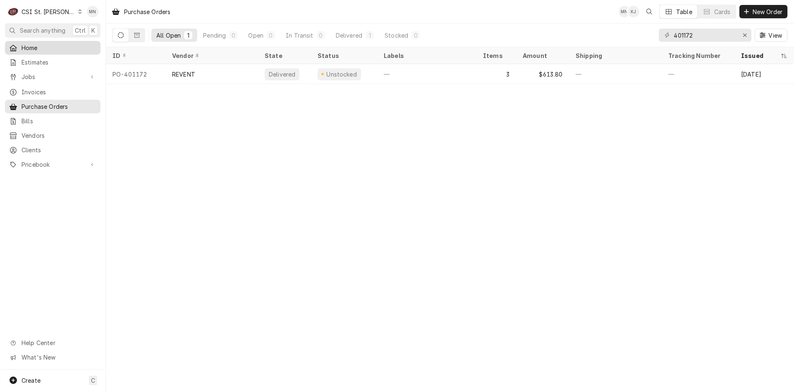
click at [41, 44] on span "Home" at bounding box center [59, 47] width 75 height 9
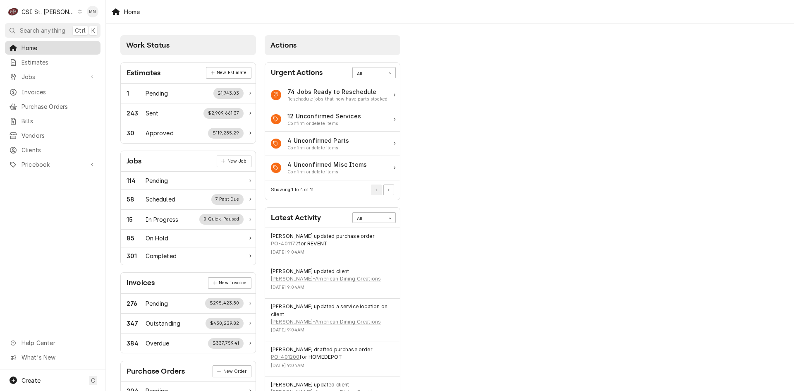
click at [35, 49] on span "Home" at bounding box center [59, 47] width 75 height 9
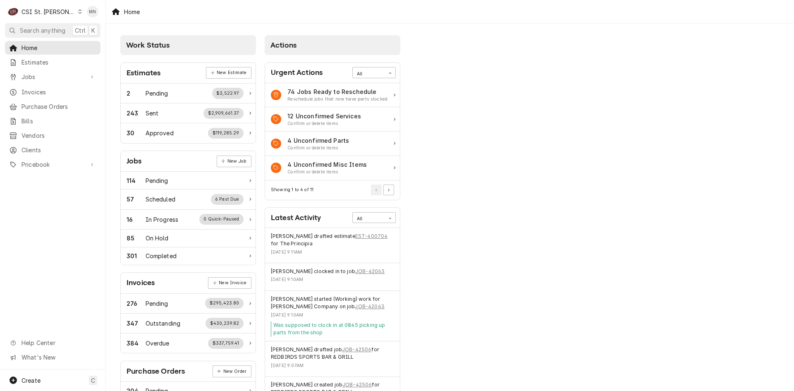
click at [46, 11] on div "CSI St. [PERSON_NAME]" at bounding box center [49, 11] width 54 height 9
click at [36, 227] on html "C CSI [GEOGRAPHIC_DATA] [GEOGRAPHIC_DATA] Search anything Ctrl K Home Estimates…" at bounding box center [397, 195] width 794 height 391
